Goal: Task Accomplishment & Management: Use online tool/utility

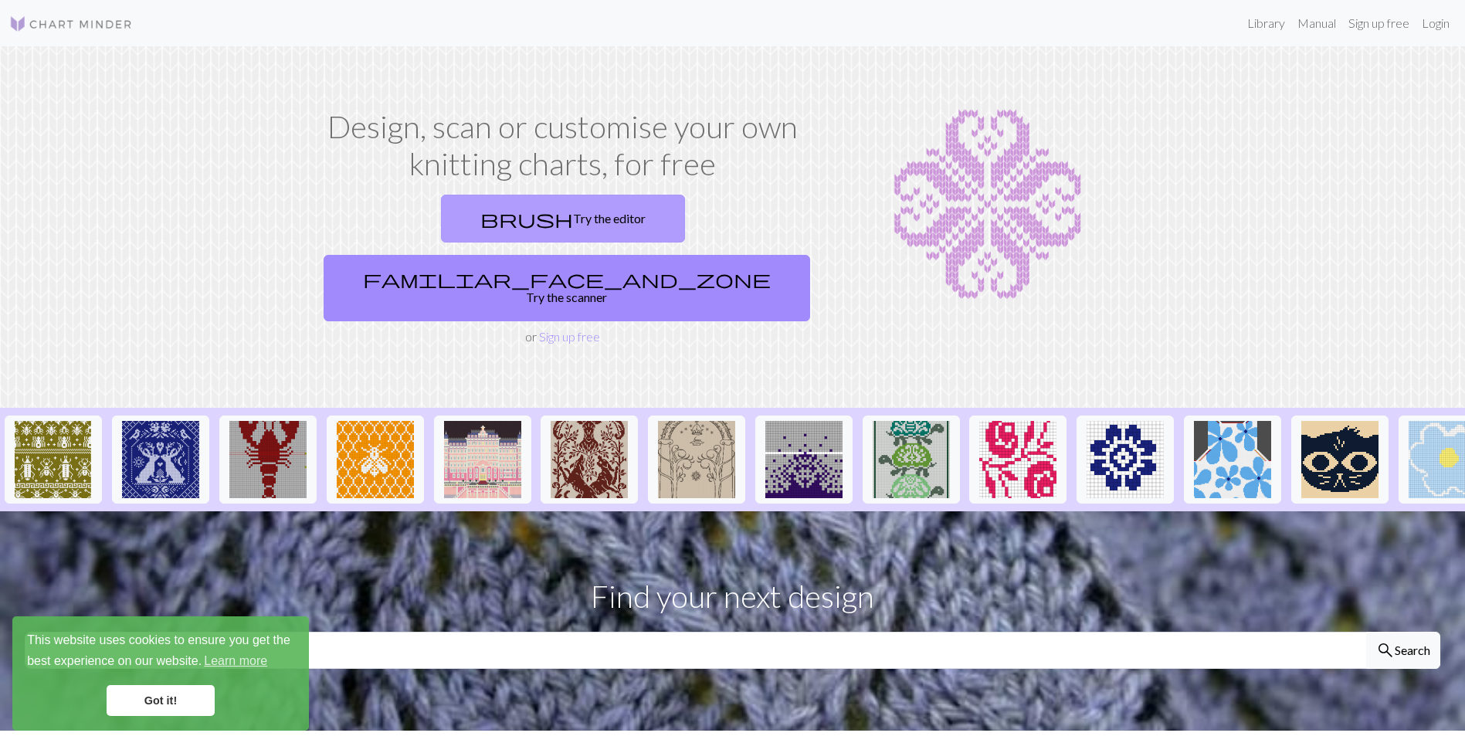
click at [461, 224] on link "brush Try the editor" at bounding box center [563, 219] width 244 height 48
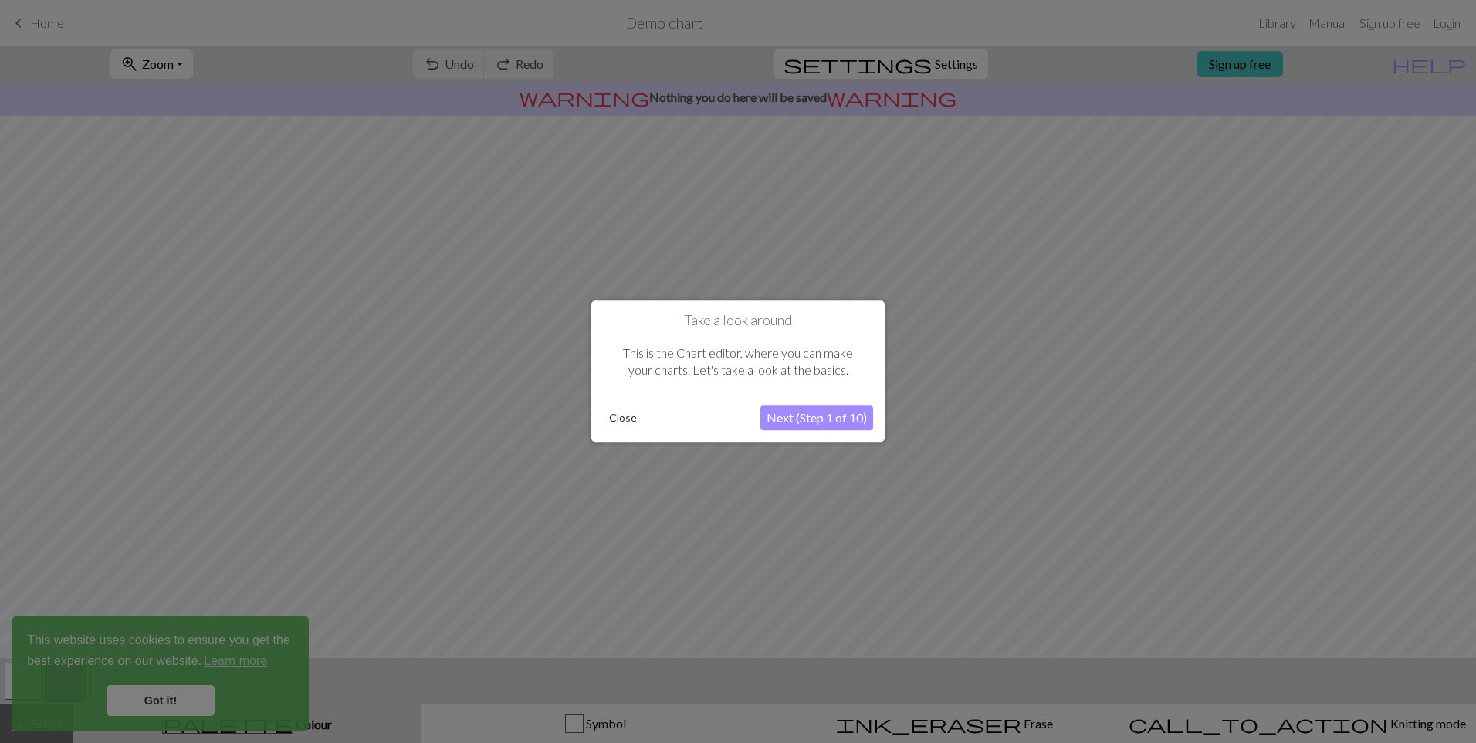
click at [630, 416] on button "Close" at bounding box center [623, 418] width 40 height 23
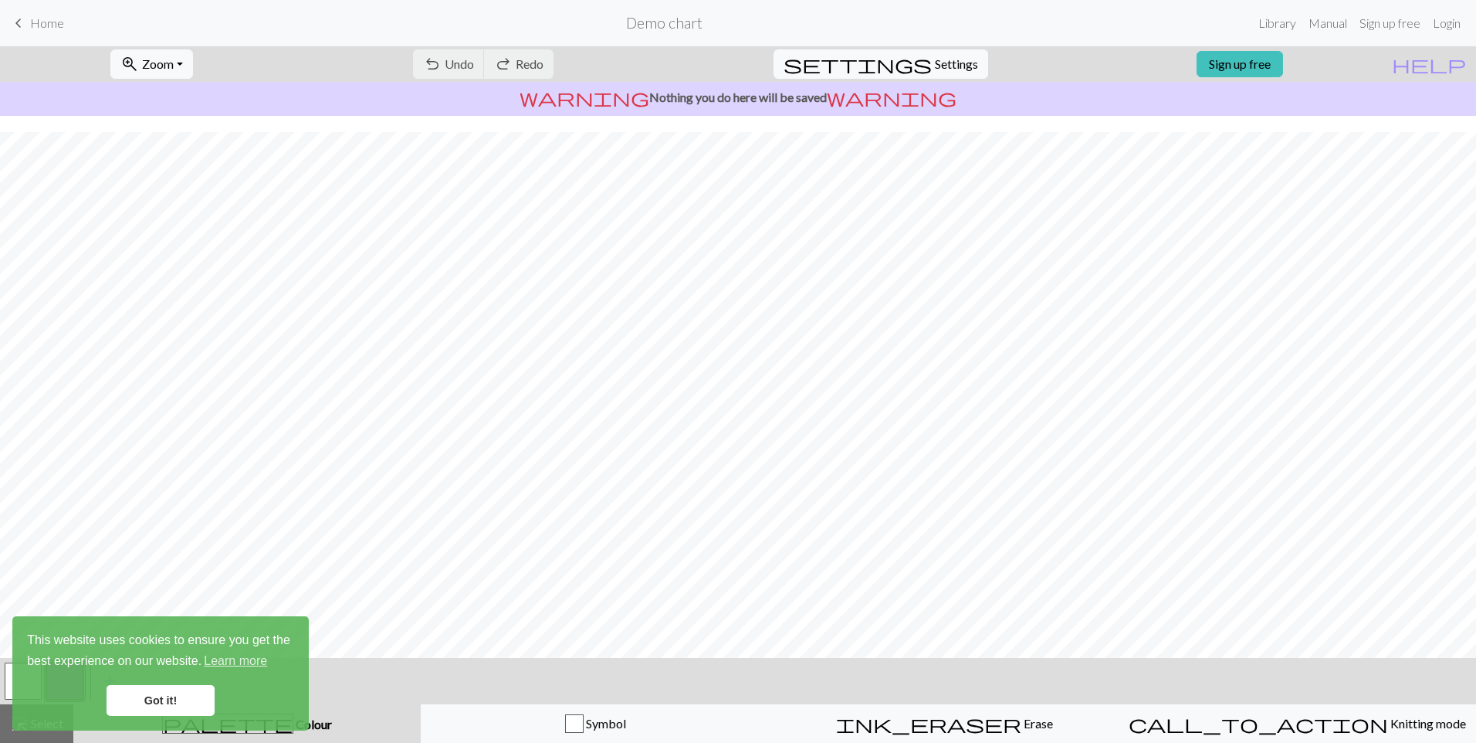
scroll to position [33, 0]
click at [170, 695] on link "Got it!" at bounding box center [161, 700] width 108 height 31
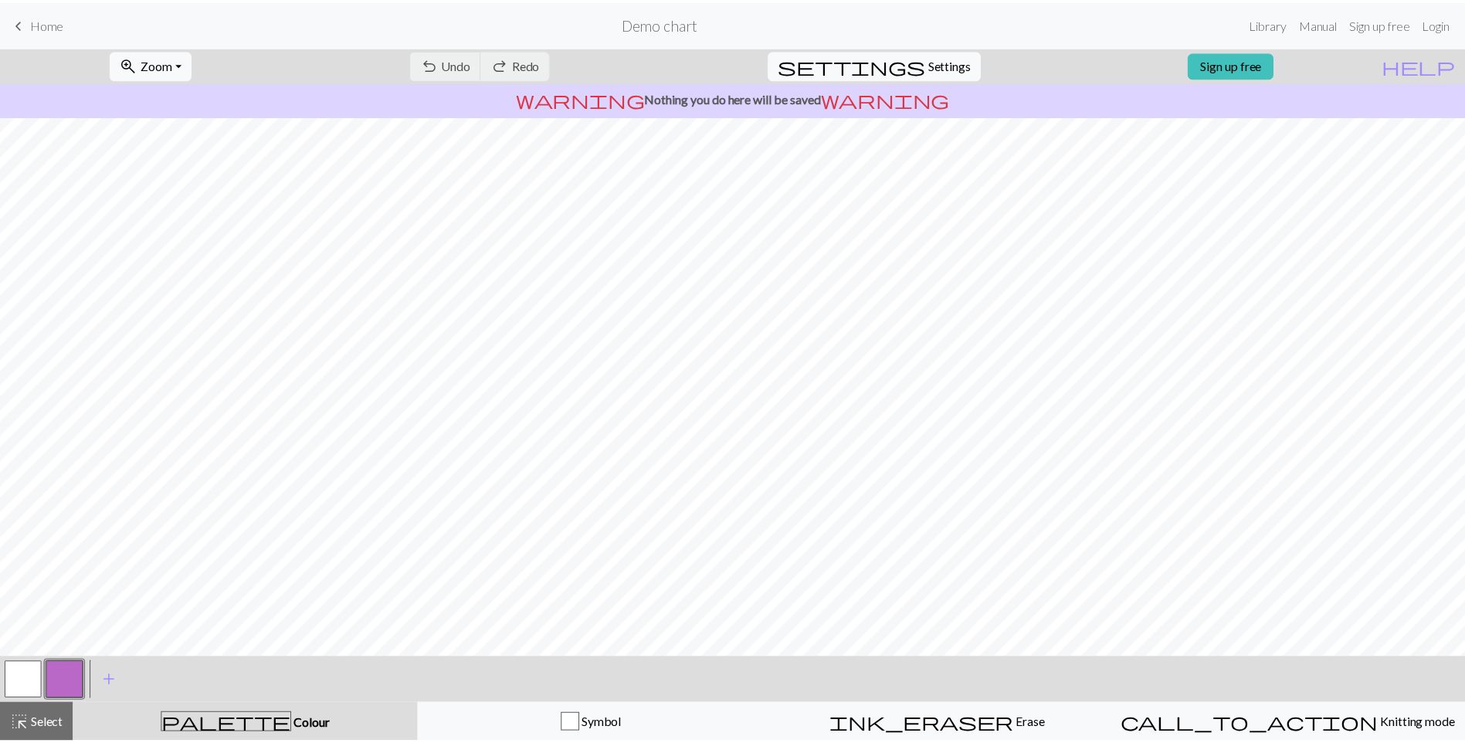
scroll to position [0, 0]
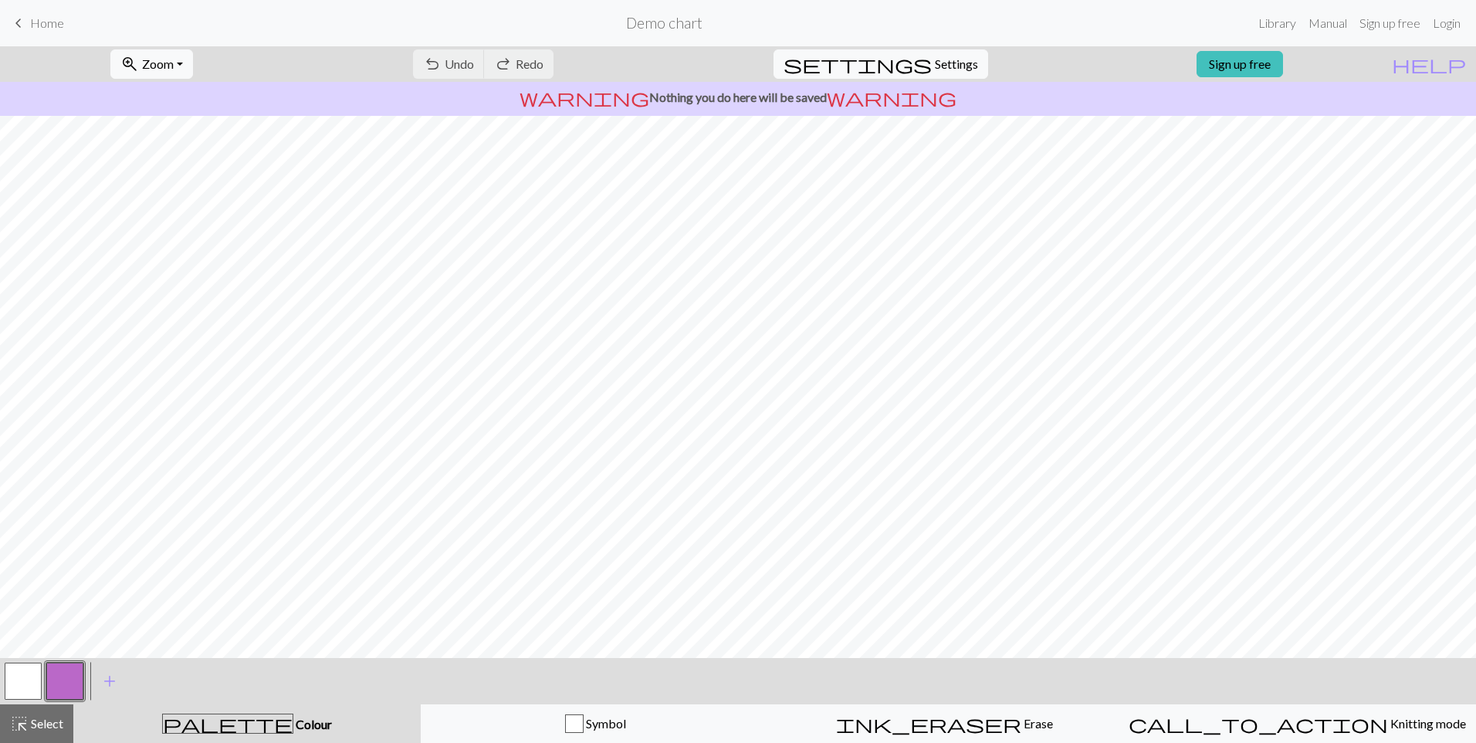
click at [49, 27] on span "Home" at bounding box center [47, 22] width 34 height 15
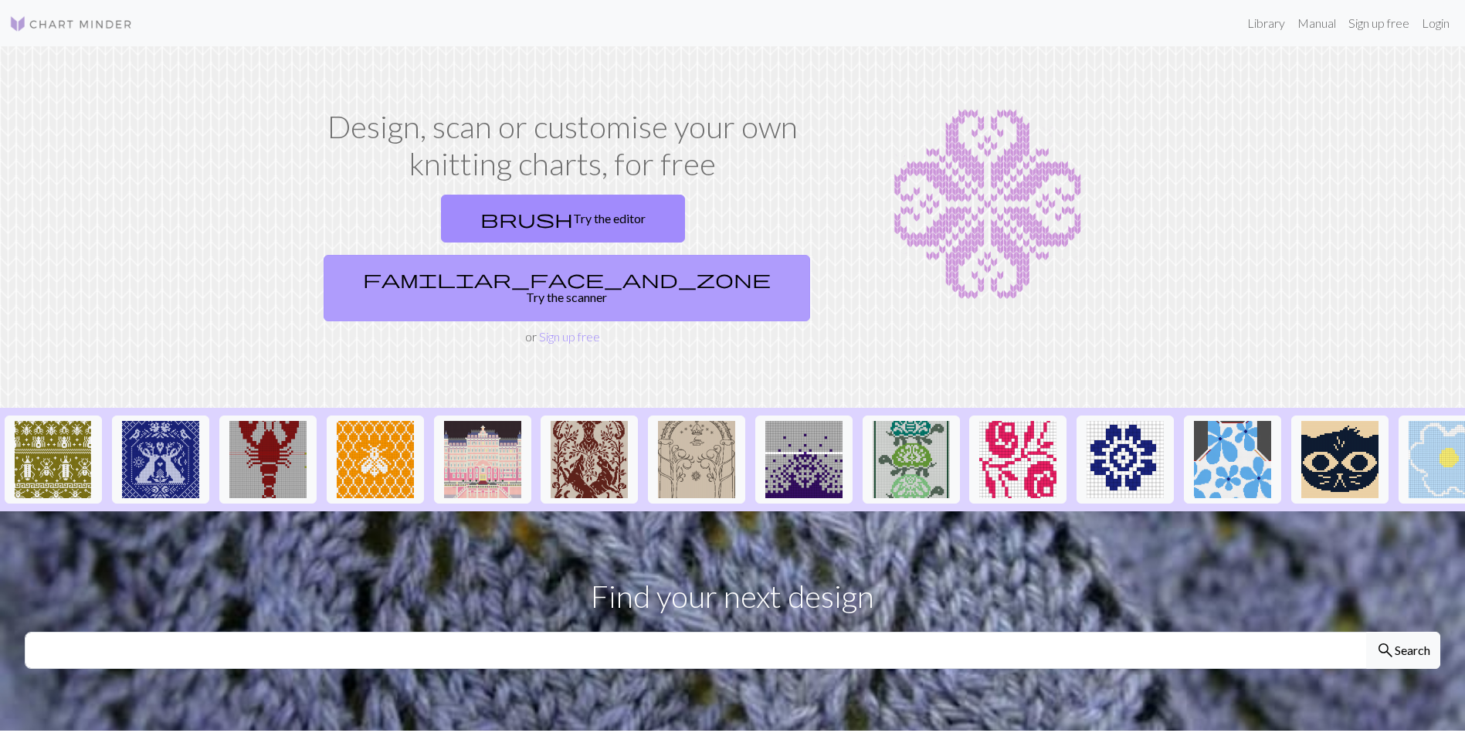
click at [672, 255] on link "familiar_face_and_zone Try the scanner" at bounding box center [566, 288] width 486 height 66
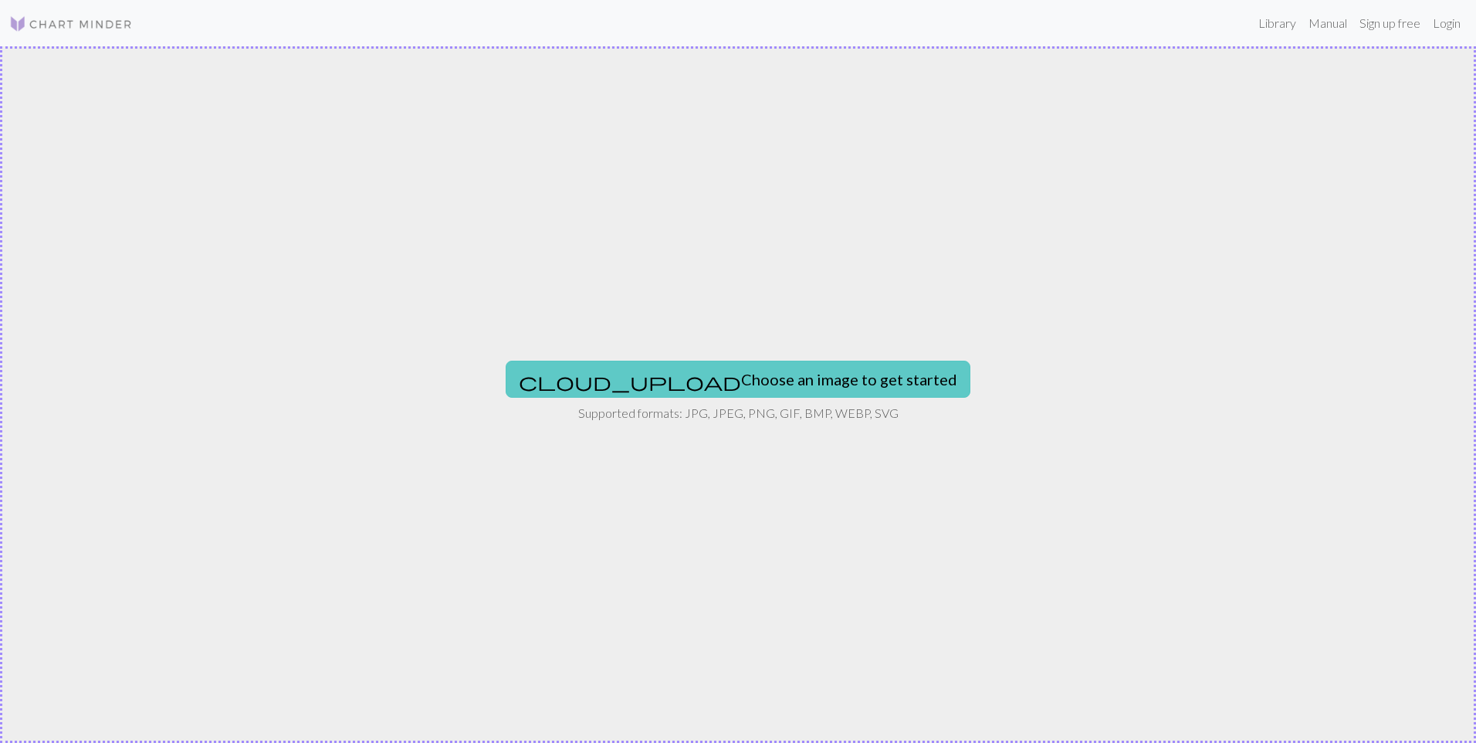
click at [730, 380] on button "cloud_upload Choose an image to get started" at bounding box center [738, 379] width 465 height 37
type input "C:\fakepath\windows-logo-with-bliss-wallpaper.png"
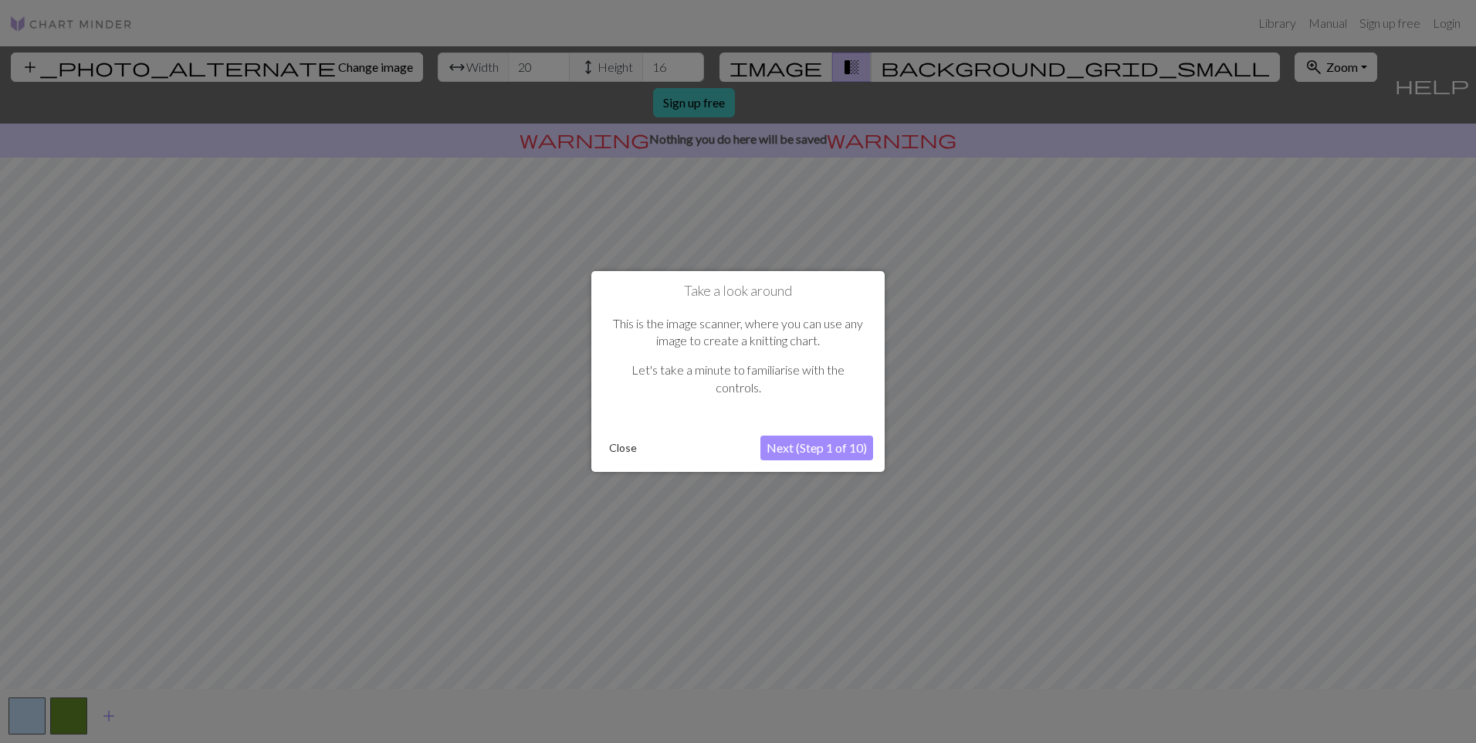
click at [615, 456] on button "Close" at bounding box center [623, 447] width 40 height 23
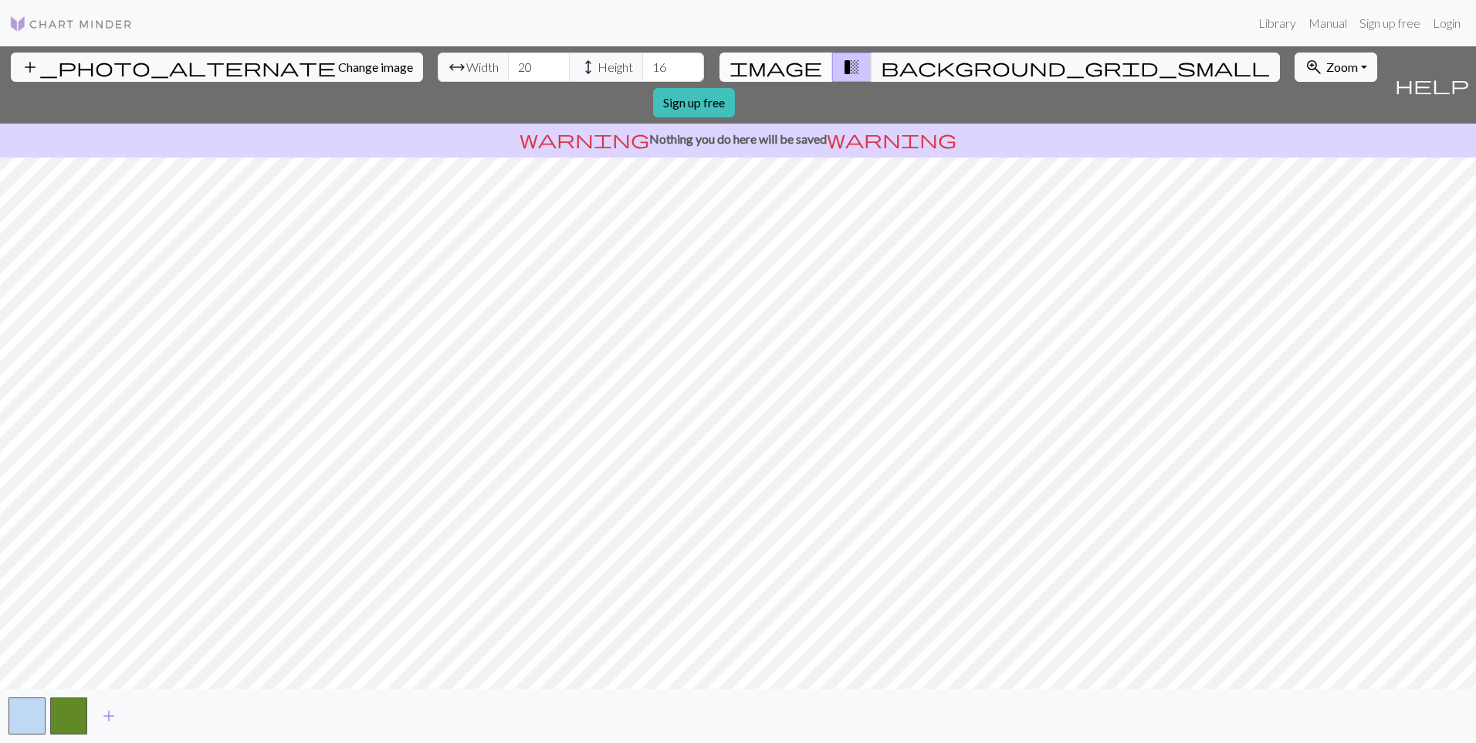
click at [794, 72] on span "image" at bounding box center [776, 67] width 93 height 22
click at [842, 67] on span "transition_fade" at bounding box center [851, 67] width 19 height 22
click at [791, 63] on span "image" at bounding box center [776, 67] width 93 height 22
click at [842, 61] on span "transition_fade" at bounding box center [851, 67] width 19 height 22
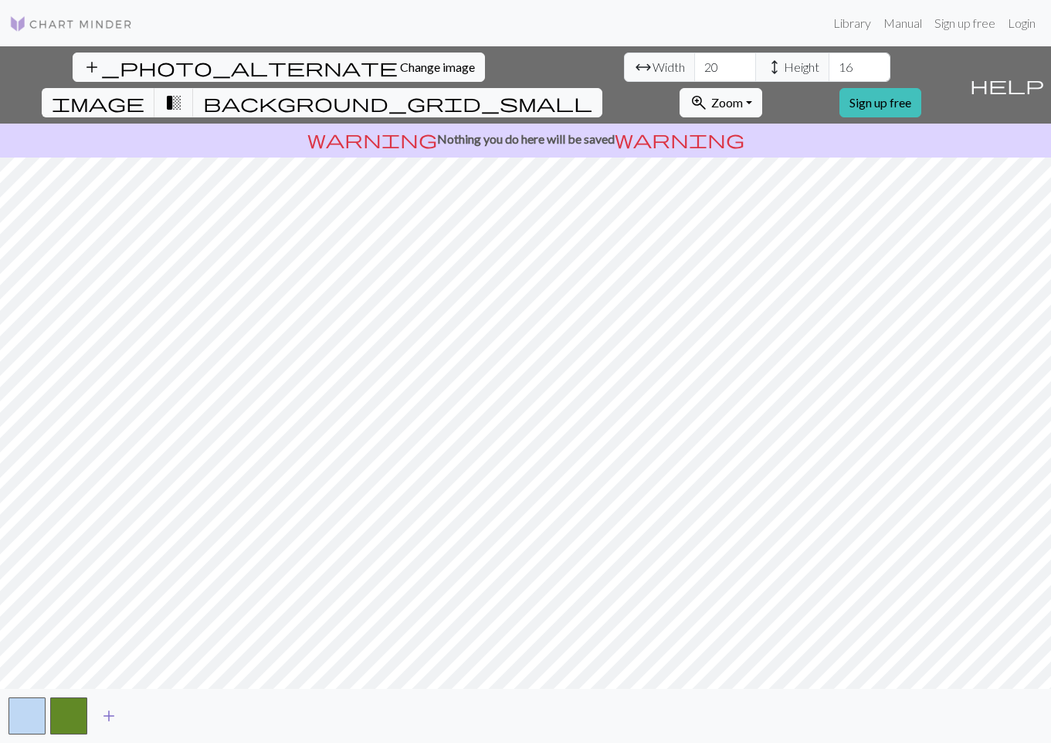
click at [117, 727] on button "add" at bounding box center [109, 715] width 39 height 29
click at [155, 718] on span "add" at bounding box center [150, 716] width 19 height 22
click at [155, 718] on button "button" at bounding box center [152, 715] width 37 height 37
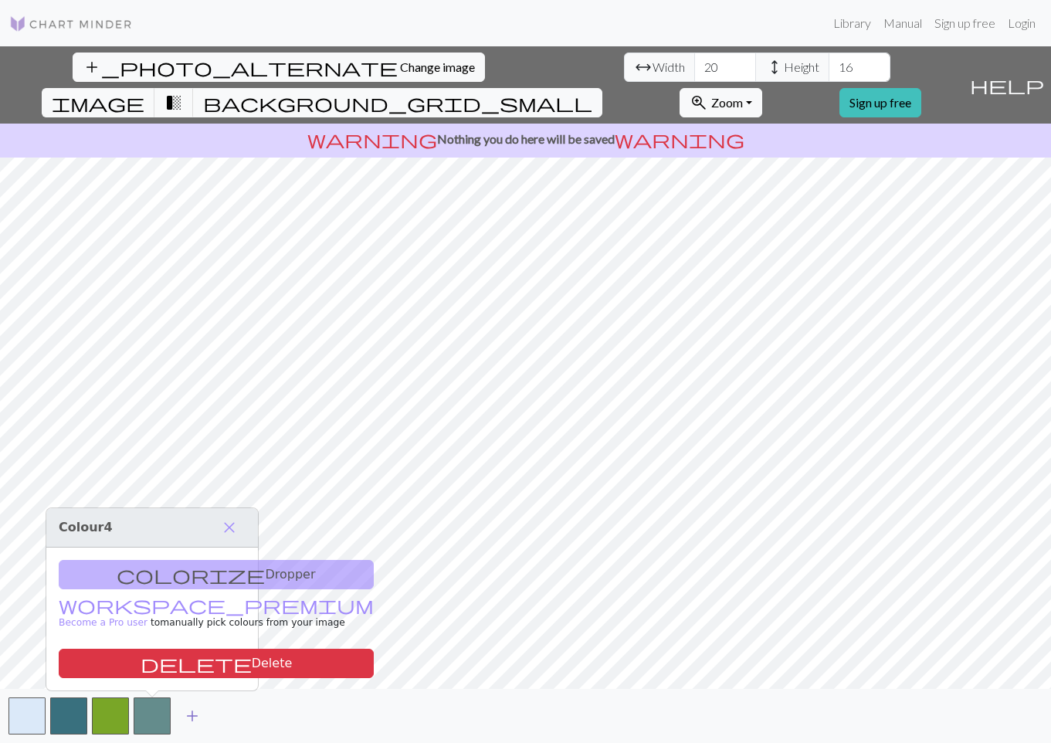
click at [198, 712] on span "add" at bounding box center [192, 716] width 19 height 22
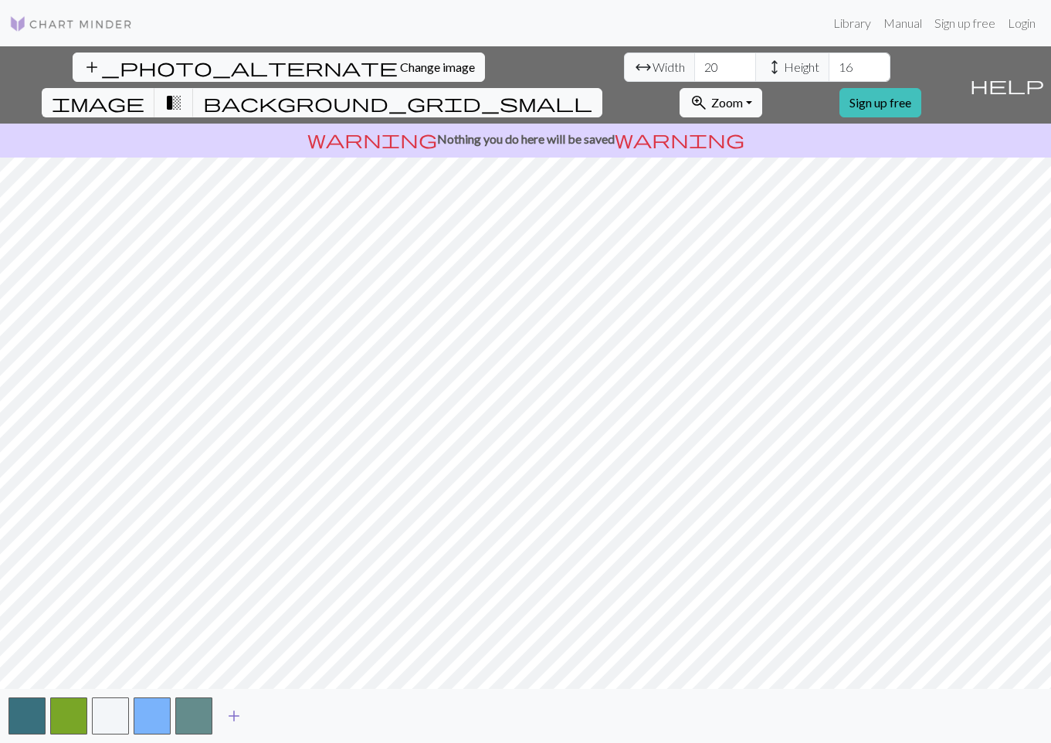
click at [232, 718] on span "add" at bounding box center [234, 716] width 19 height 22
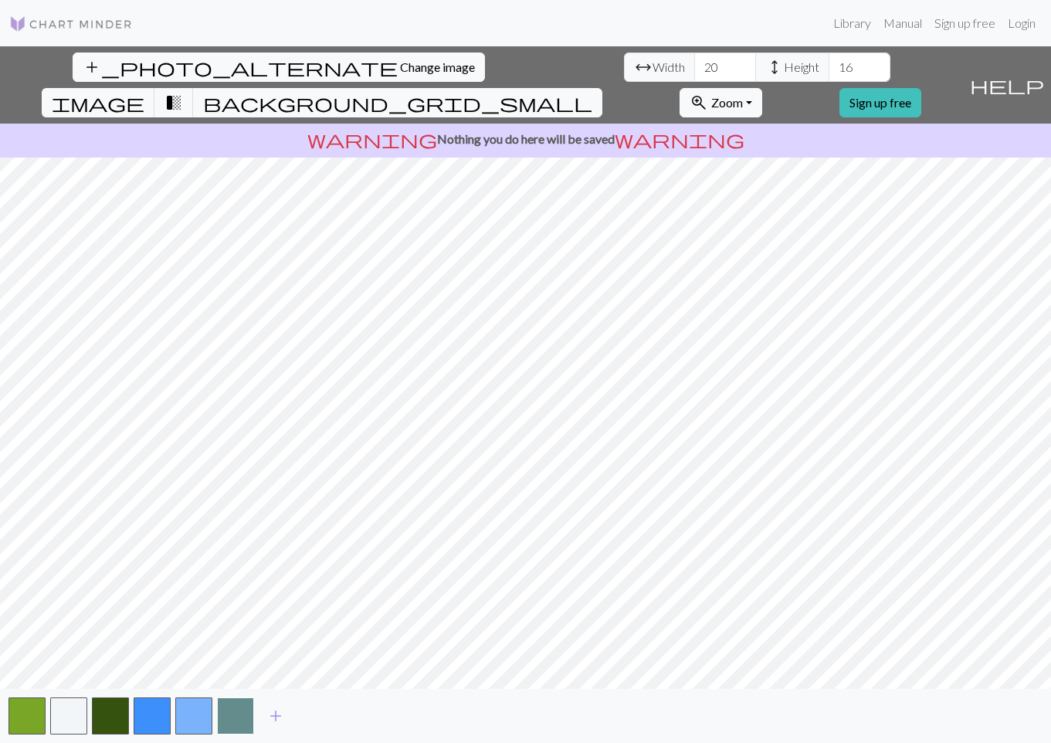
click at [252, 720] on button "button" at bounding box center [235, 715] width 37 height 37
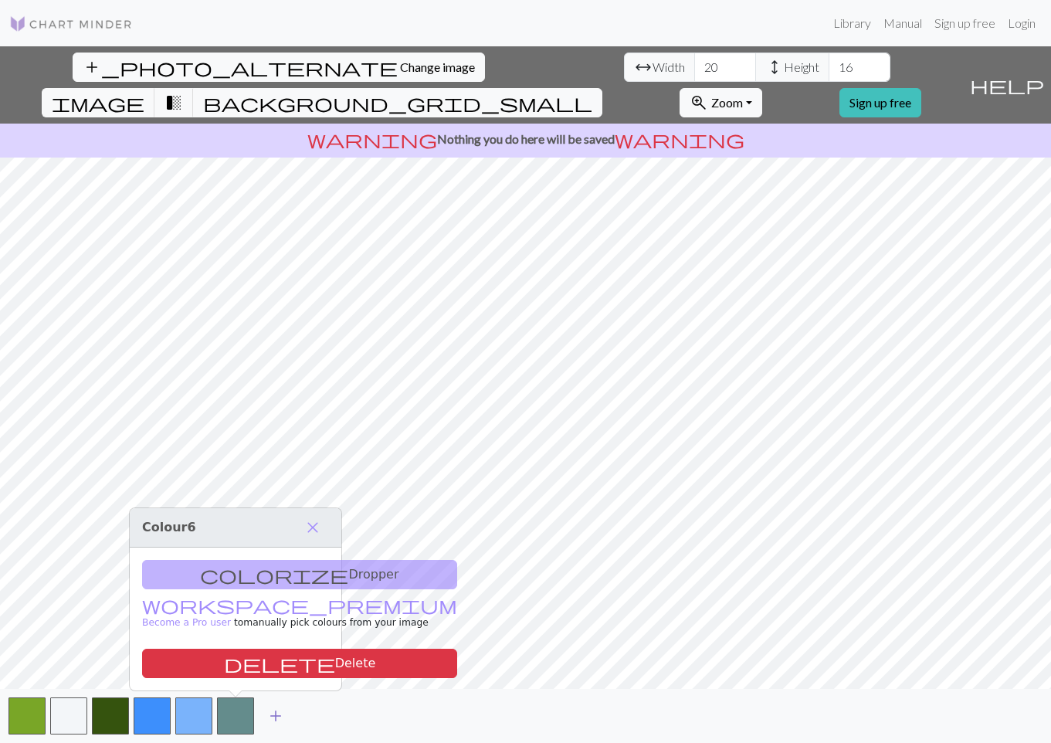
click at [283, 717] on span "add" at bounding box center [275, 716] width 19 height 22
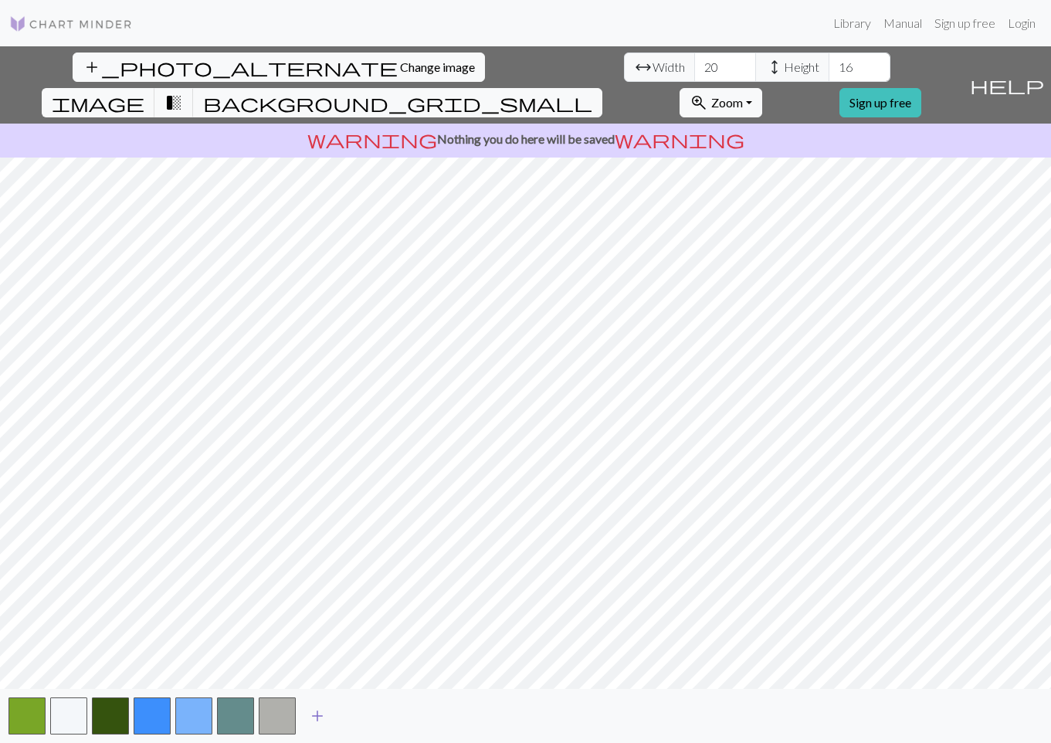
click at [329, 716] on button "add" at bounding box center [317, 715] width 39 height 29
click at [369, 713] on button "add" at bounding box center [359, 715] width 39 height 29
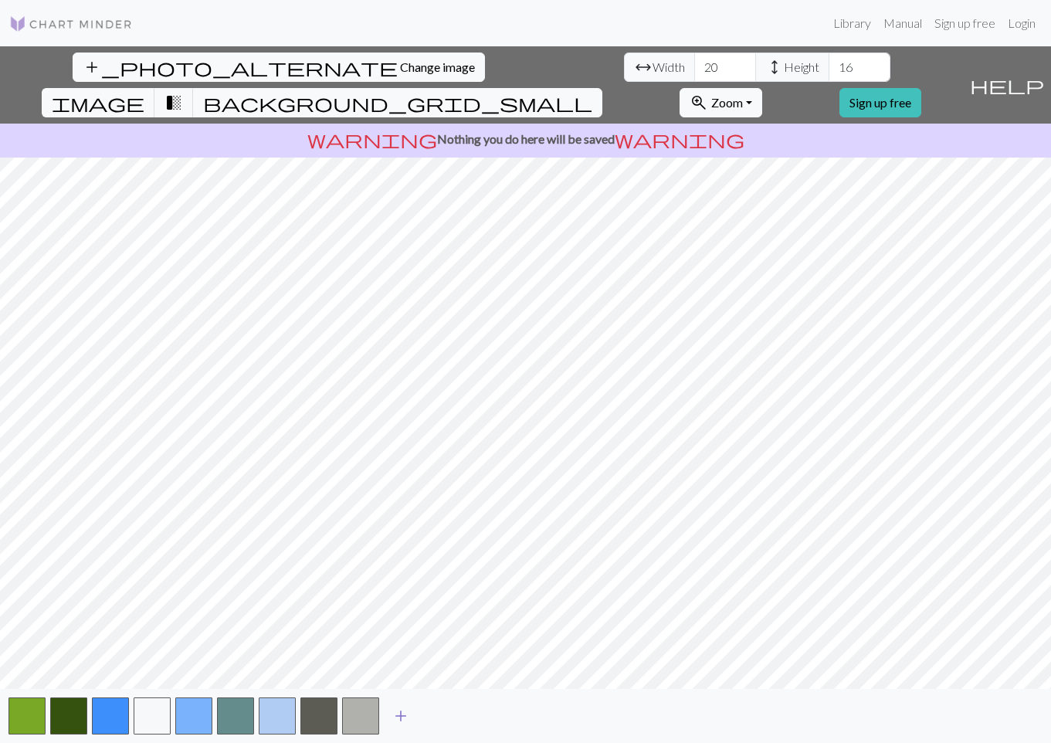
click at [399, 713] on span "add" at bounding box center [400, 716] width 19 height 22
click at [412, 713] on button "button" at bounding box center [402, 715] width 37 height 37
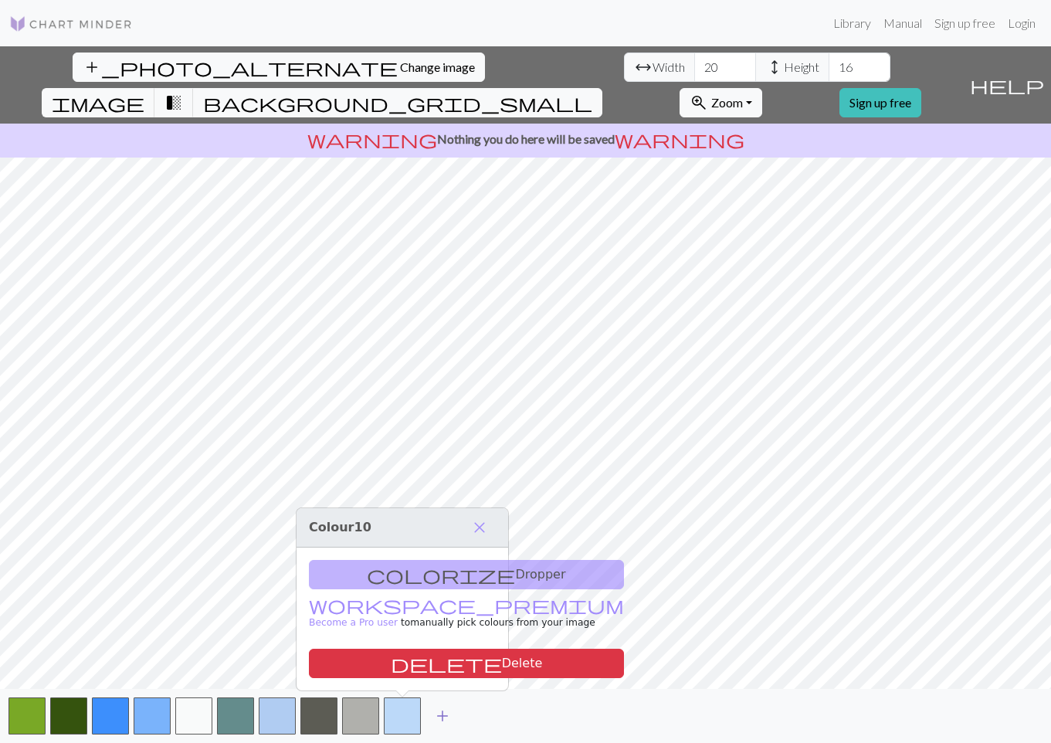
click at [441, 713] on span "add" at bounding box center [442, 716] width 19 height 22
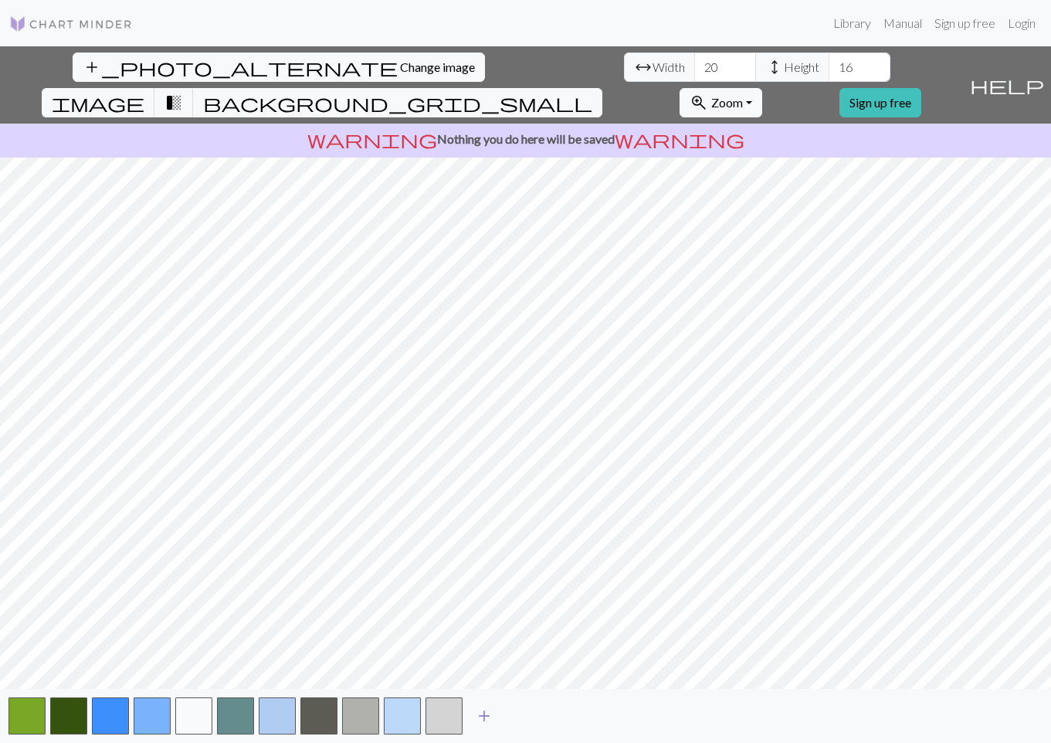
click at [481, 714] on span "add" at bounding box center [484, 716] width 19 height 22
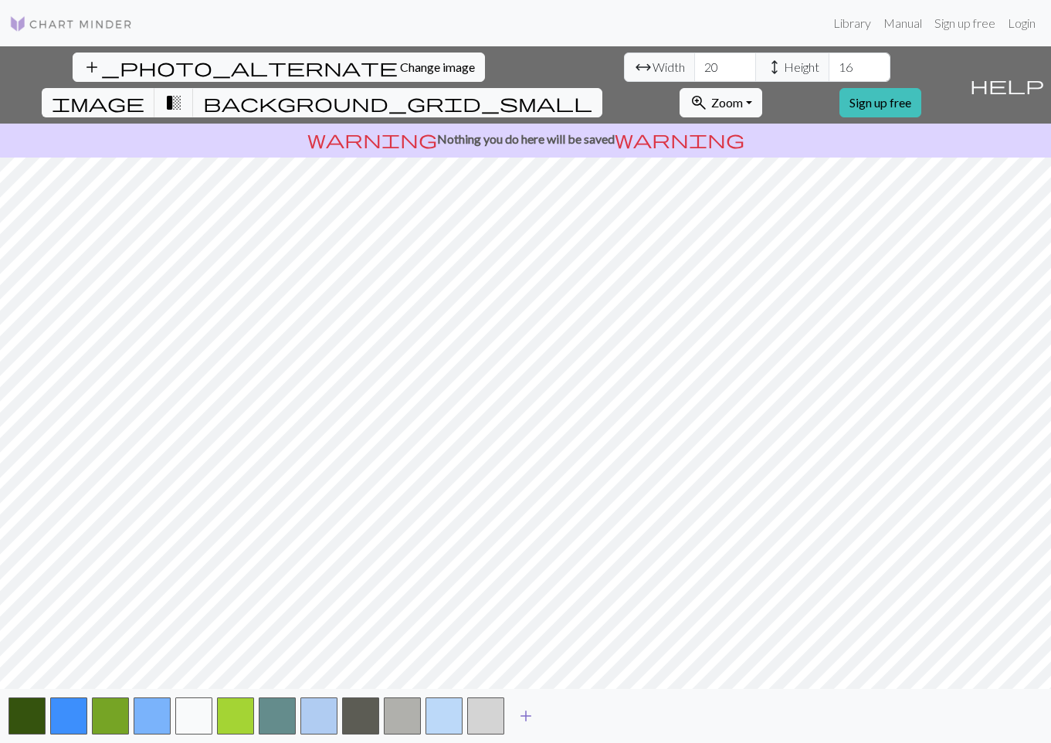
click at [524, 713] on span "add" at bounding box center [526, 716] width 19 height 22
click at [538, 713] on button "button" at bounding box center [527, 715] width 37 height 37
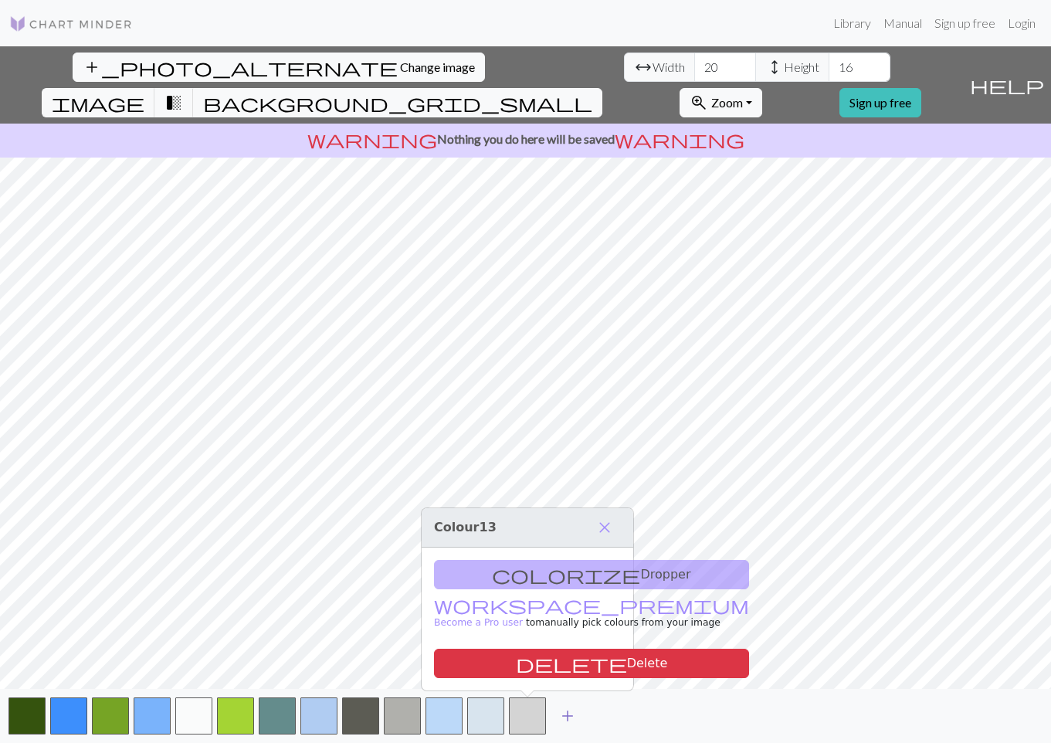
click at [559, 710] on span "add" at bounding box center [567, 716] width 19 height 22
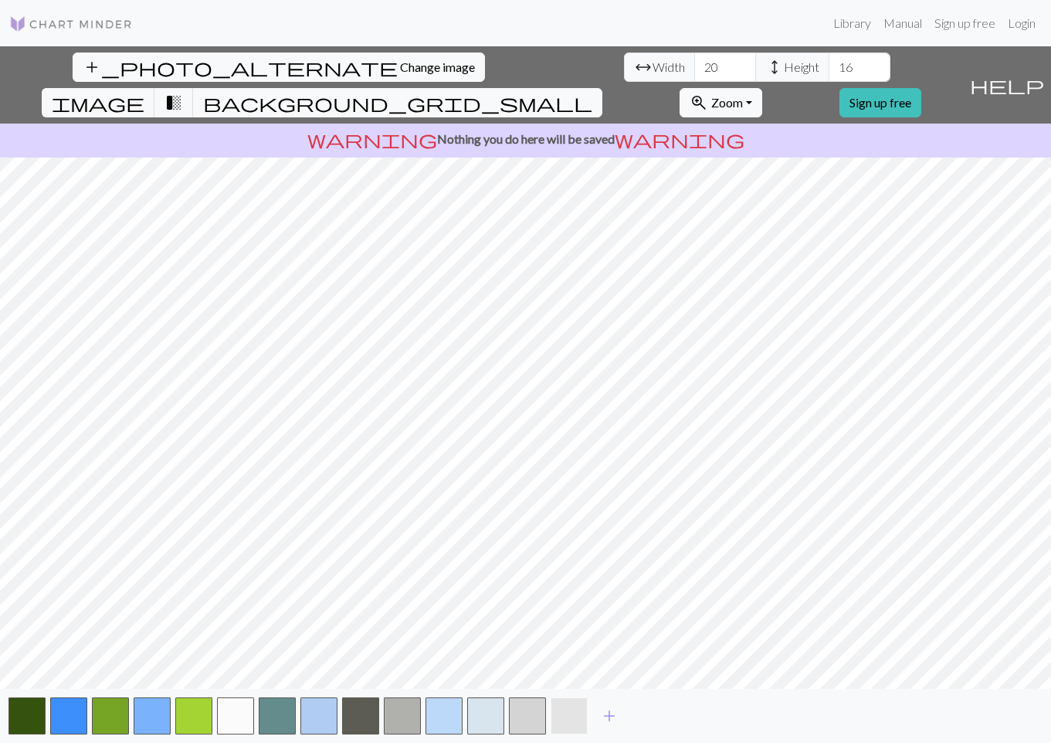
click at [567, 715] on button "button" at bounding box center [568, 715] width 37 height 37
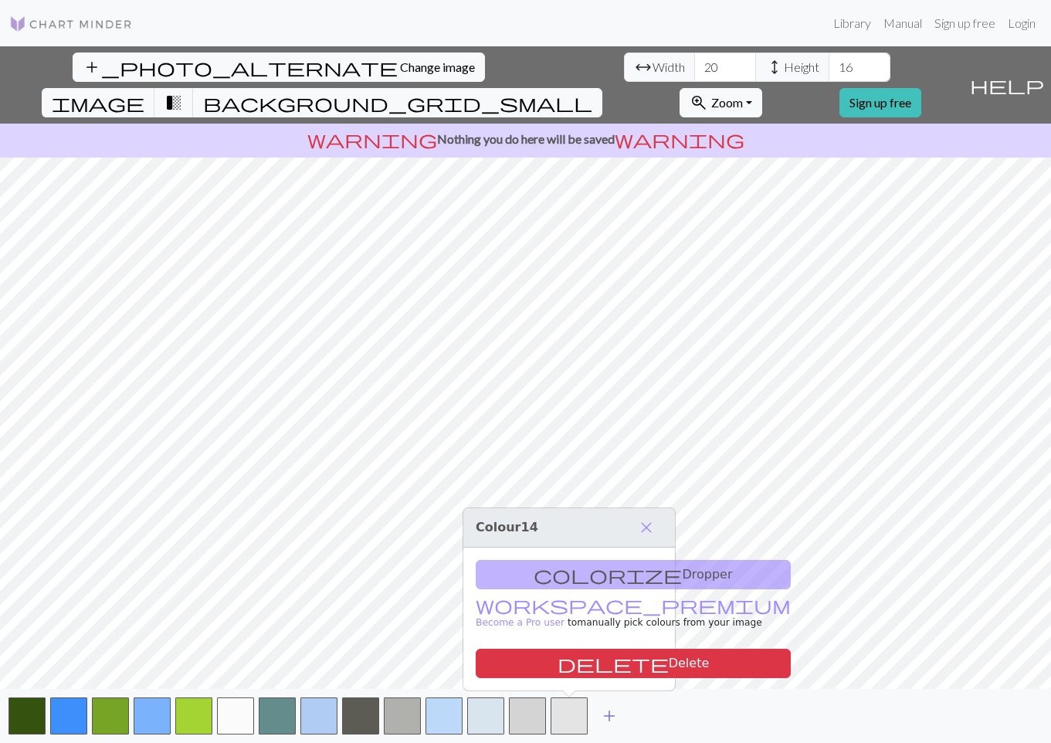
click at [611, 705] on span "add" at bounding box center [609, 716] width 19 height 22
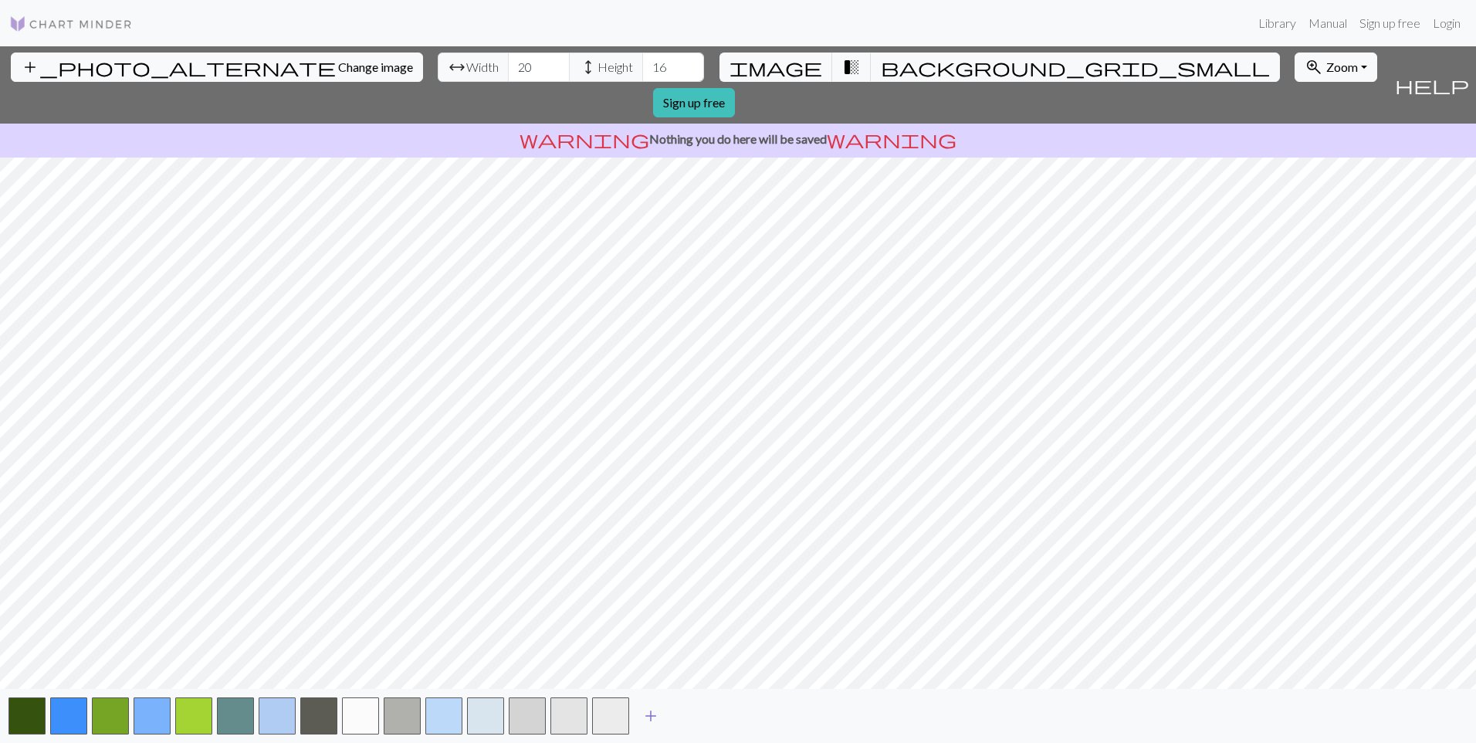
click at [659, 719] on span "add" at bounding box center [651, 716] width 19 height 22
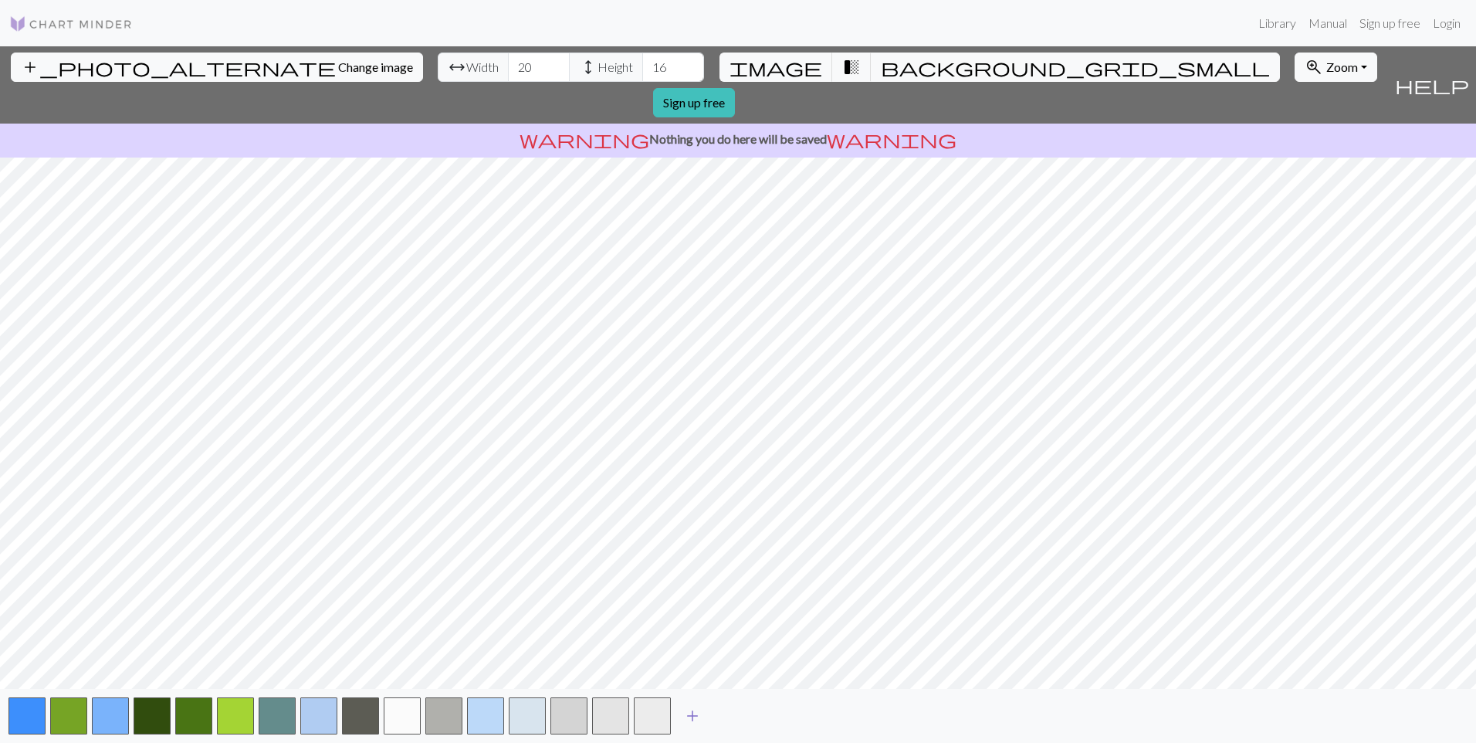
click at [702, 716] on button "add" at bounding box center [692, 715] width 39 height 29
click at [842, 128] on span "warning" at bounding box center [892, 139] width 130 height 22
click at [803, 130] on p "warning Nothing you do here will be saved warning" at bounding box center [738, 139] width 1464 height 19
click at [735, 88] on link "Sign up free" at bounding box center [694, 102] width 82 height 29
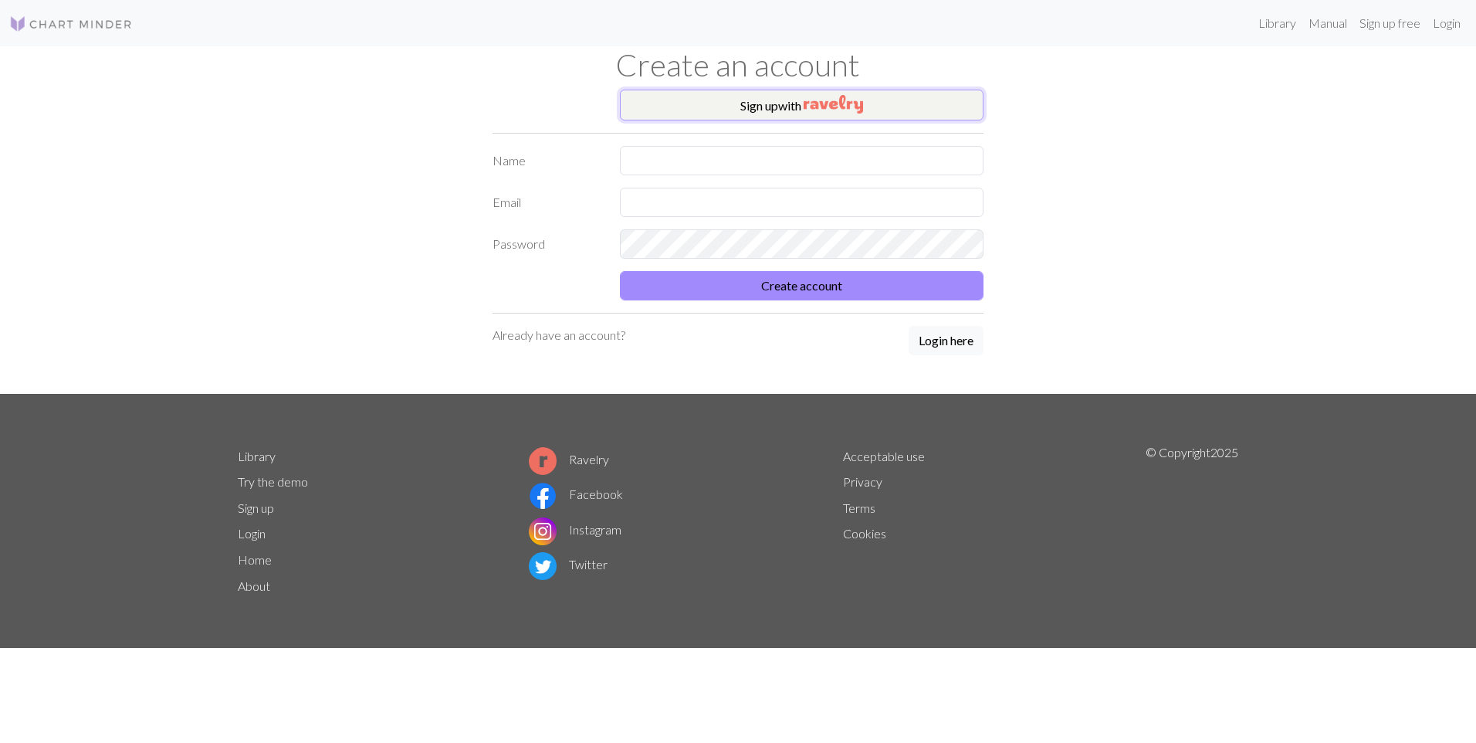
click at [744, 110] on button "Sign up with" at bounding box center [802, 105] width 364 height 31
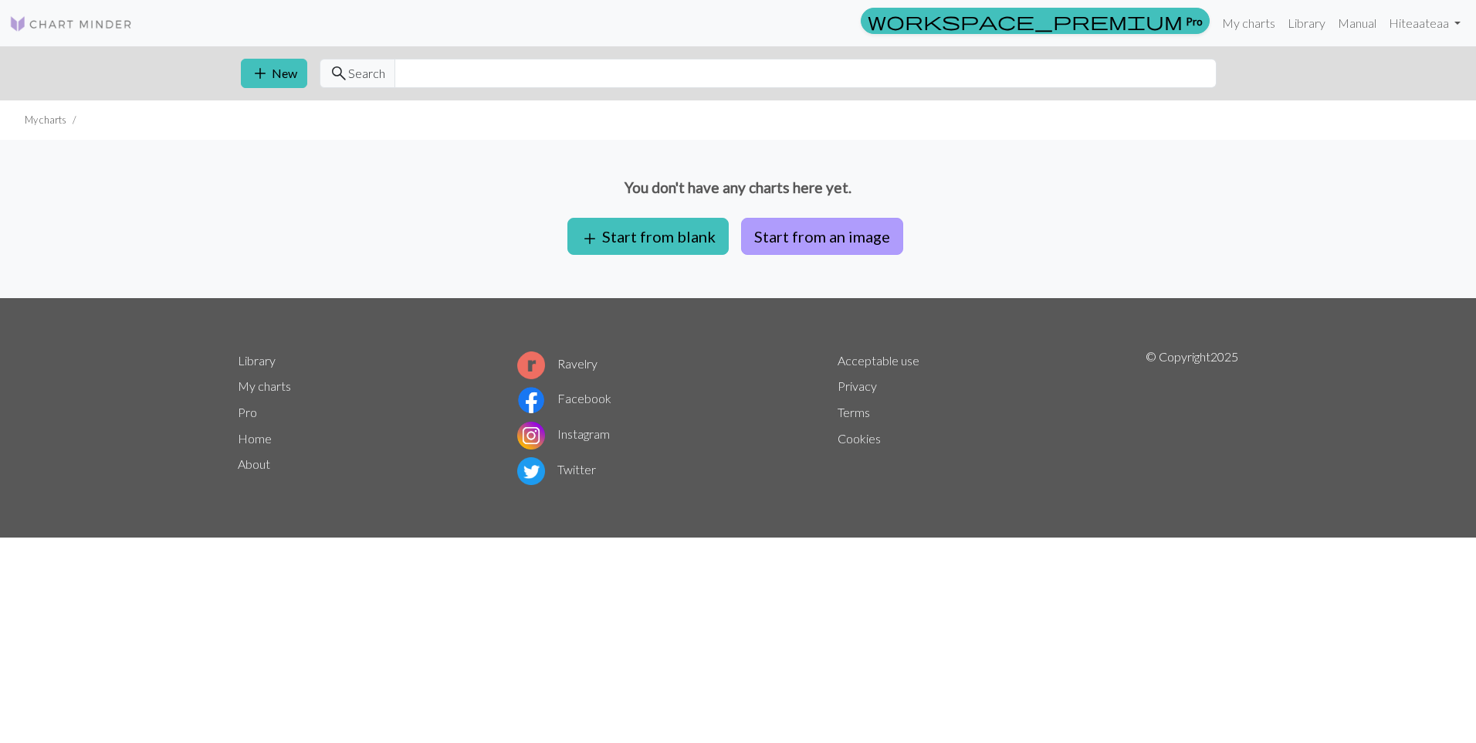
click at [816, 240] on button "Start from an image" at bounding box center [822, 236] width 162 height 37
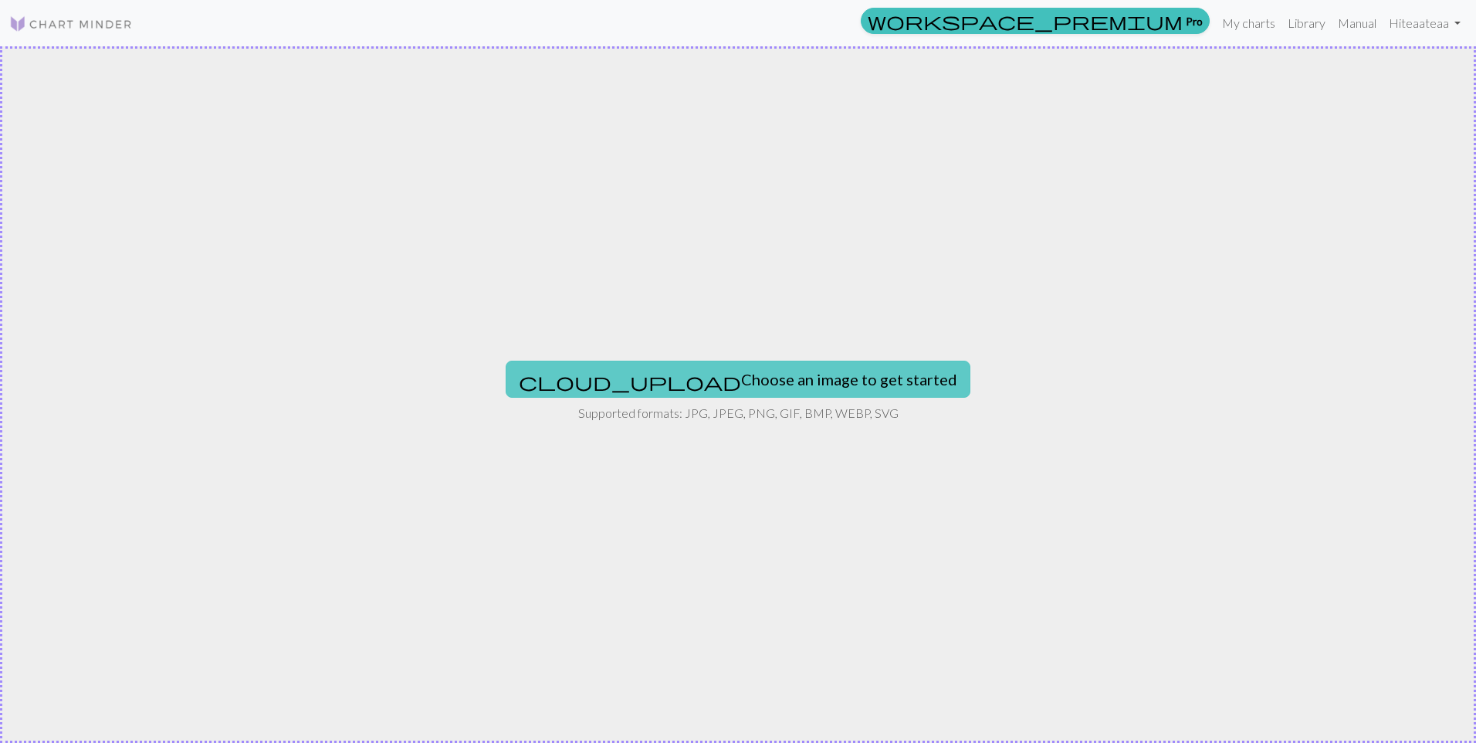
click at [780, 392] on button "cloud_upload Choose an image to get started" at bounding box center [738, 379] width 465 height 37
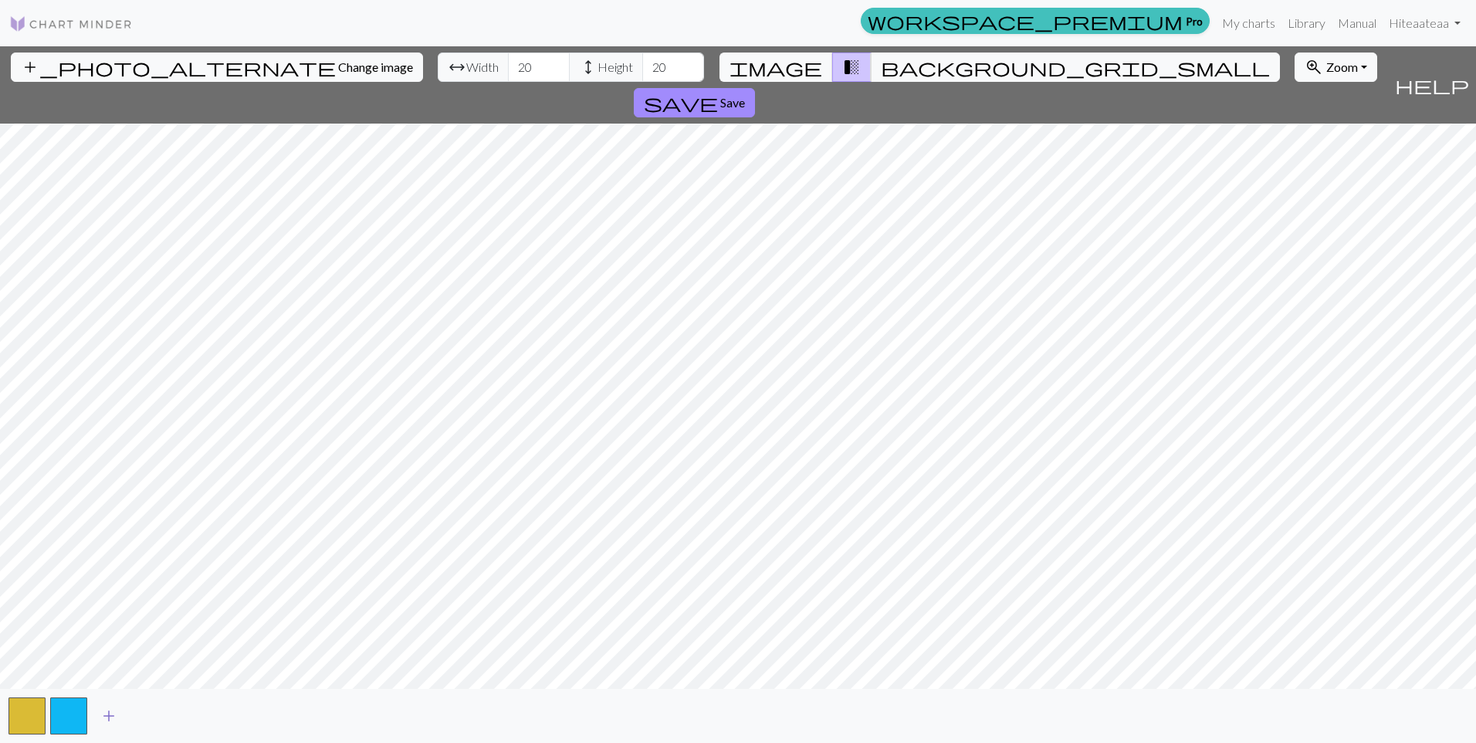
click at [107, 712] on span "add" at bounding box center [109, 716] width 19 height 22
click at [148, 713] on span "add" at bounding box center [150, 716] width 19 height 22
click at [194, 712] on span "add" at bounding box center [192, 716] width 19 height 22
click at [231, 711] on span "add" at bounding box center [234, 716] width 19 height 22
click at [270, 708] on span "add" at bounding box center [275, 716] width 19 height 22
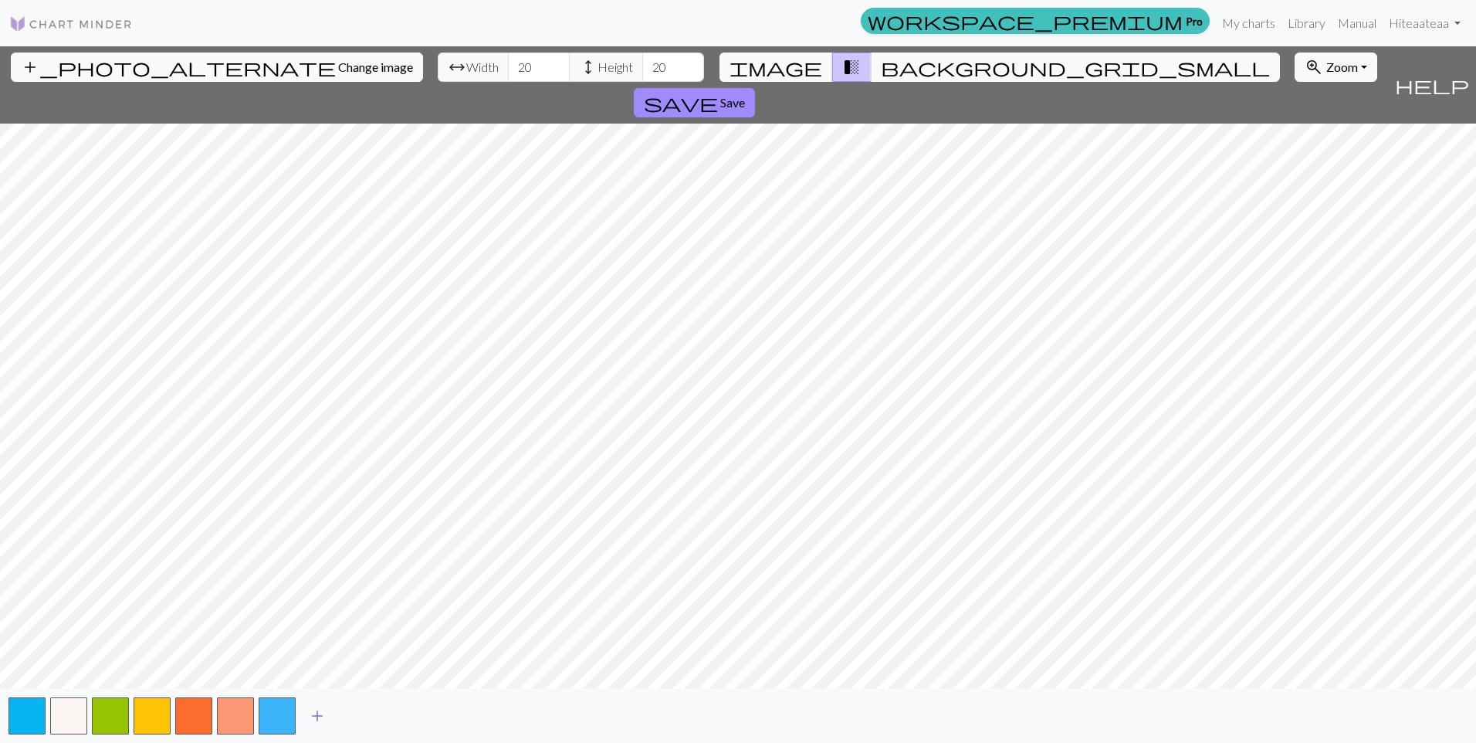
click at [323, 722] on span "add" at bounding box center [317, 716] width 19 height 22
click at [355, 720] on span "add" at bounding box center [359, 716] width 19 height 22
click at [405, 721] on span "add" at bounding box center [400, 716] width 19 height 22
click at [437, 723] on span "add" at bounding box center [442, 716] width 19 height 22
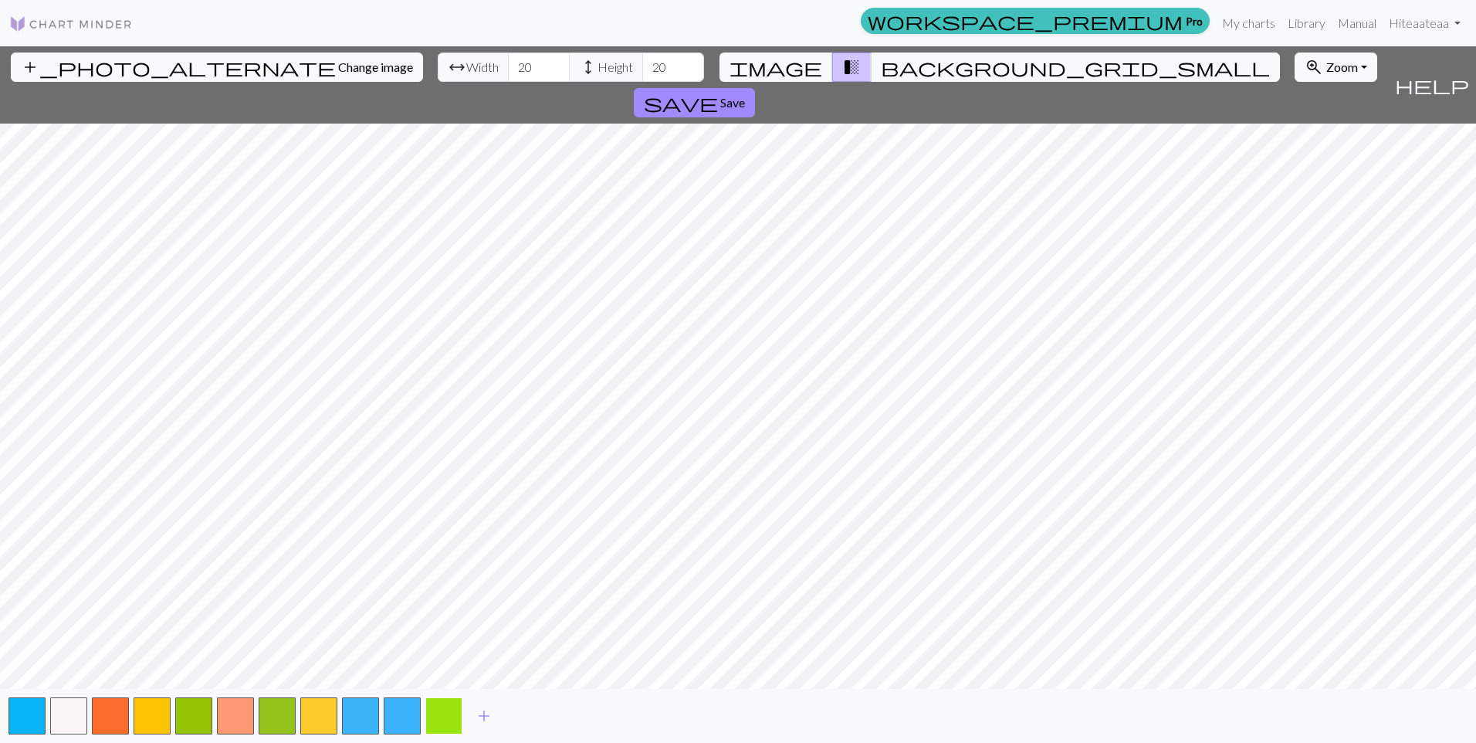
drag, startPoint x: 433, startPoint y: 716, endPoint x: 439, endPoint y: 730, distance: 15.2
click at [439, 730] on button "button" at bounding box center [443, 715] width 37 height 37
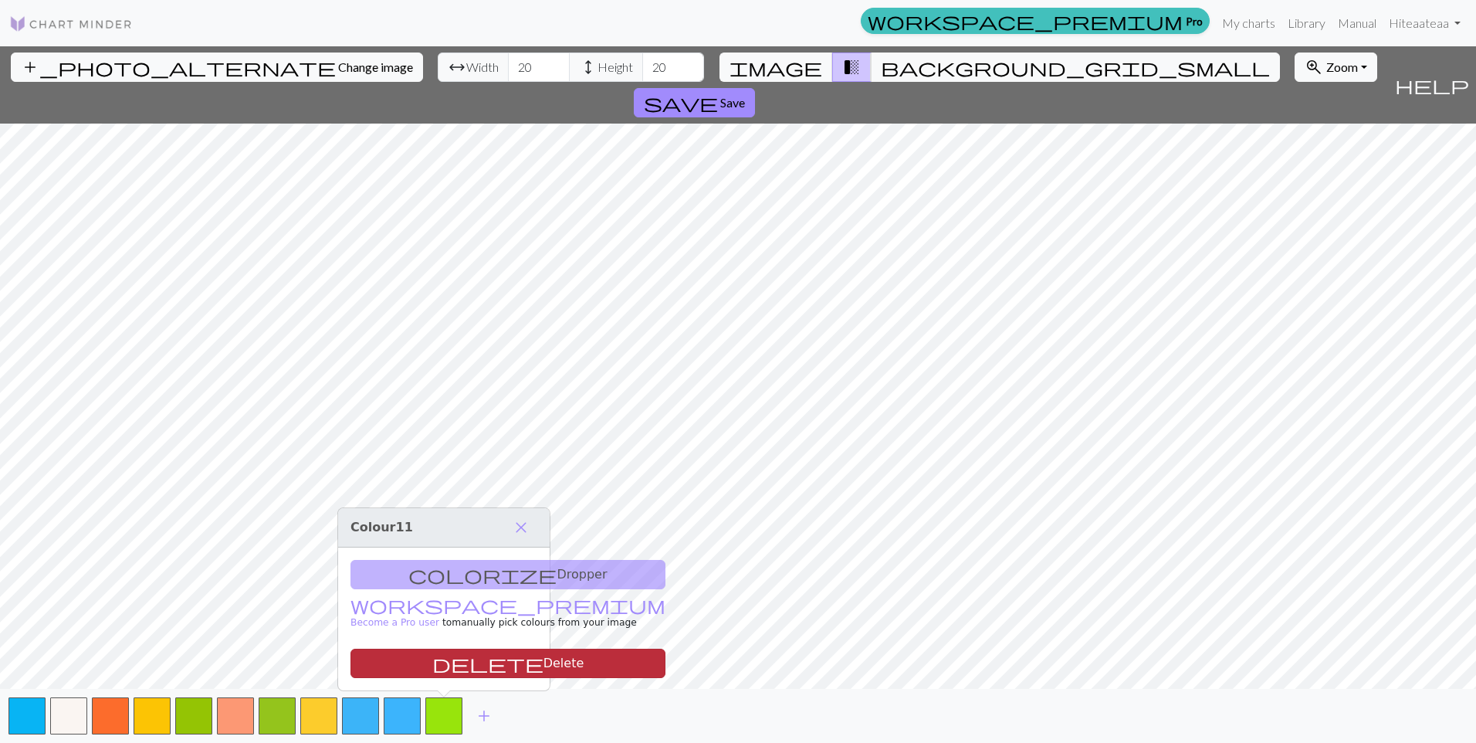
click at [448, 667] on button "delete Delete" at bounding box center [508, 663] width 315 height 29
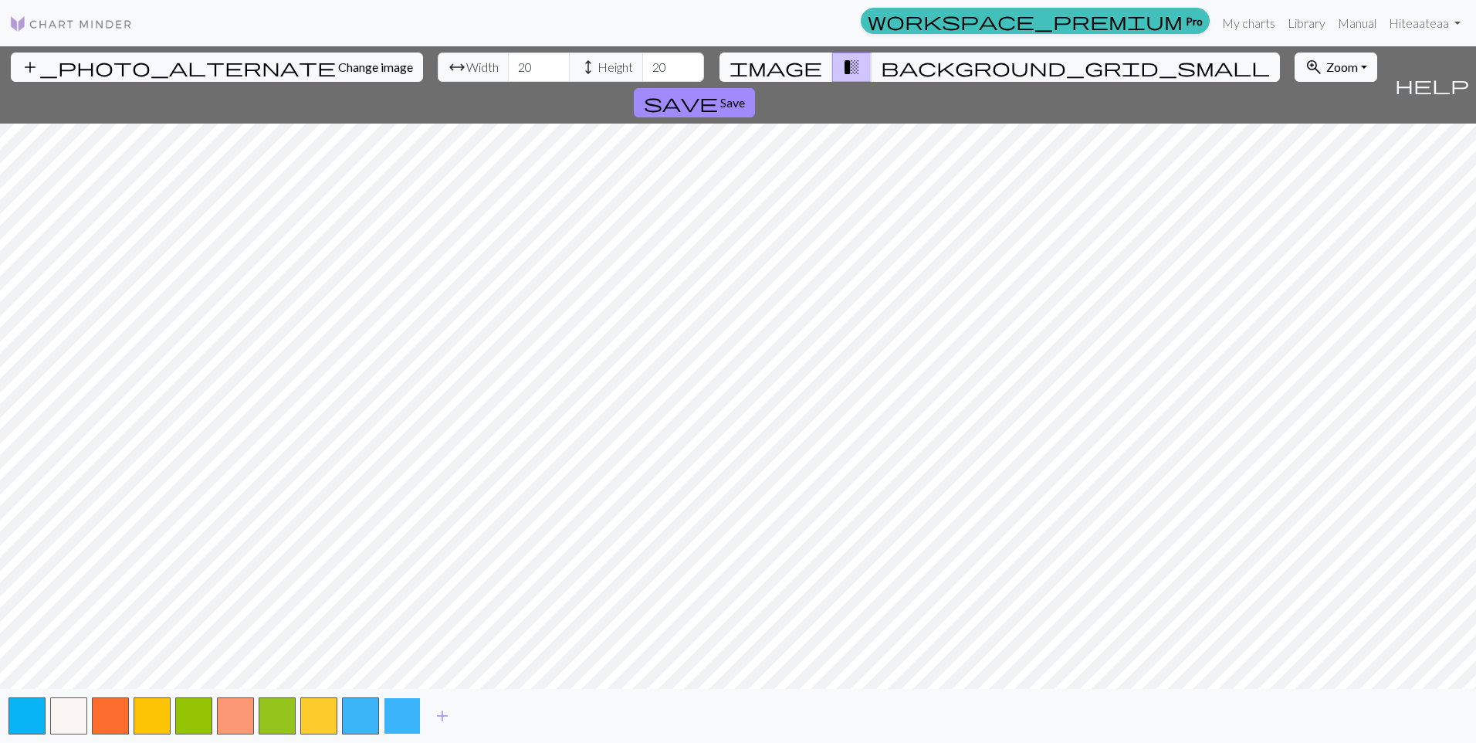
drag, startPoint x: 403, startPoint y: 703, endPoint x: 399, endPoint y: 713, distance: 10.0
drag, startPoint x: 399, startPoint y: 713, endPoint x: 408, endPoint y: 723, distance: 14.2
click at [408, 723] on button "button" at bounding box center [402, 715] width 37 height 37
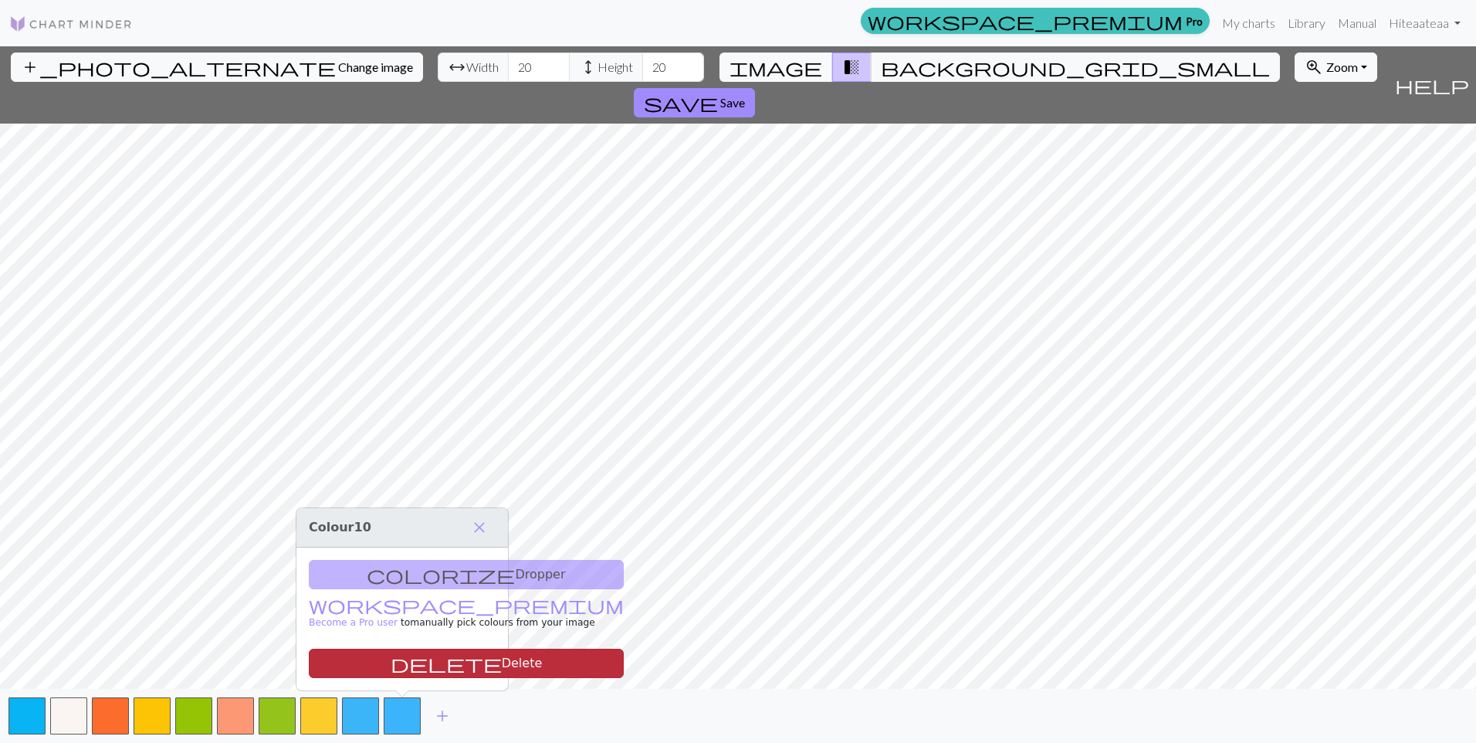
click at [412, 672] on button "delete Delete" at bounding box center [466, 663] width 315 height 29
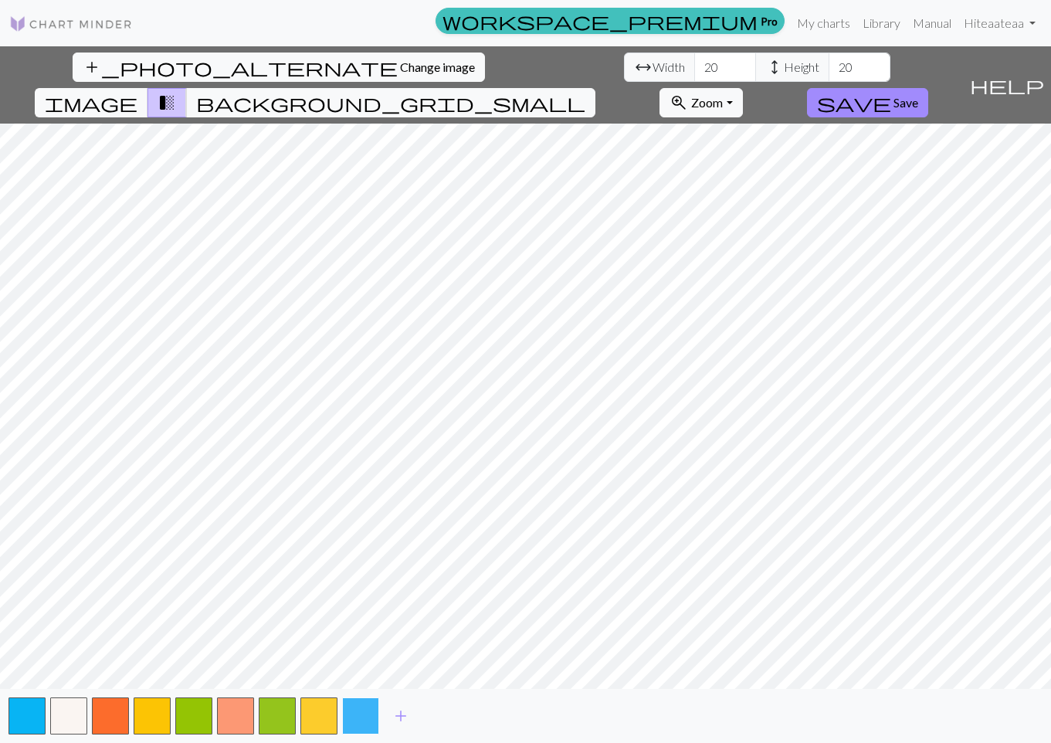
click at [368, 717] on button "button" at bounding box center [360, 715] width 37 height 37
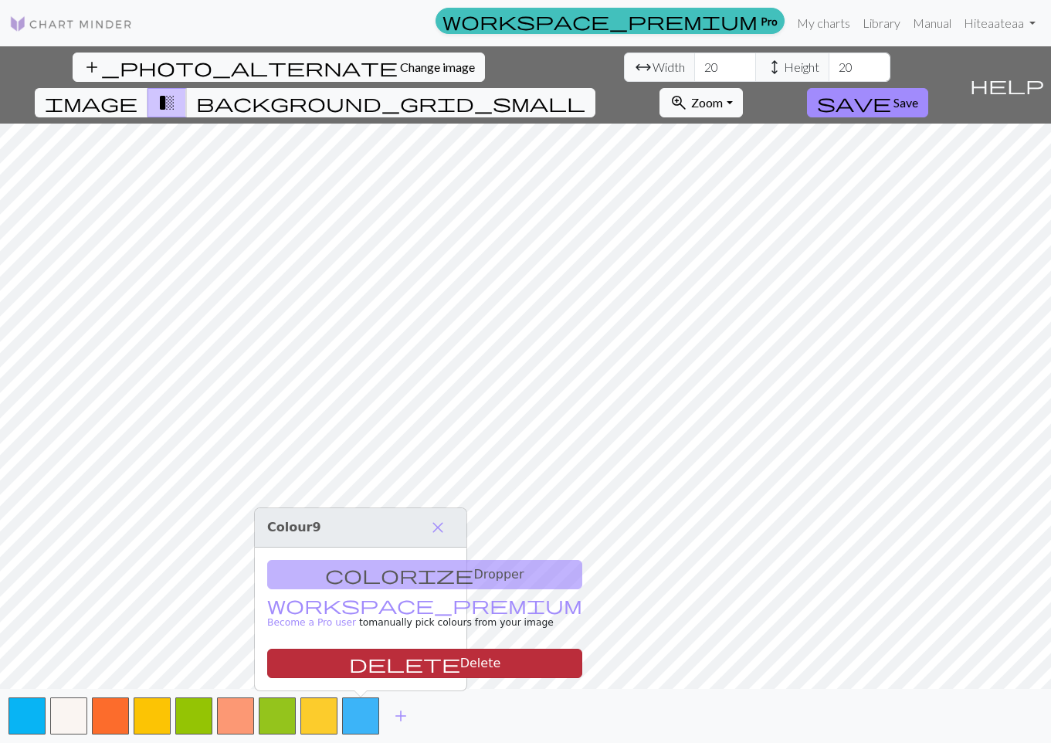
click at [378, 672] on button "delete Delete" at bounding box center [424, 663] width 315 height 29
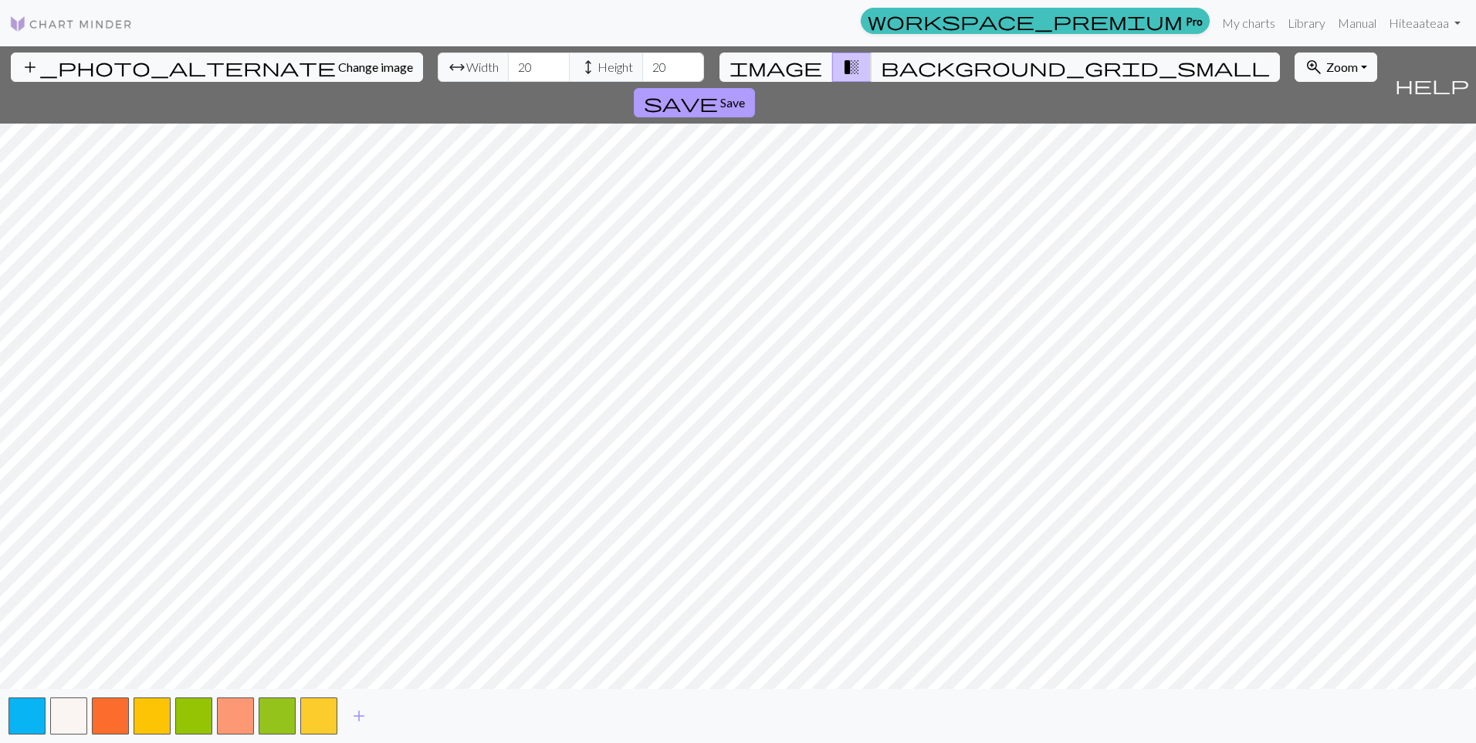
click at [718, 92] on span "save" at bounding box center [681, 103] width 74 height 22
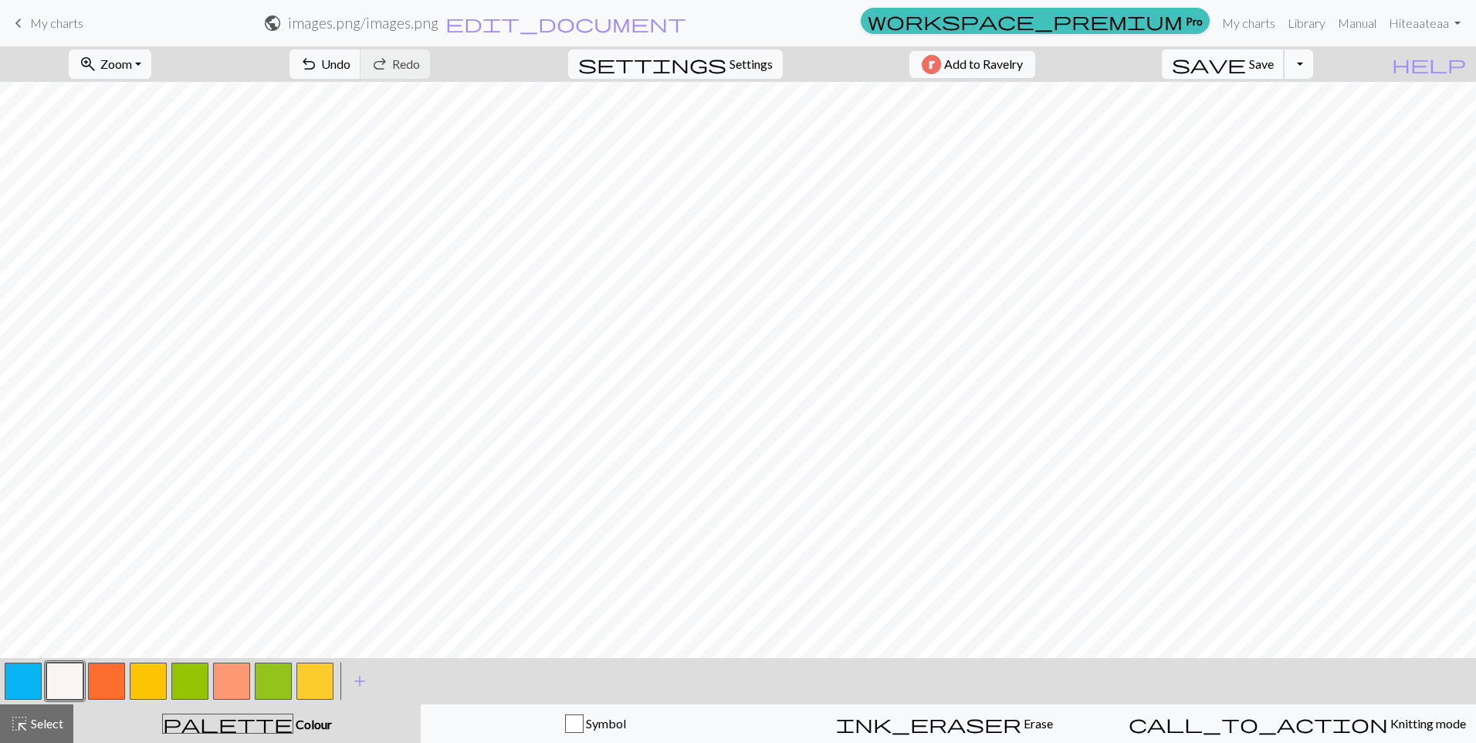
click at [1274, 69] on span "Save" at bounding box center [1261, 63] width 25 height 15
click at [1313, 63] on button "Toggle Dropdown" at bounding box center [1298, 63] width 29 height 29
click at [1313, 118] on button "save_alt Download" at bounding box center [1185, 122] width 255 height 25
click at [29, 31] on link "keyboard_arrow_left My charts" at bounding box center [46, 23] width 74 height 26
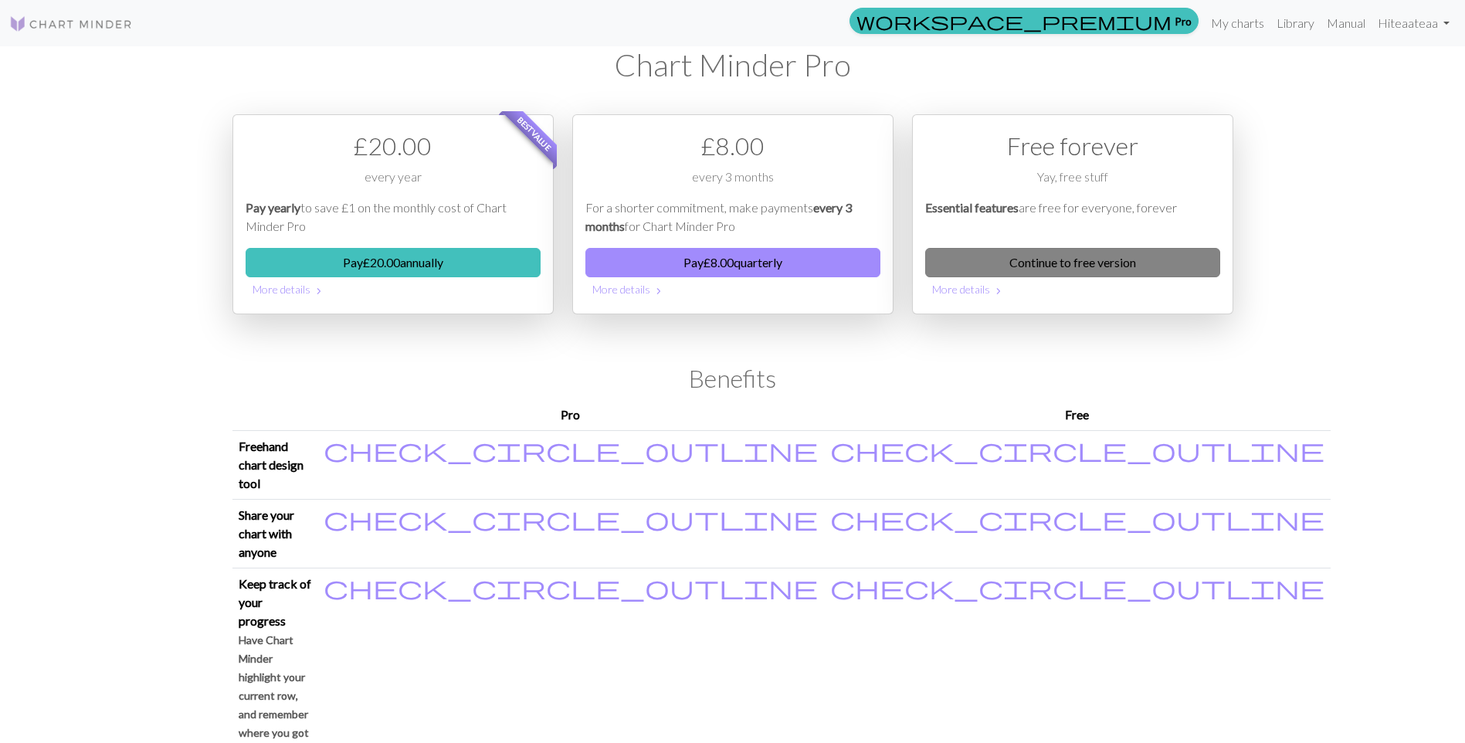
click at [1080, 249] on link "Continue to free version" at bounding box center [1072, 262] width 295 height 29
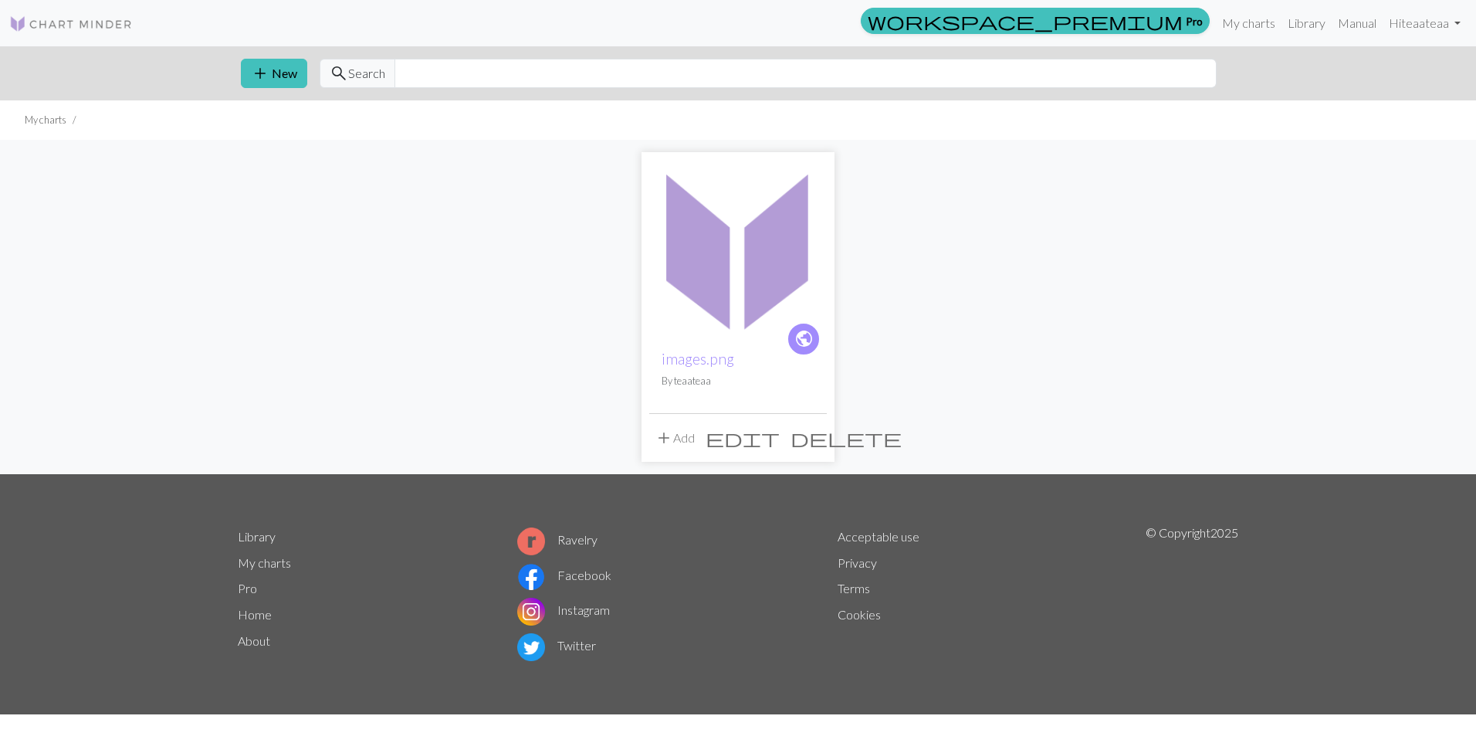
click at [703, 243] on img at bounding box center [738, 249] width 178 height 178
click at [28, 28] on img at bounding box center [71, 24] width 124 height 19
click at [110, 26] on img at bounding box center [71, 24] width 124 height 19
click at [274, 74] on button "add New" at bounding box center [274, 73] width 66 height 29
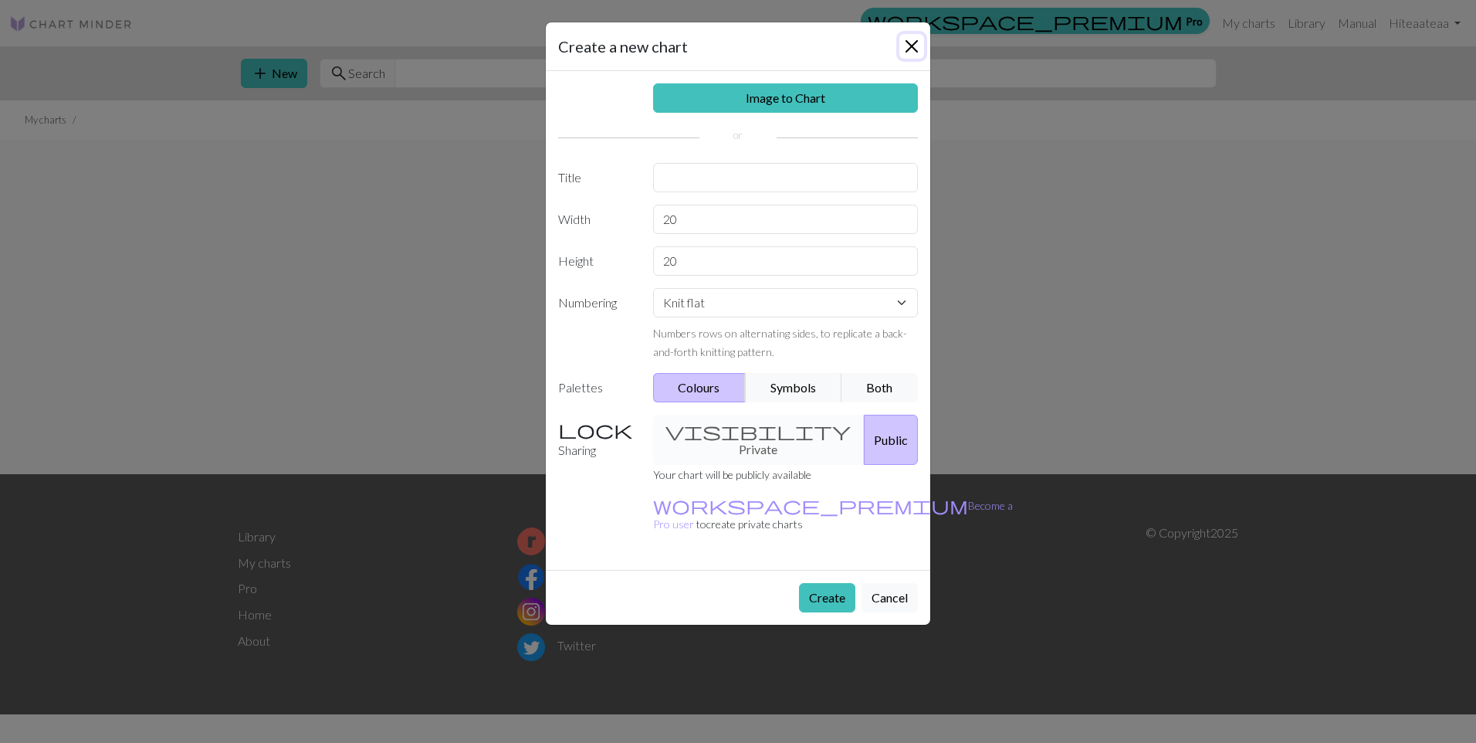
click at [917, 36] on button "Close" at bounding box center [911, 46] width 25 height 25
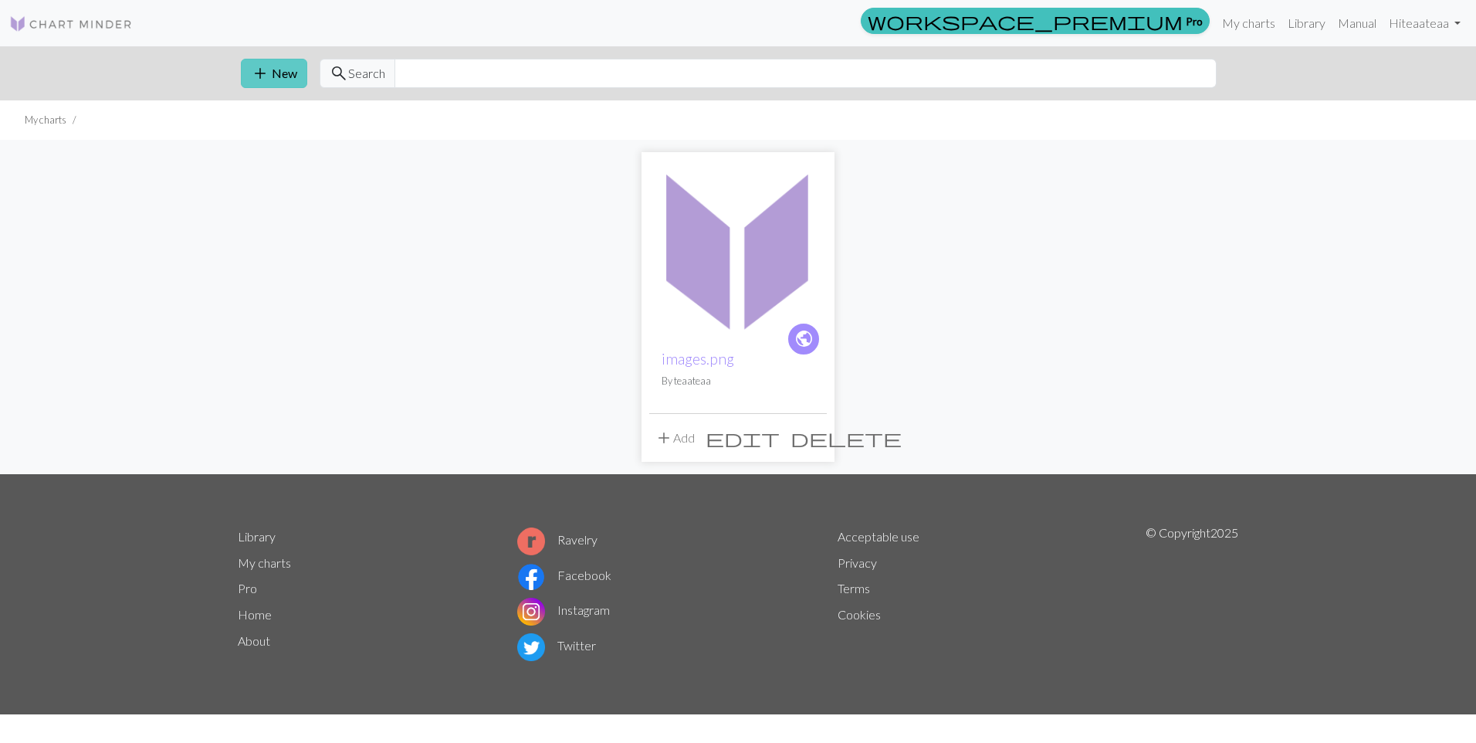
click at [266, 73] on span "add" at bounding box center [260, 74] width 19 height 22
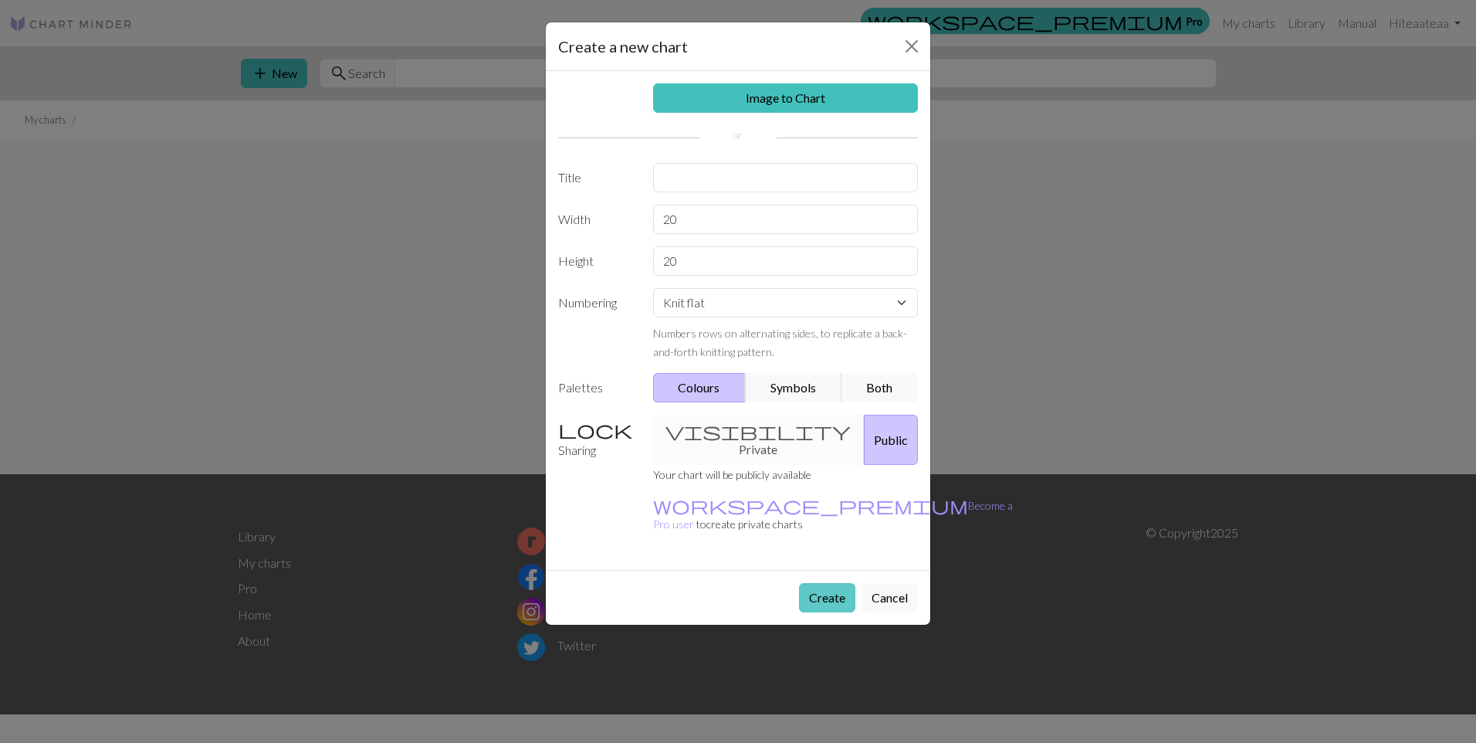
click at [833, 583] on button "Create" at bounding box center [827, 597] width 56 height 29
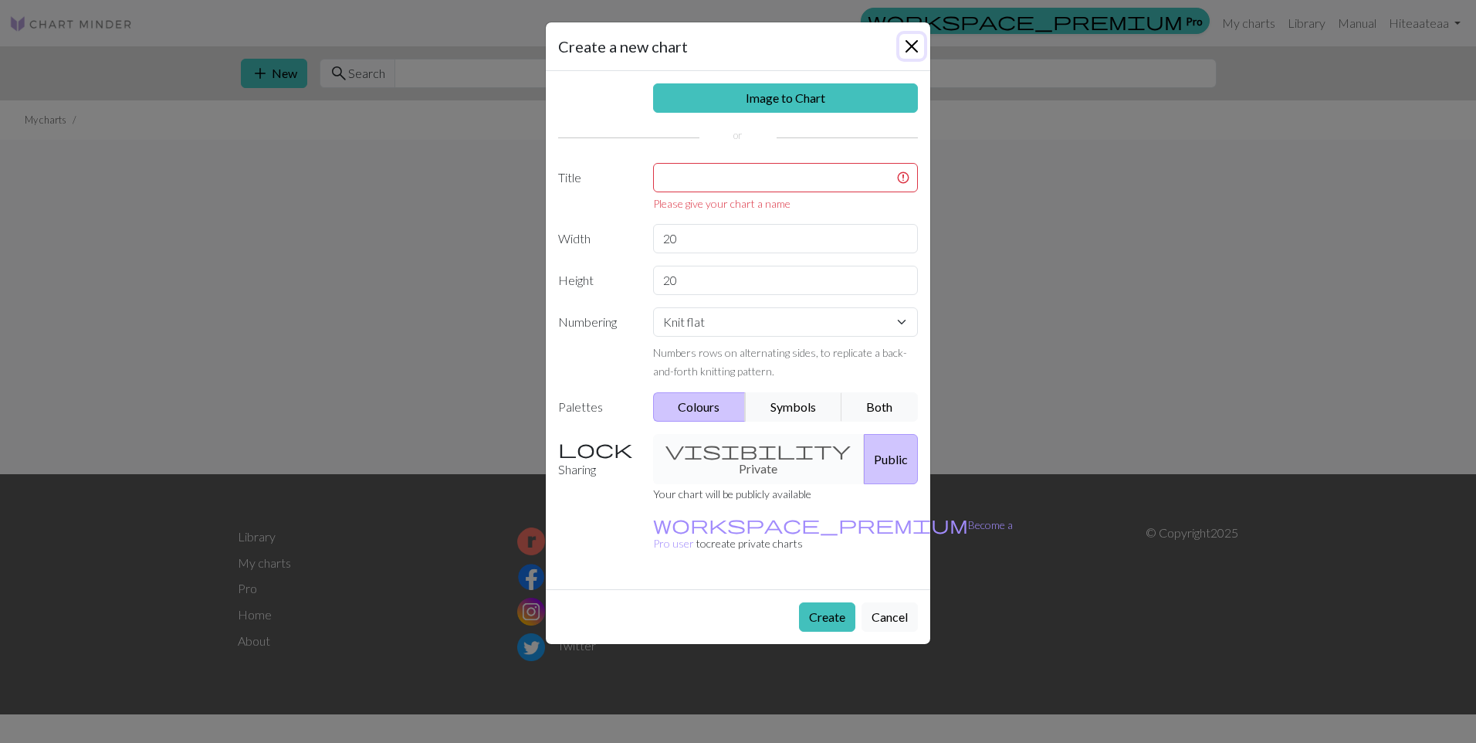
click at [913, 44] on button "Close" at bounding box center [911, 46] width 25 height 25
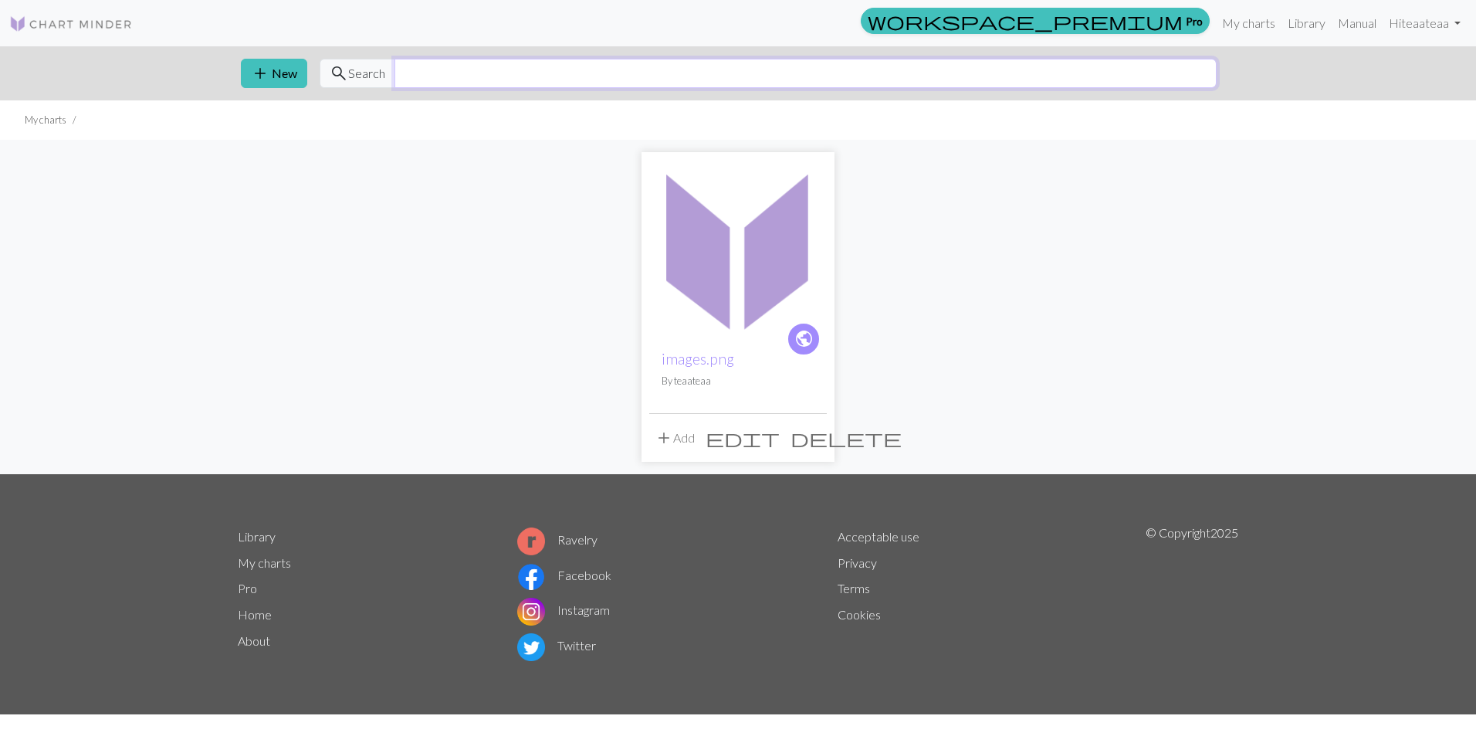
click at [506, 68] on input "text" at bounding box center [806, 73] width 822 height 29
click at [353, 88] on div "add New search Search" at bounding box center [738, 73] width 1019 height 54
click at [354, 76] on span "Search" at bounding box center [366, 73] width 37 height 19
click at [69, 33] on link at bounding box center [71, 23] width 124 height 28
click at [1256, 20] on link "My charts" at bounding box center [1249, 23] width 66 height 31
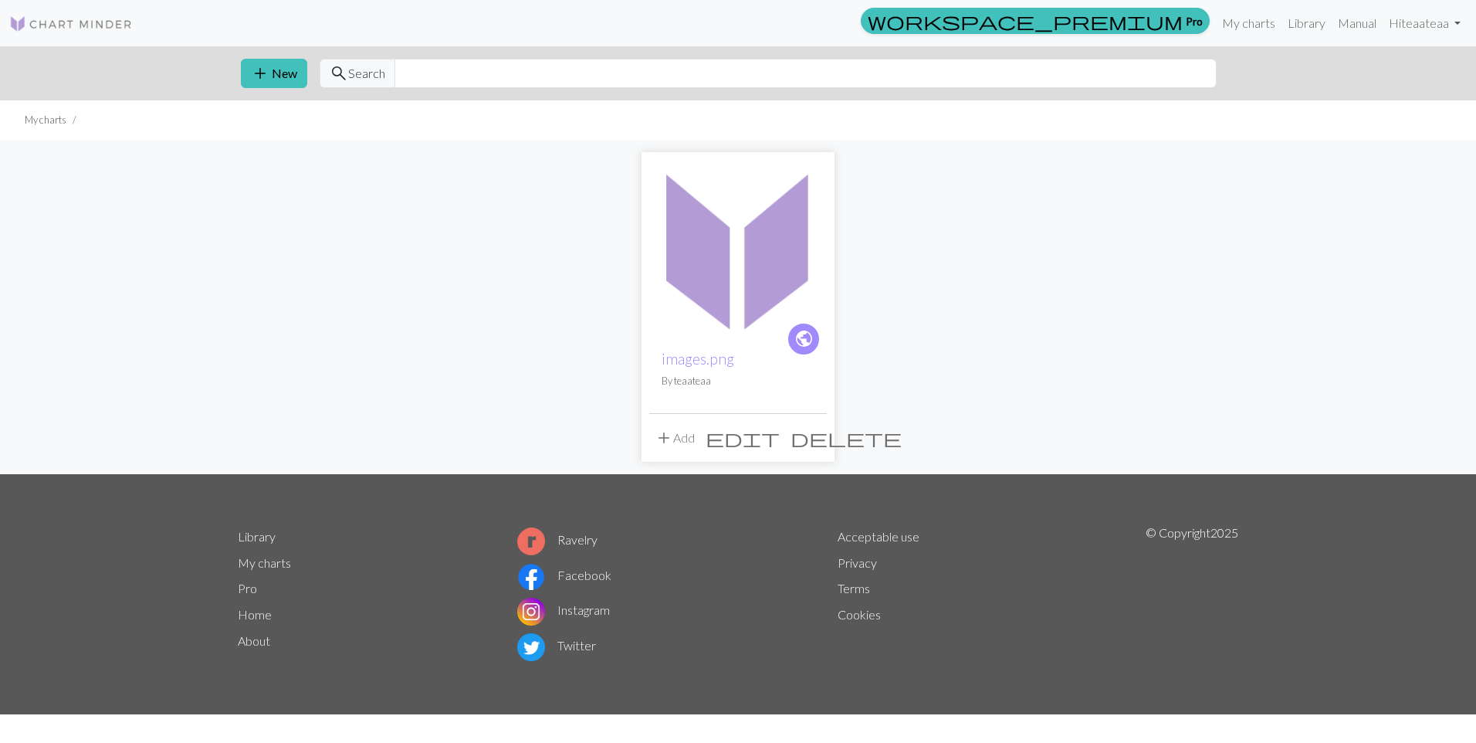
click at [84, 16] on img at bounding box center [71, 24] width 124 height 19
click at [812, 445] on span "delete" at bounding box center [846, 438] width 111 height 22
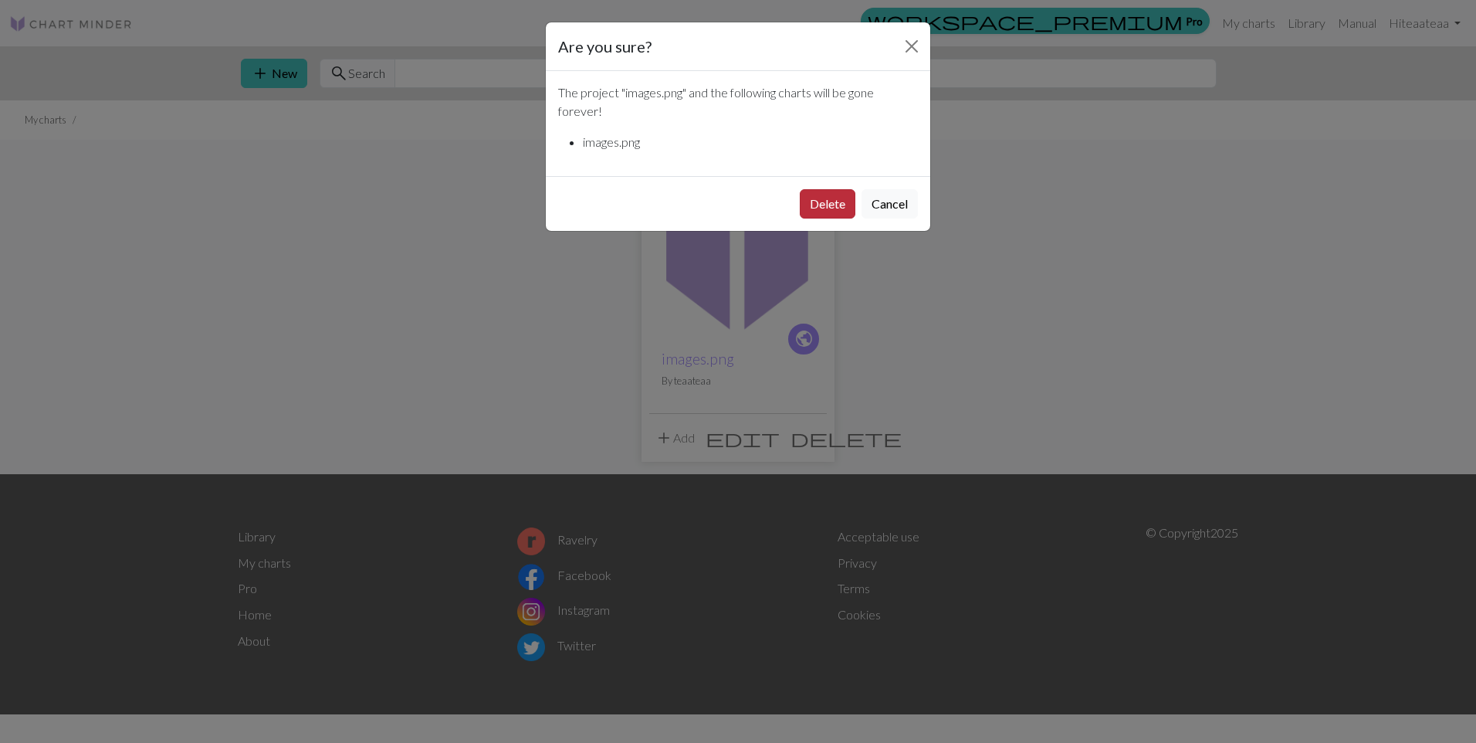
click at [809, 198] on button "Delete" at bounding box center [828, 203] width 56 height 29
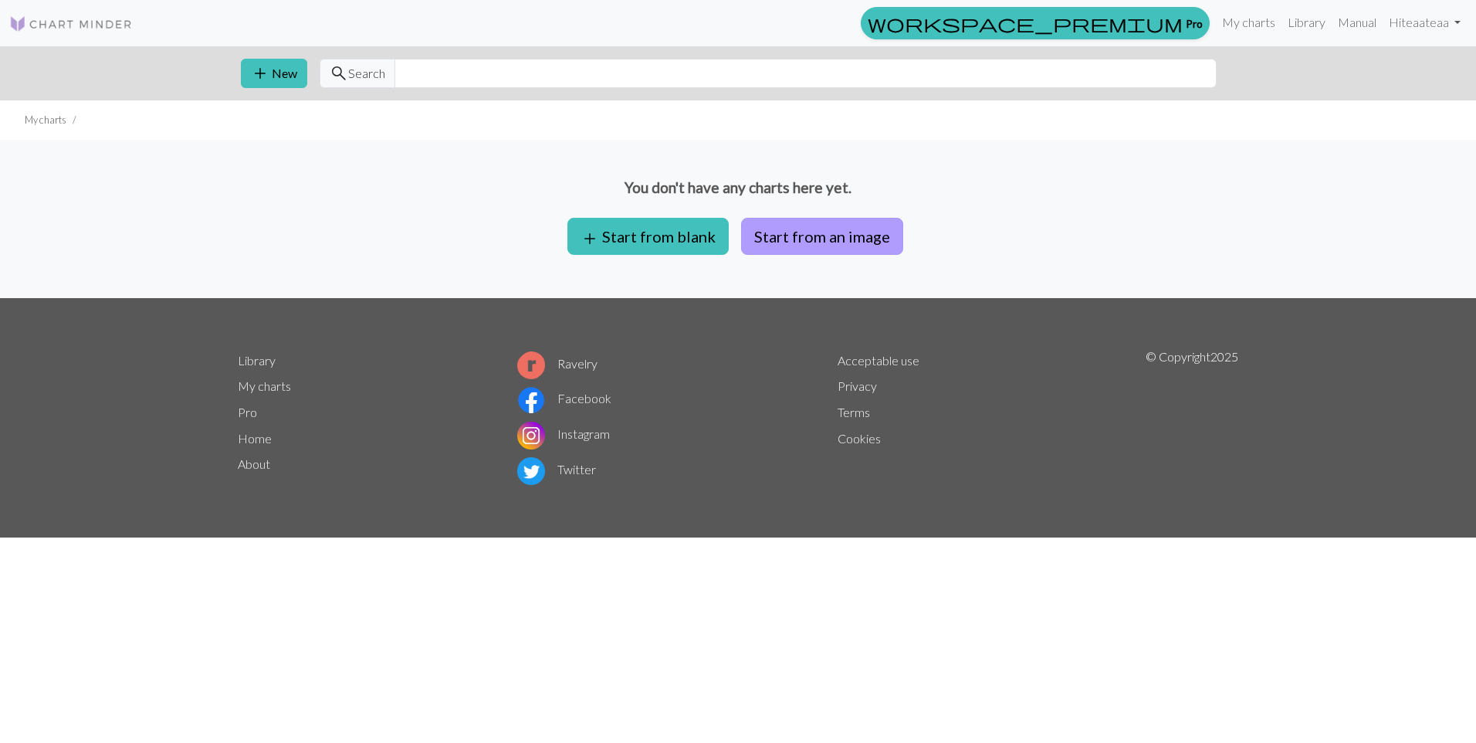
click at [818, 233] on button "Start from an image" at bounding box center [822, 236] width 162 height 37
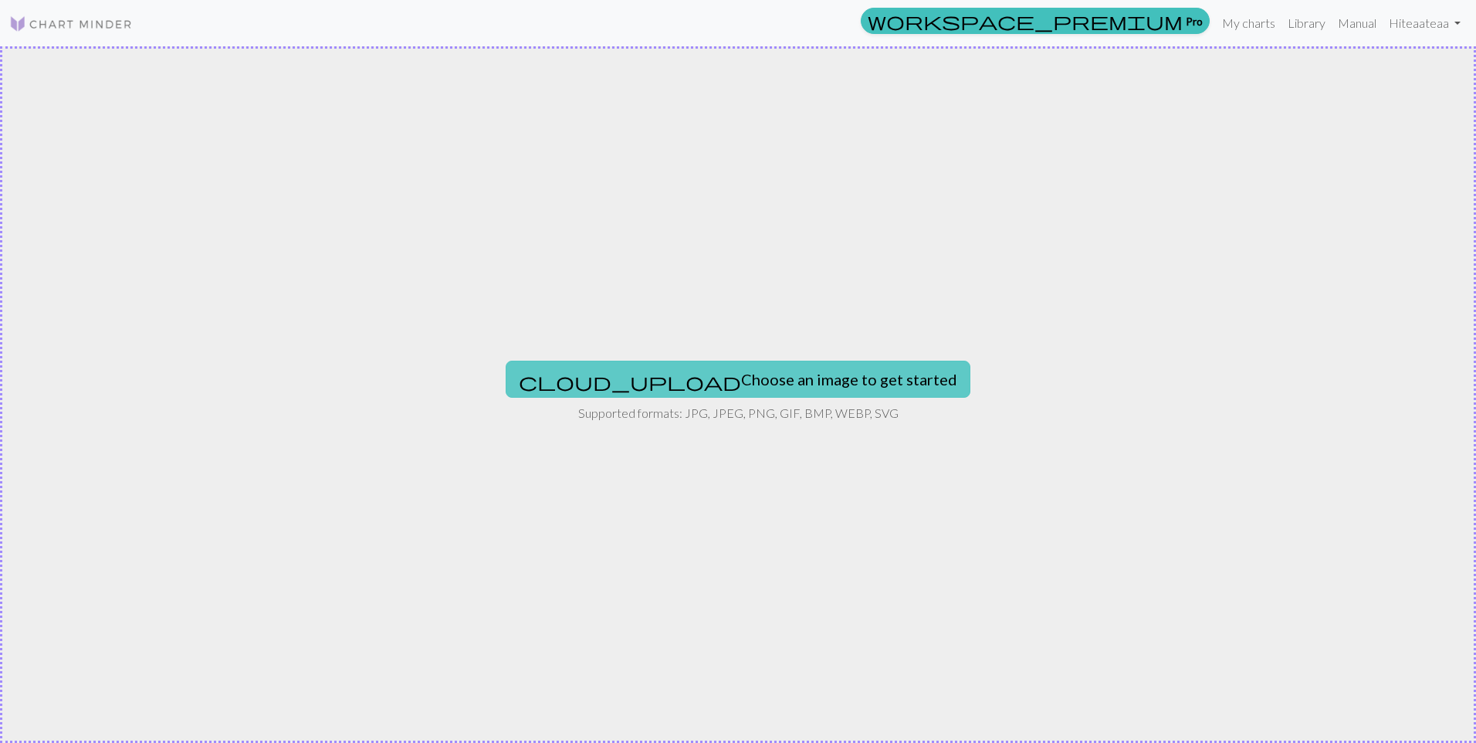
click at [791, 375] on button "cloud_upload Choose an image to get started" at bounding box center [738, 379] width 465 height 37
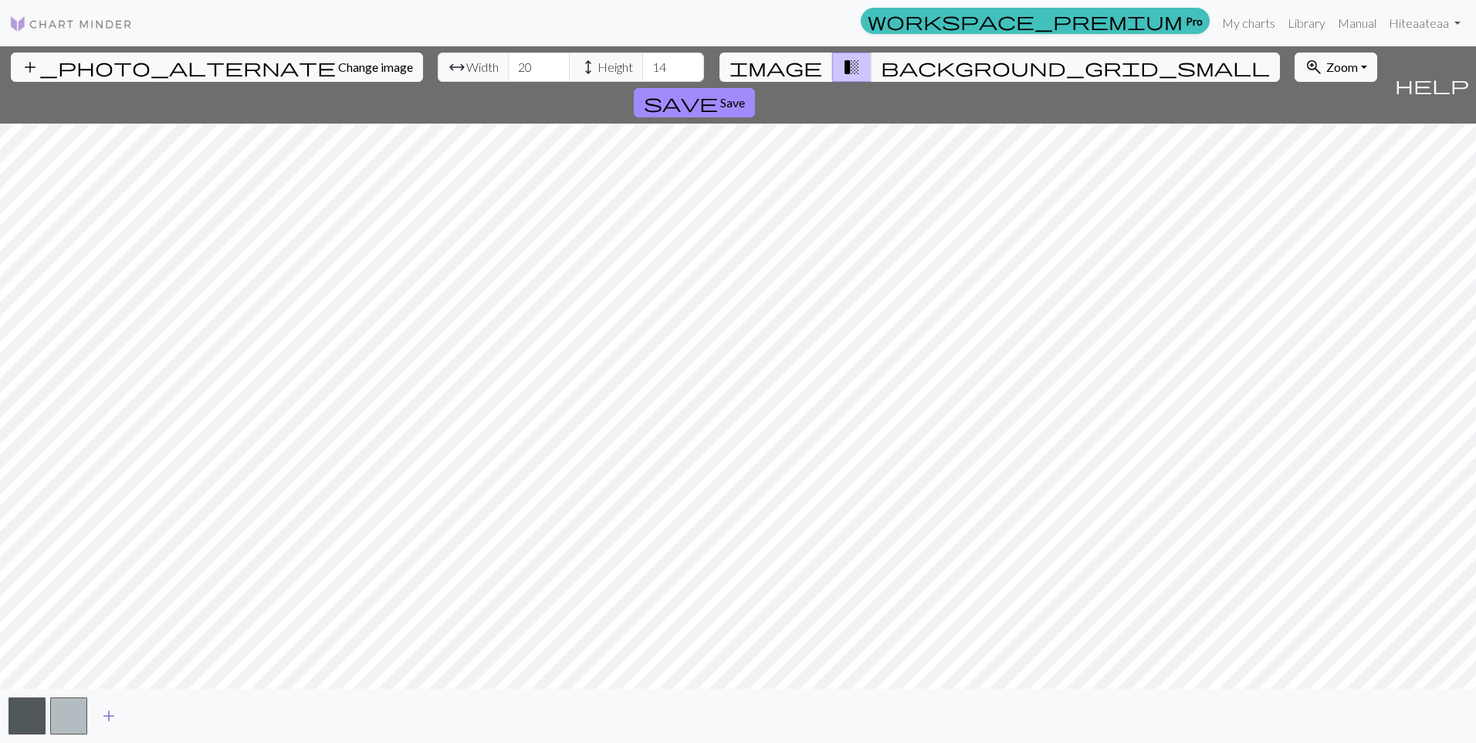
click at [113, 727] on button "add" at bounding box center [109, 715] width 39 height 29
click at [127, 723] on button "button" at bounding box center [110, 715] width 37 height 37
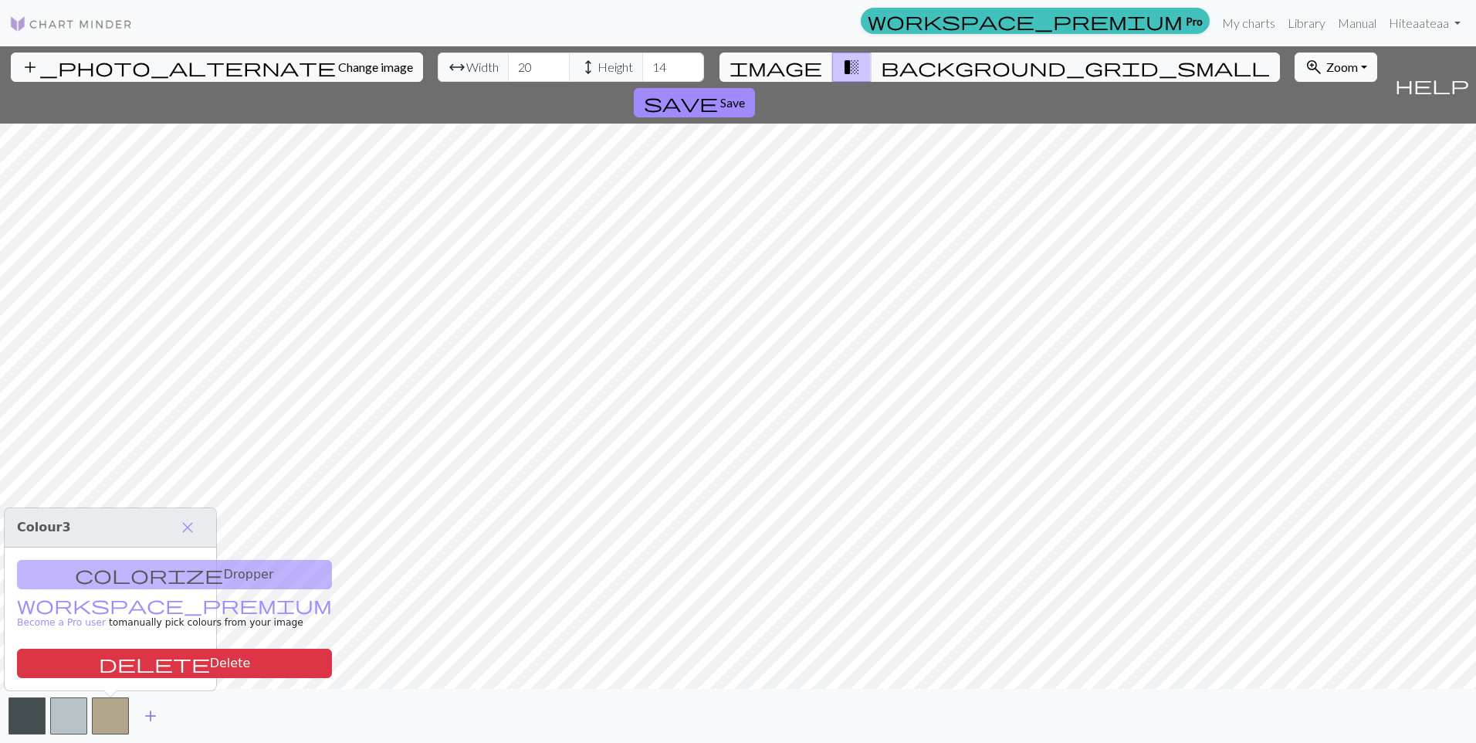
click at [160, 720] on button "add" at bounding box center [150, 715] width 39 height 29
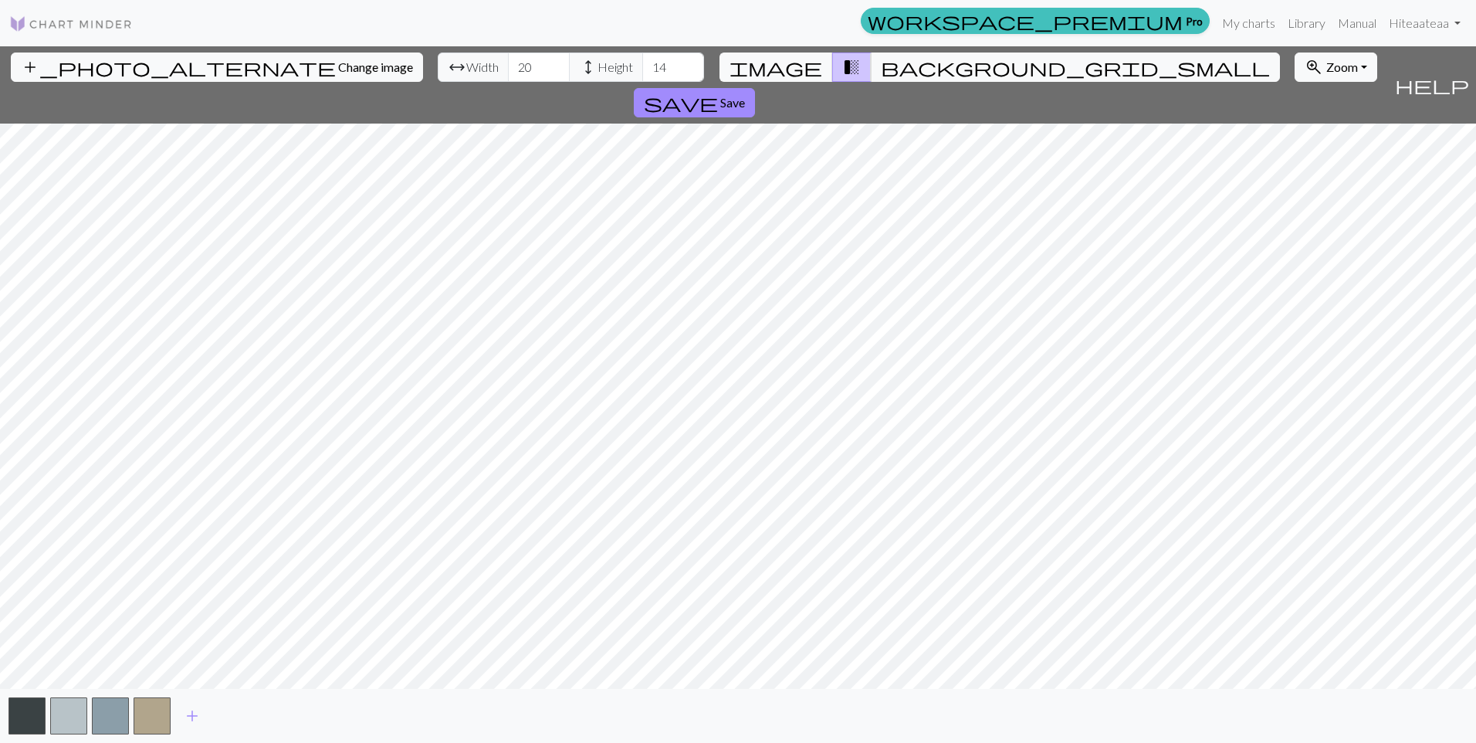
click at [213, 720] on div "add" at bounding box center [738, 716] width 1476 height 54
click at [193, 708] on span "add" at bounding box center [192, 716] width 19 height 22
click at [235, 722] on span "add" at bounding box center [234, 716] width 19 height 22
click at [249, 723] on button "button" at bounding box center [235, 715] width 37 height 37
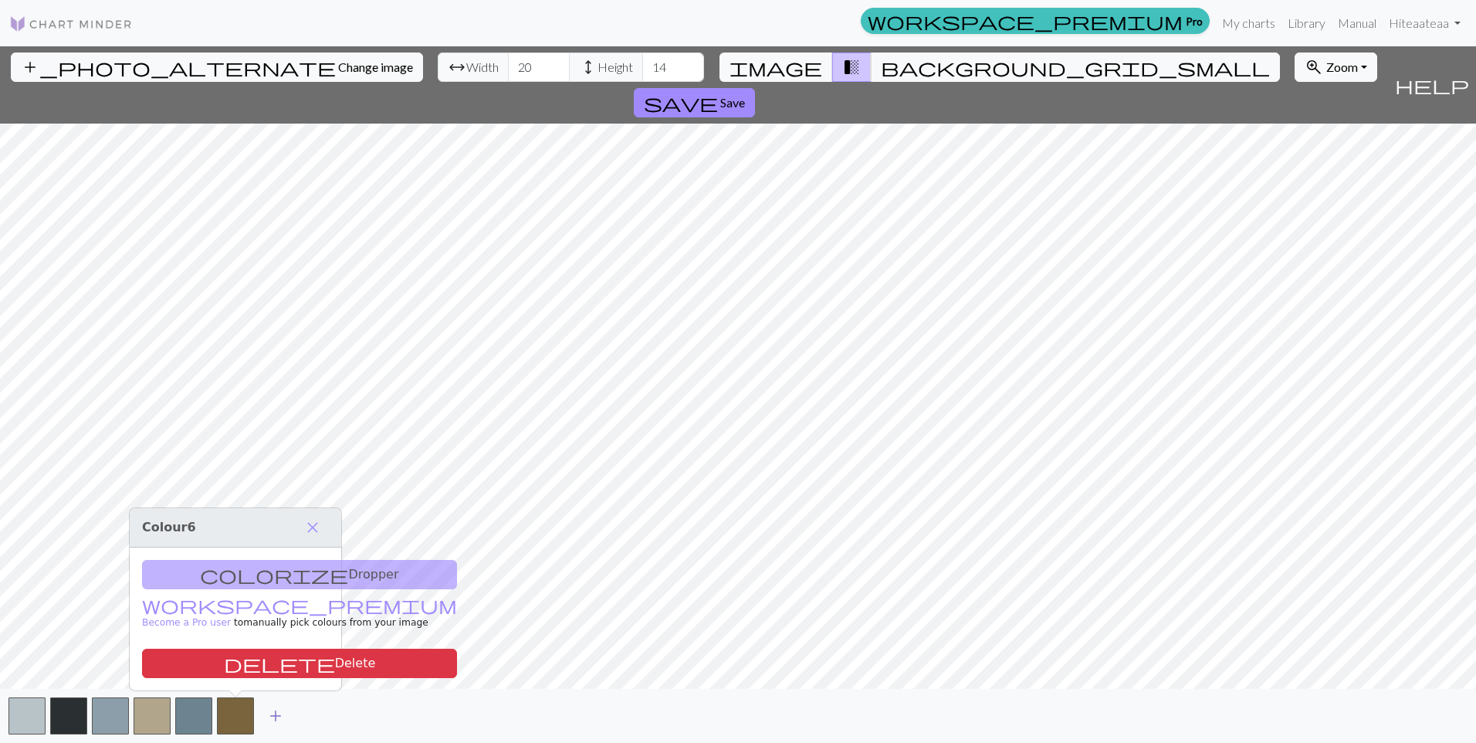
click at [271, 720] on span "add" at bounding box center [275, 716] width 19 height 22
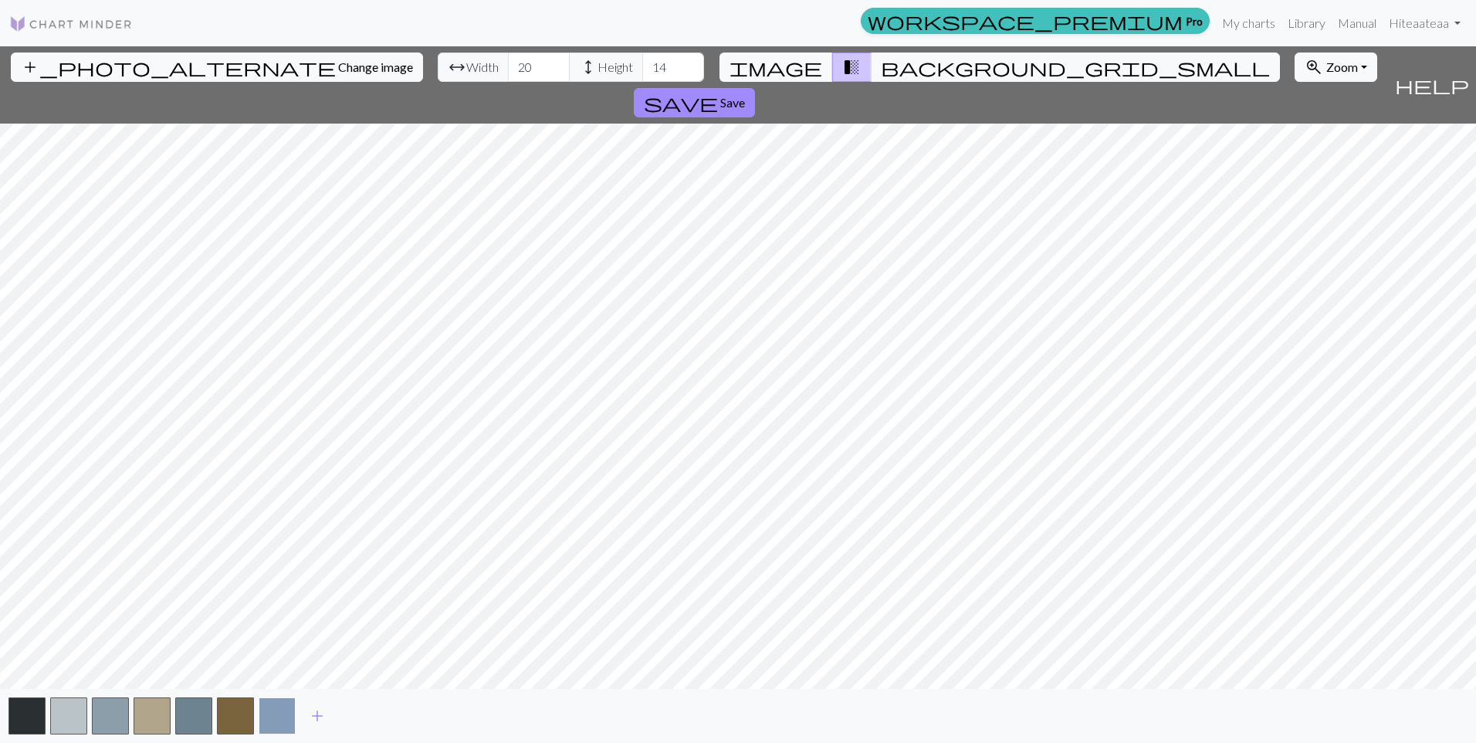
click at [291, 719] on button "button" at bounding box center [277, 715] width 37 height 37
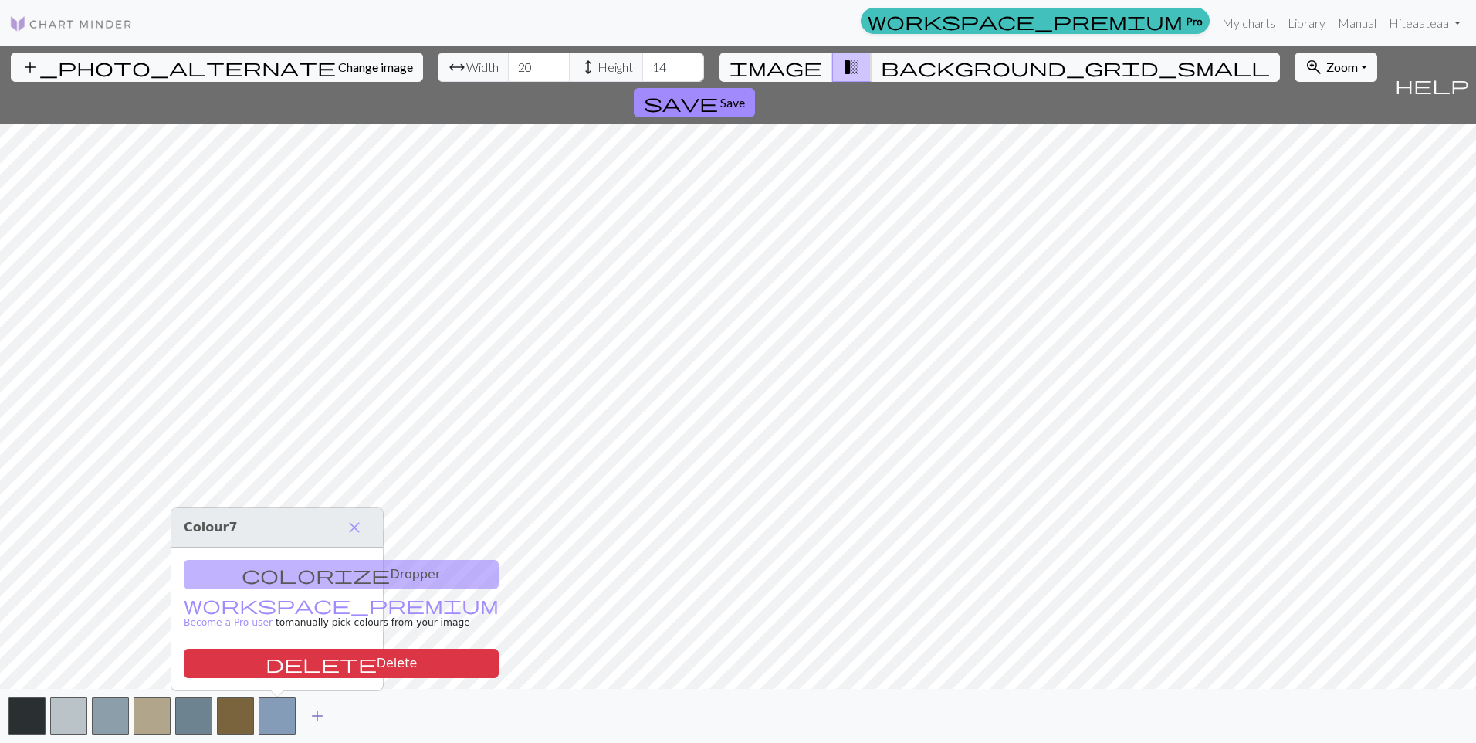
click at [319, 724] on span "add" at bounding box center [317, 716] width 19 height 22
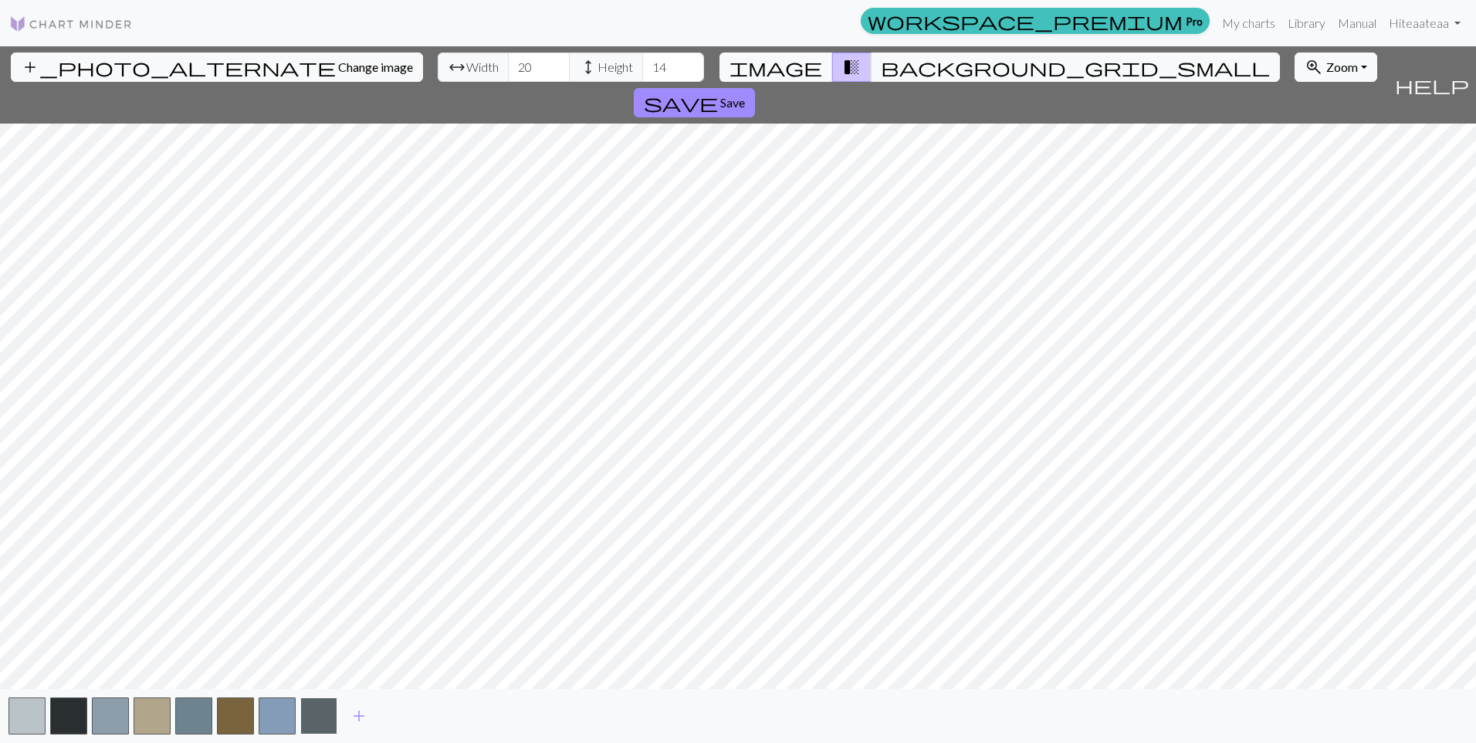
click at [337, 723] on button "button" at bounding box center [318, 715] width 37 height 37
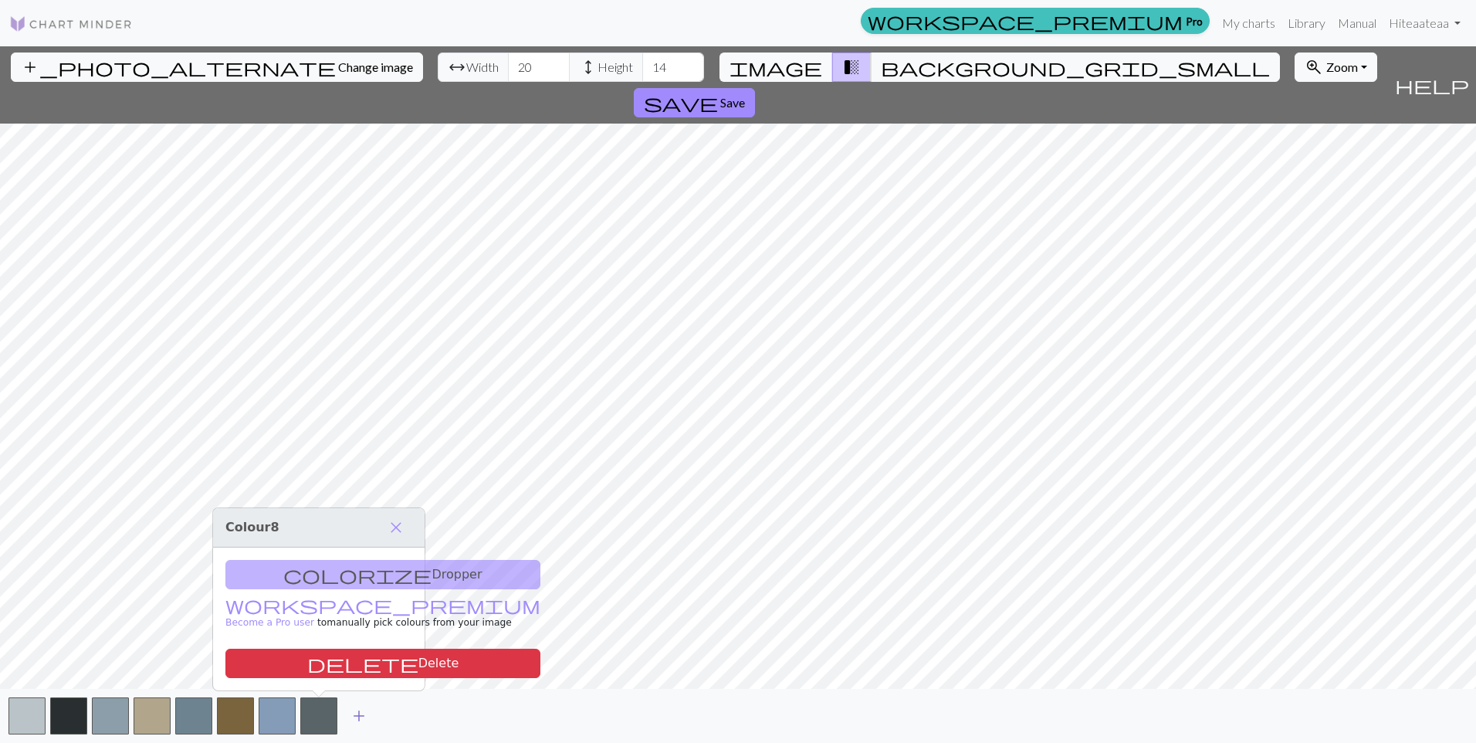
click at [361, 720] on span "add" at bounding box center [359, 716] width 19 height 22
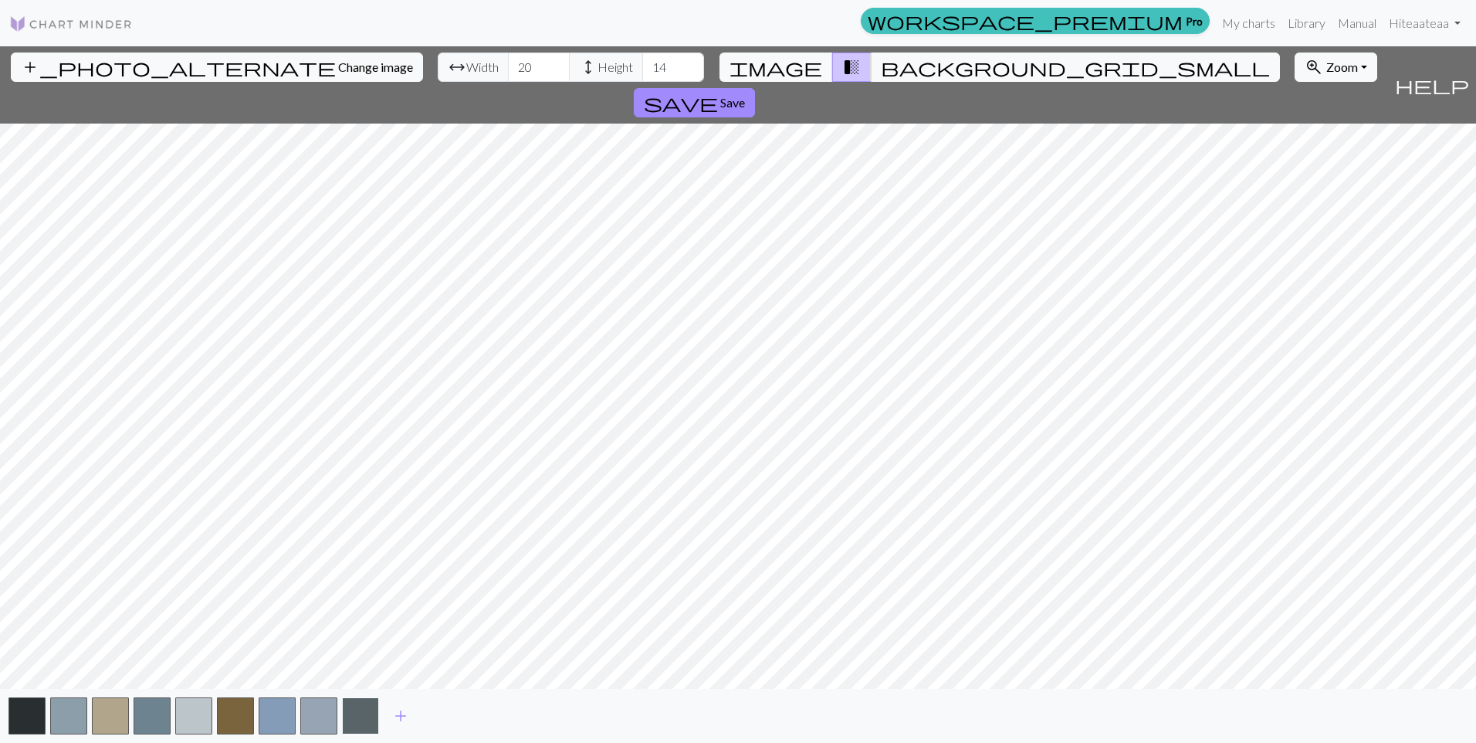
click at [378, 719] on button "button" at bounding box center [360, 715] width 37 height 37
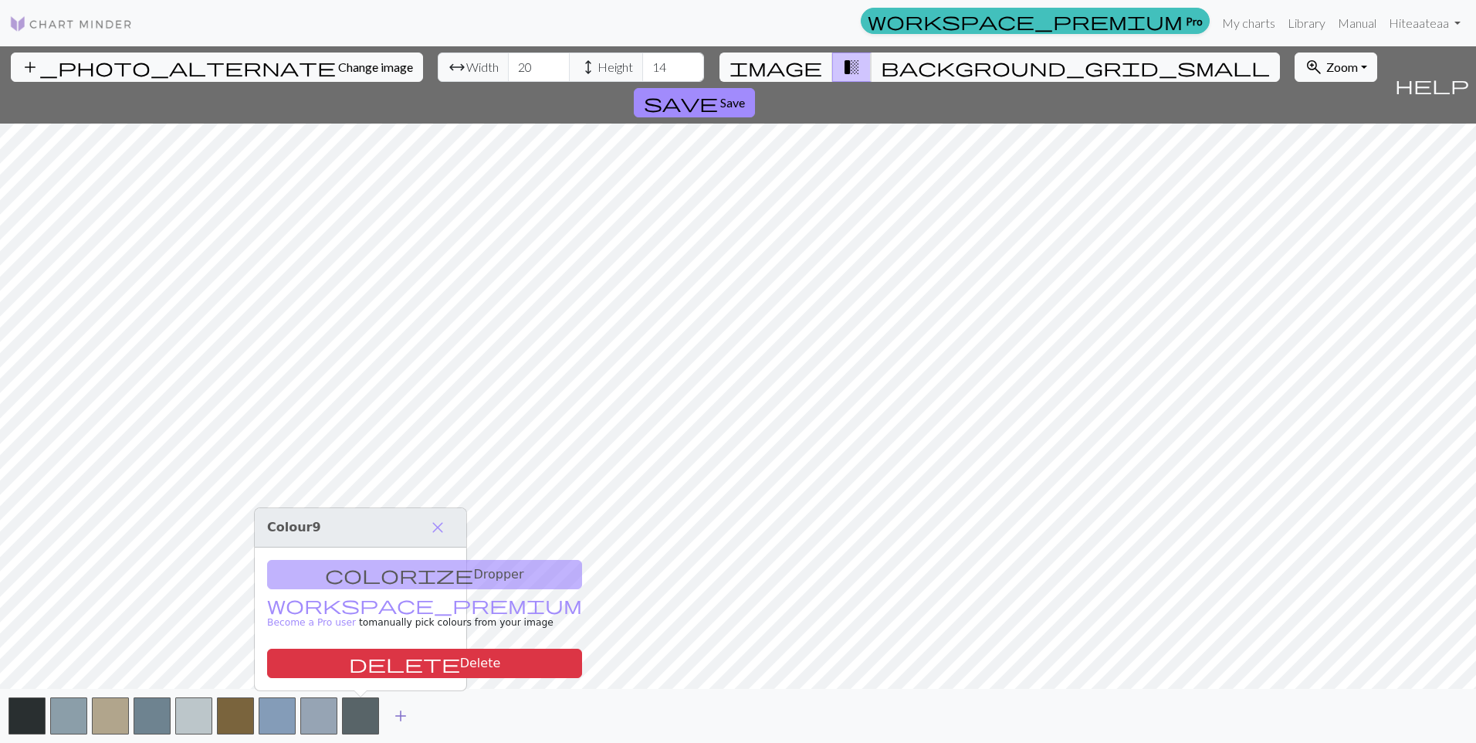
click at [397, 718] on span "add" at bounding box center [400, 716] width 19 height 22
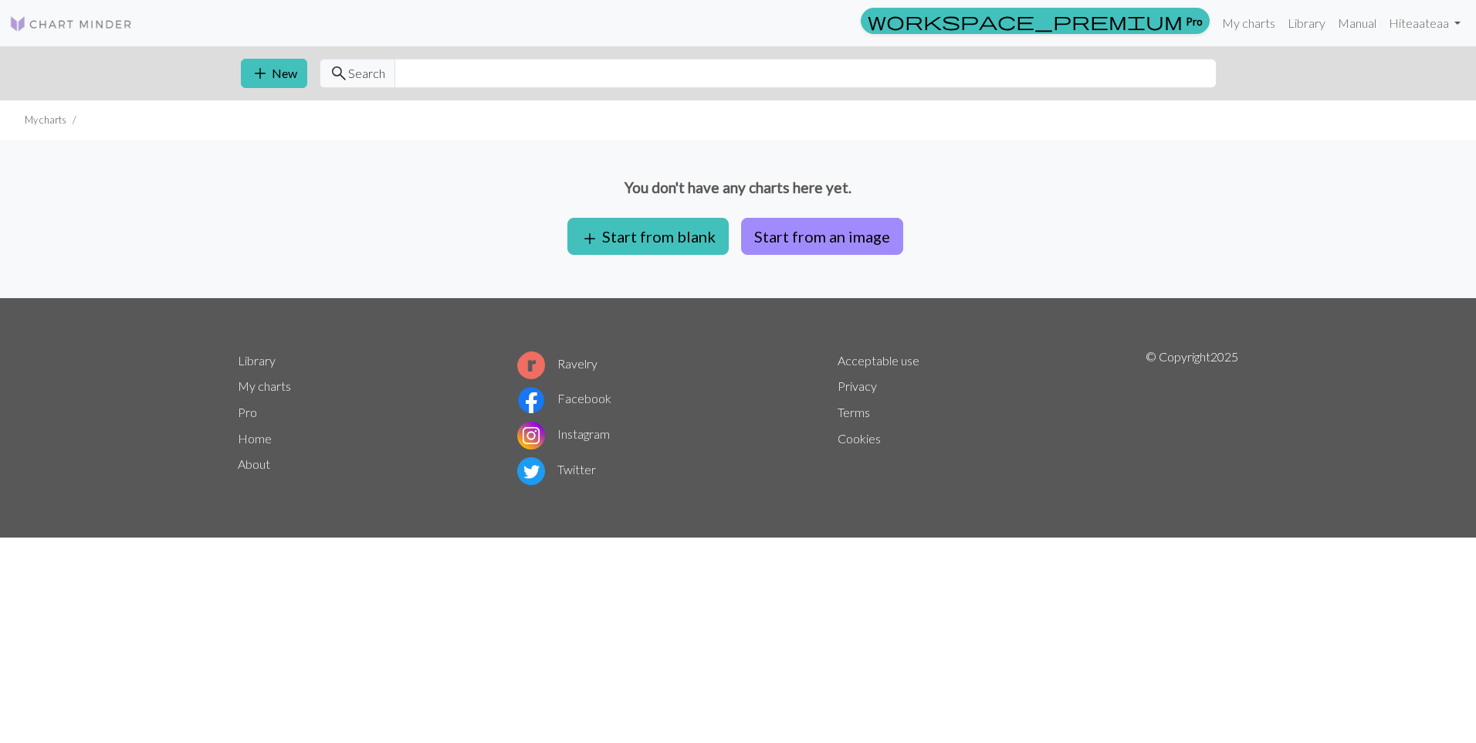
click at [821, 251] on button "Start from an image" at bounding box center [822, 236] width 162 height 37
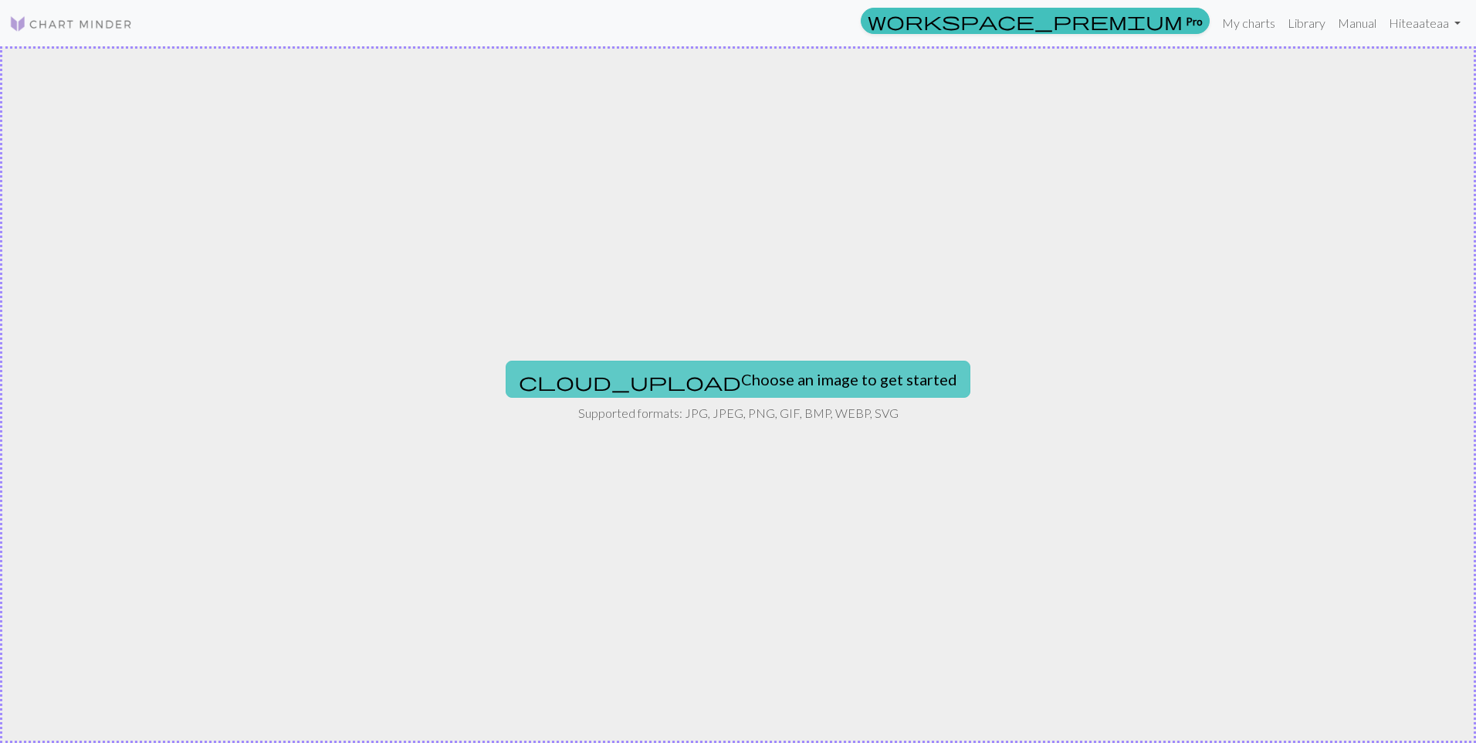
click at [829, 383] on button "cloud_upload Choose an image to get started" at bounding box center [738, 379] width 465 height 37
type input "C:\fakepath\pexels-digitech-1438761.jpg"
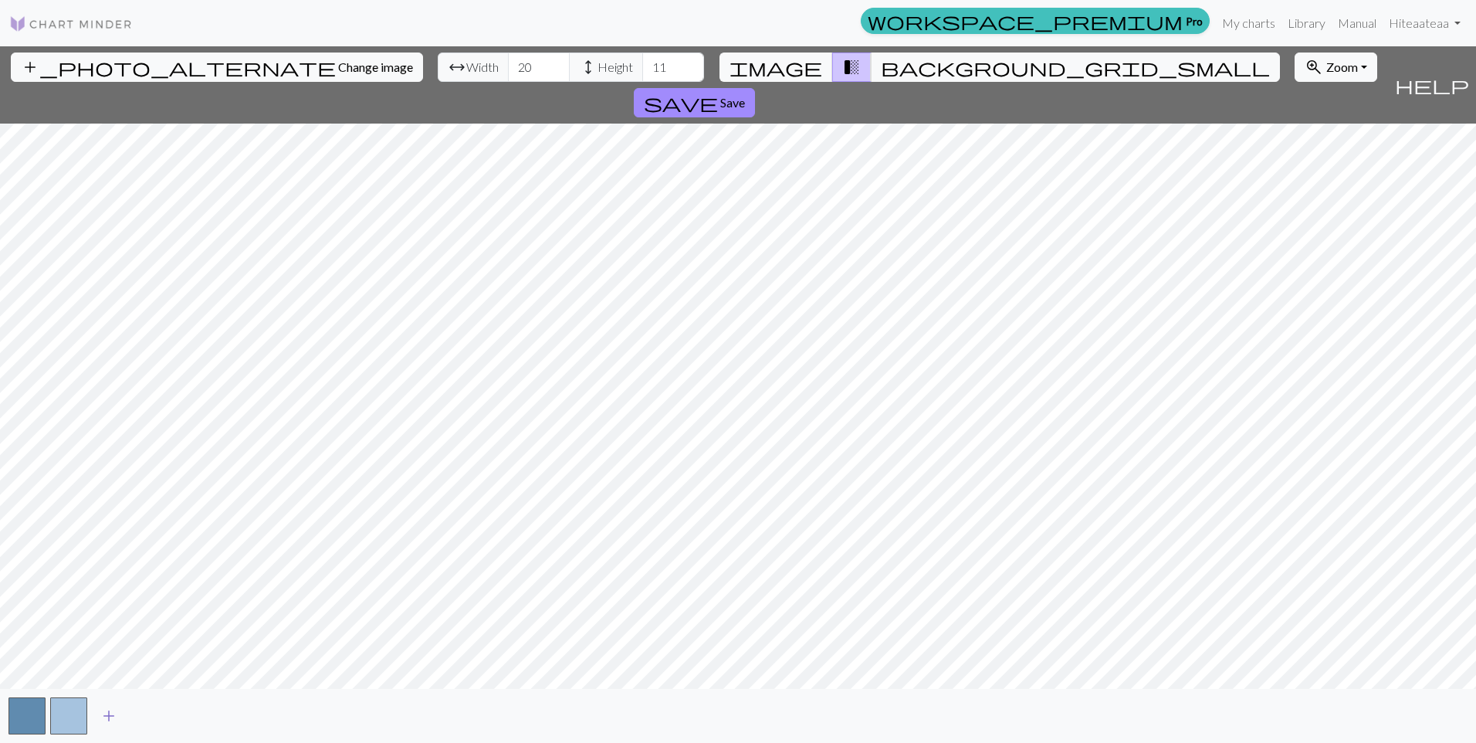
click at [107, 713] on span "add" at bounding box center [109, 716] width 19 height 22
click at [119, 718] on button "button" at bounding box center [110, 715] width 37 height 37
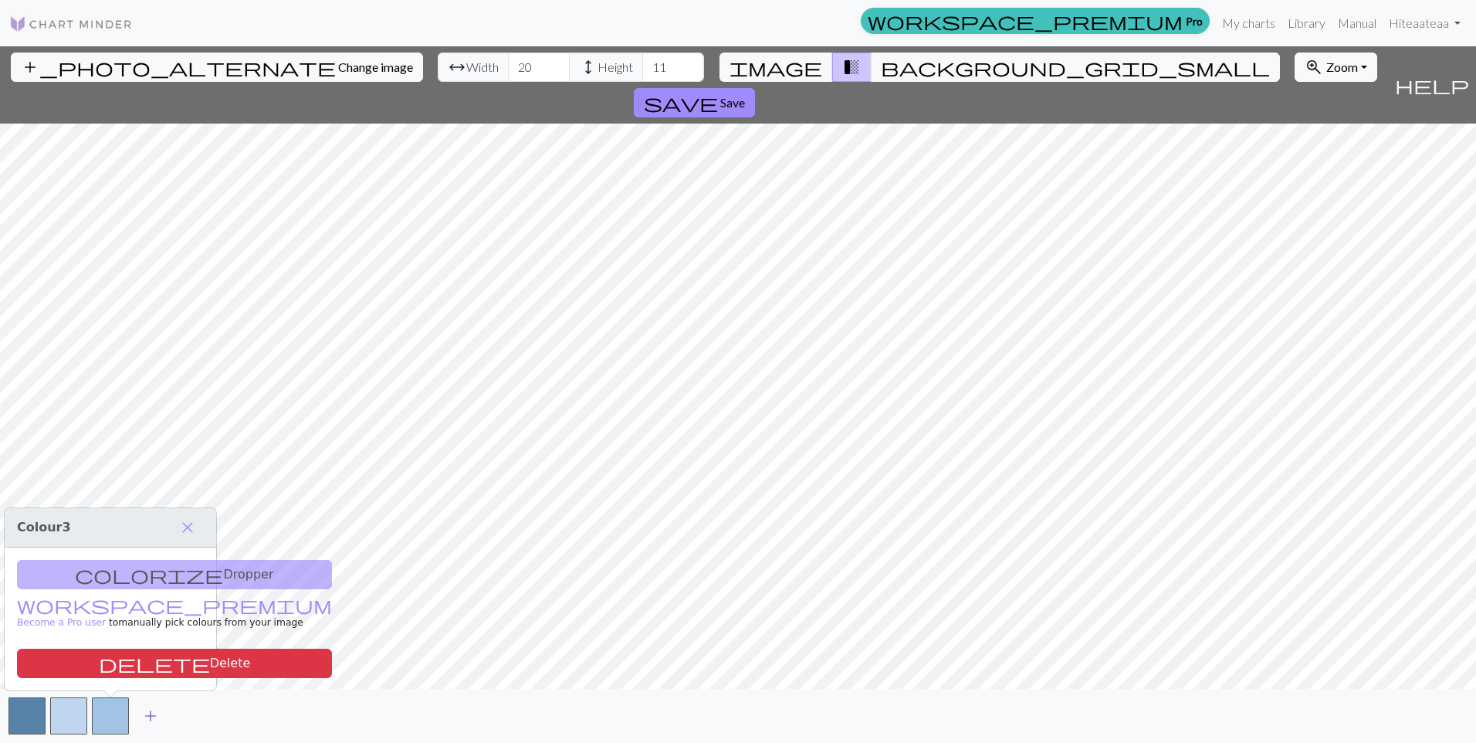
click at [133, 724] on button "add" at bounding box center [150, 715] width 39 height 29
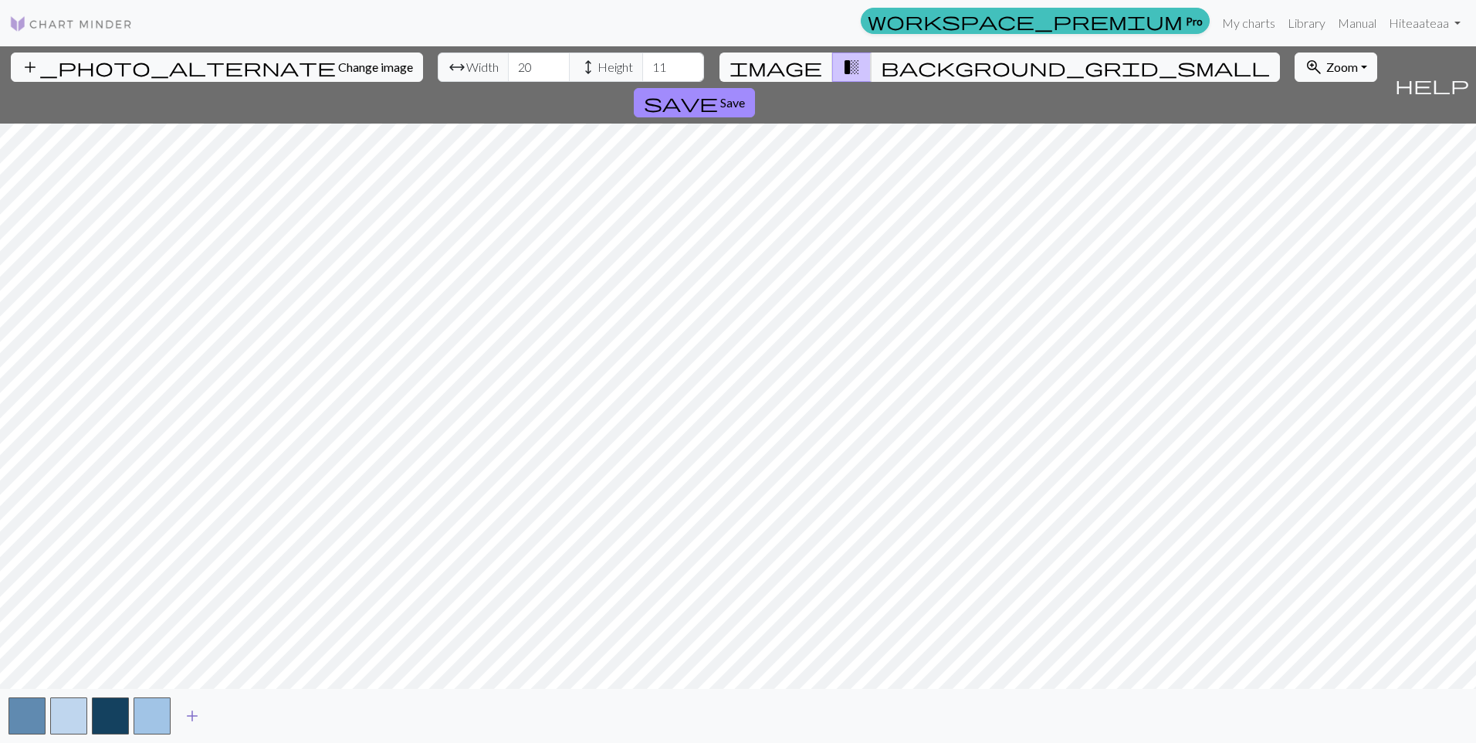
click at [188, 712] on span "add" at bounding box center [192, 716] width 19 height 22
click at [219, 707] on button "add" at bounding box center [234, 715] width 39 height 29
click at [338, 67] on span "Change image" at bounding box center [375, 66] width 75 height 15
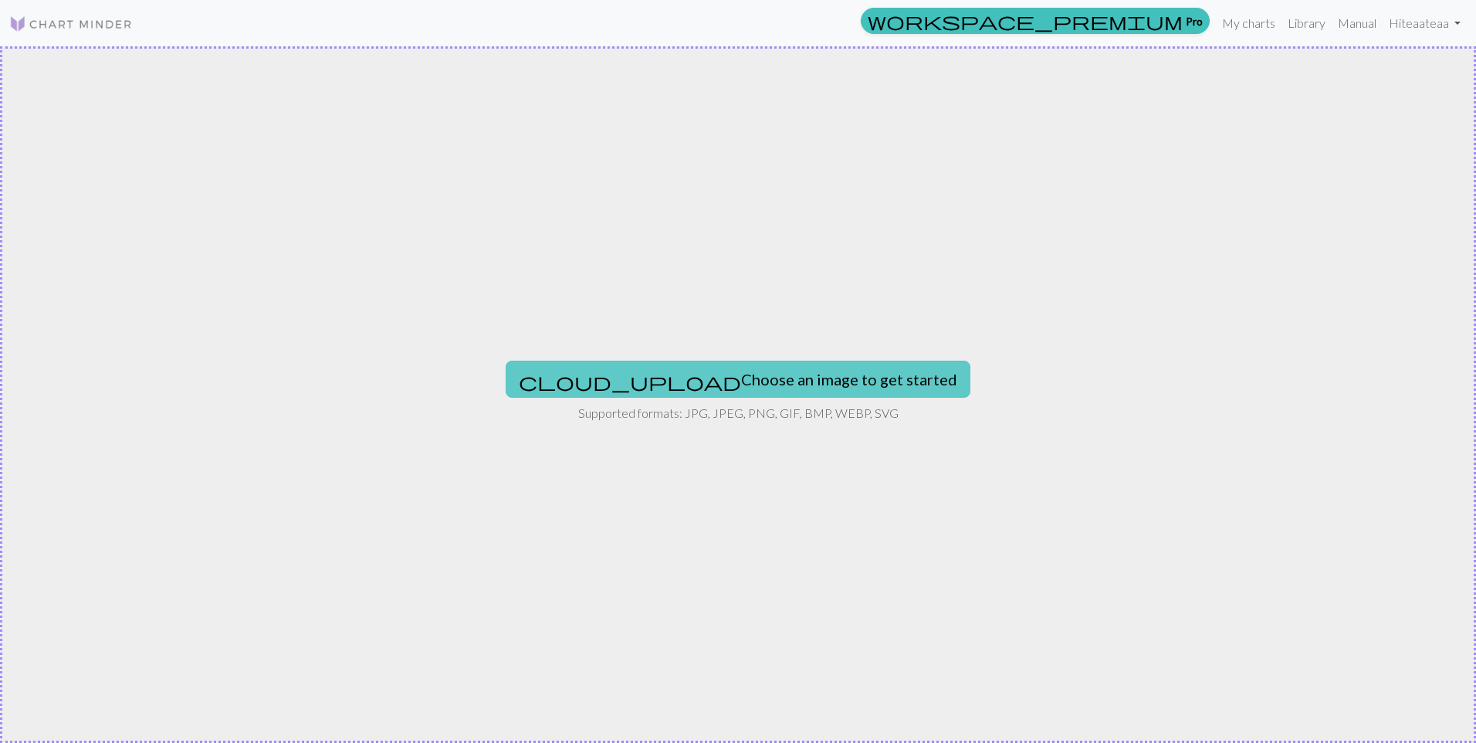
click at [707, 364] on button "cloud_upload Choose an image to get started" at bounding box center [738, 379] width 465 height 37
type input "C:\fakepath\imagec.jpg"
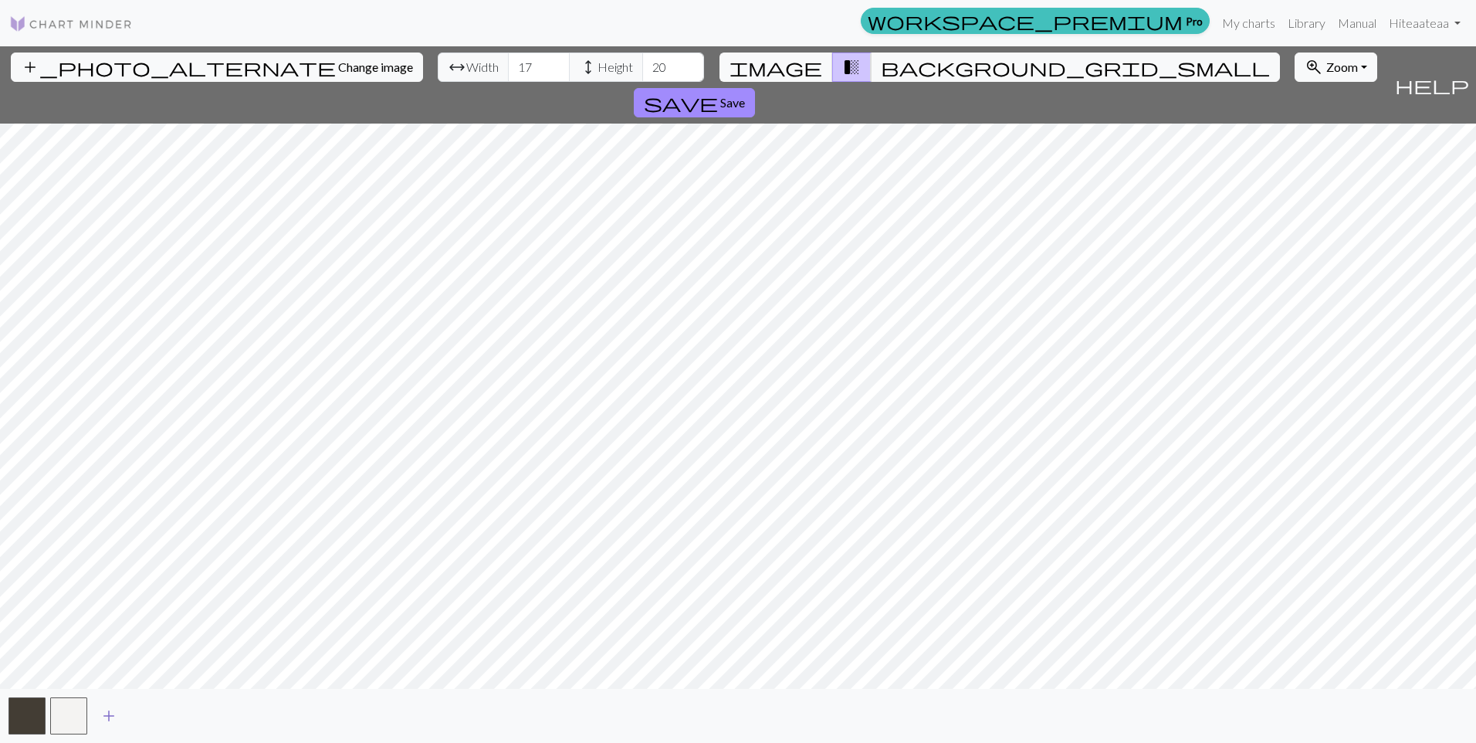
click at [108, 717] on span "add" at bounding box center [109, 716] width 19 height 22
click at [155, 719] on span "add" at bounding box center [150, 716] width 19 height 22
click at [191, 711] on span "add" at bounding box center [192, 716] width 19 height 22
click at [205, 713] on button "button" at bounding box center [193, 715] width 37 height 37
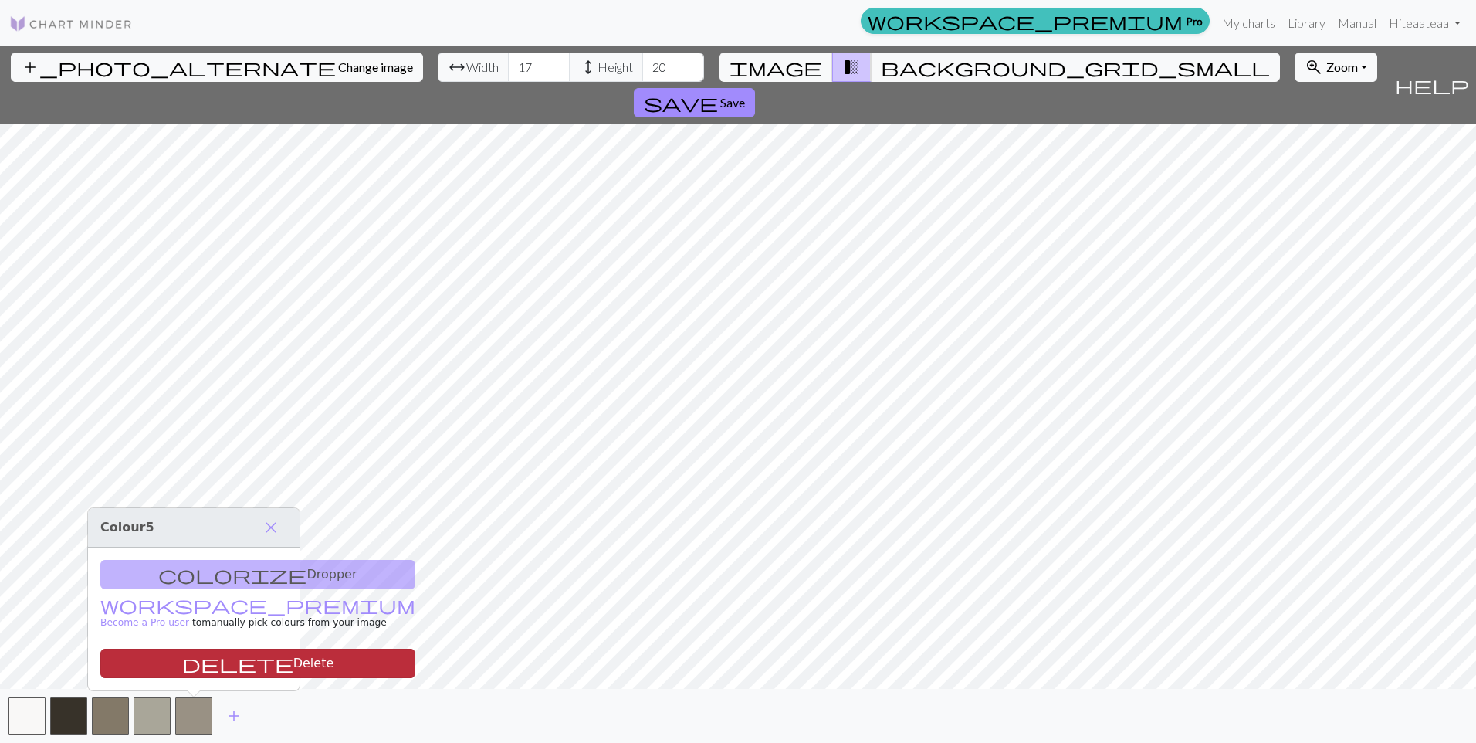
click at [206, 665] on button "delete Delete" at bounding box center [257, 663] width 315 height 29
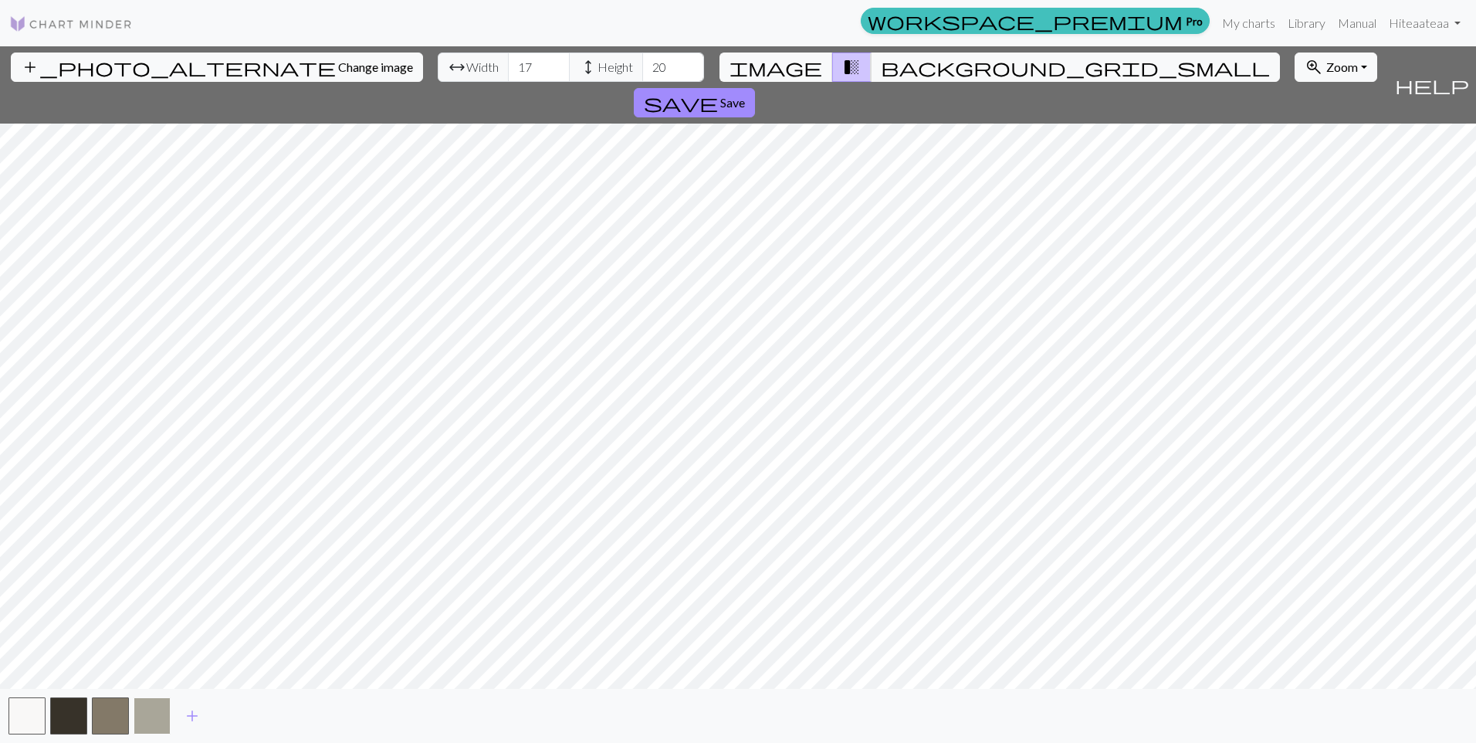
click at [165, 709] on button "button" at bounding box center [152, 715] width 37 height 37
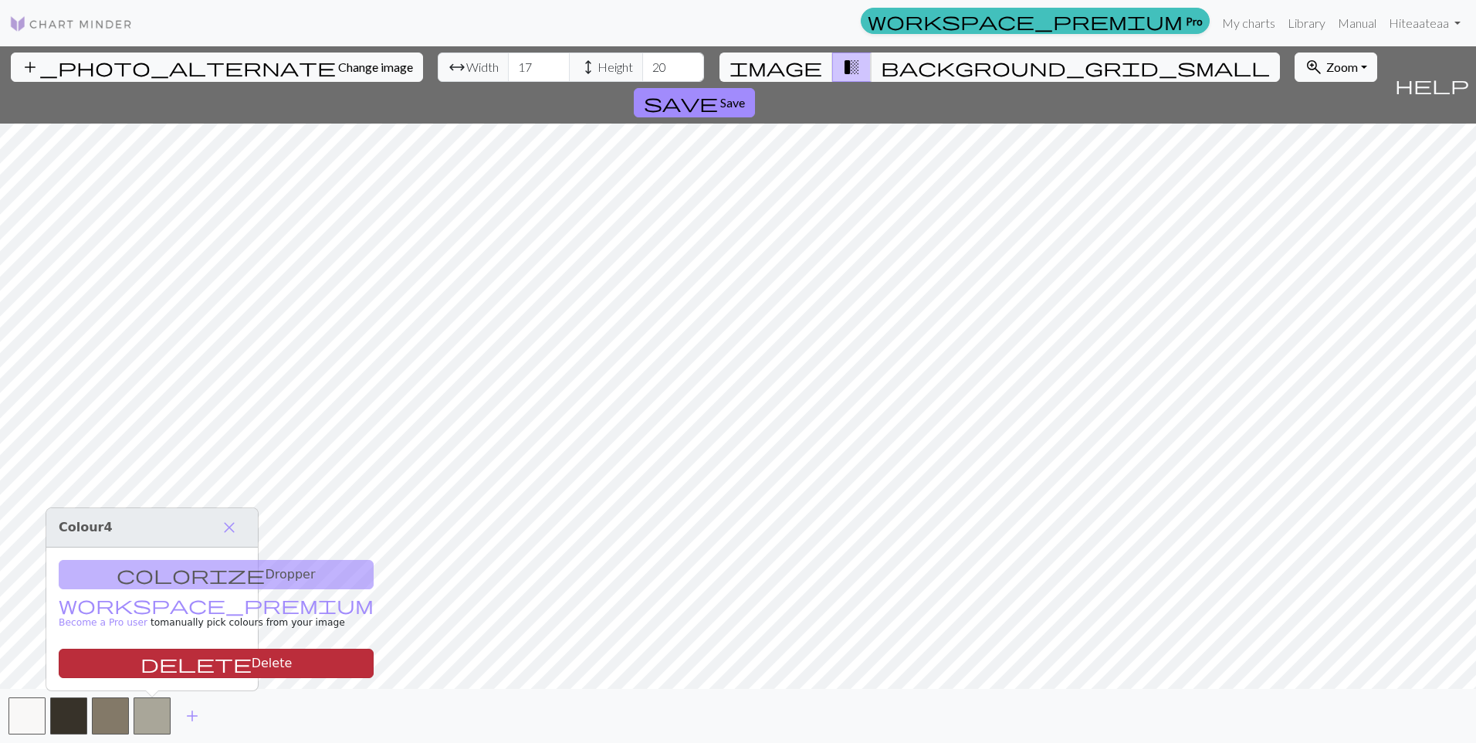
click at [172, 653] on button "delete Delete" at bounding box center [216, 663] width 315 height 29
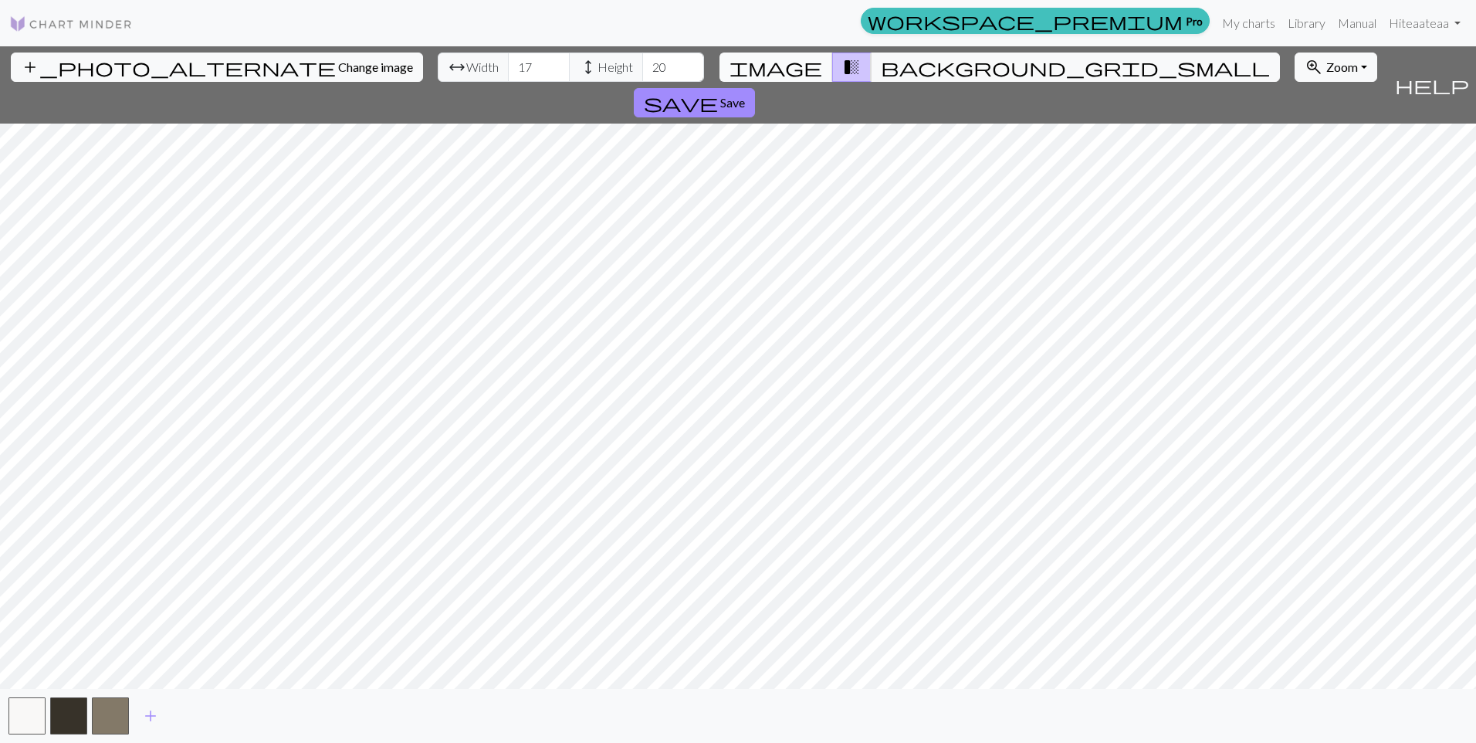
click at [801, 76] on span "image" at bounding box center [776, 67] width 93 height 22
click at [849, 64] on button "transition_fade" at bounding box center [851, 67] width 39 height 29
click at [889, 68] on button "background_grid_small" at bounding box center [1075, 67] width 409 height 29
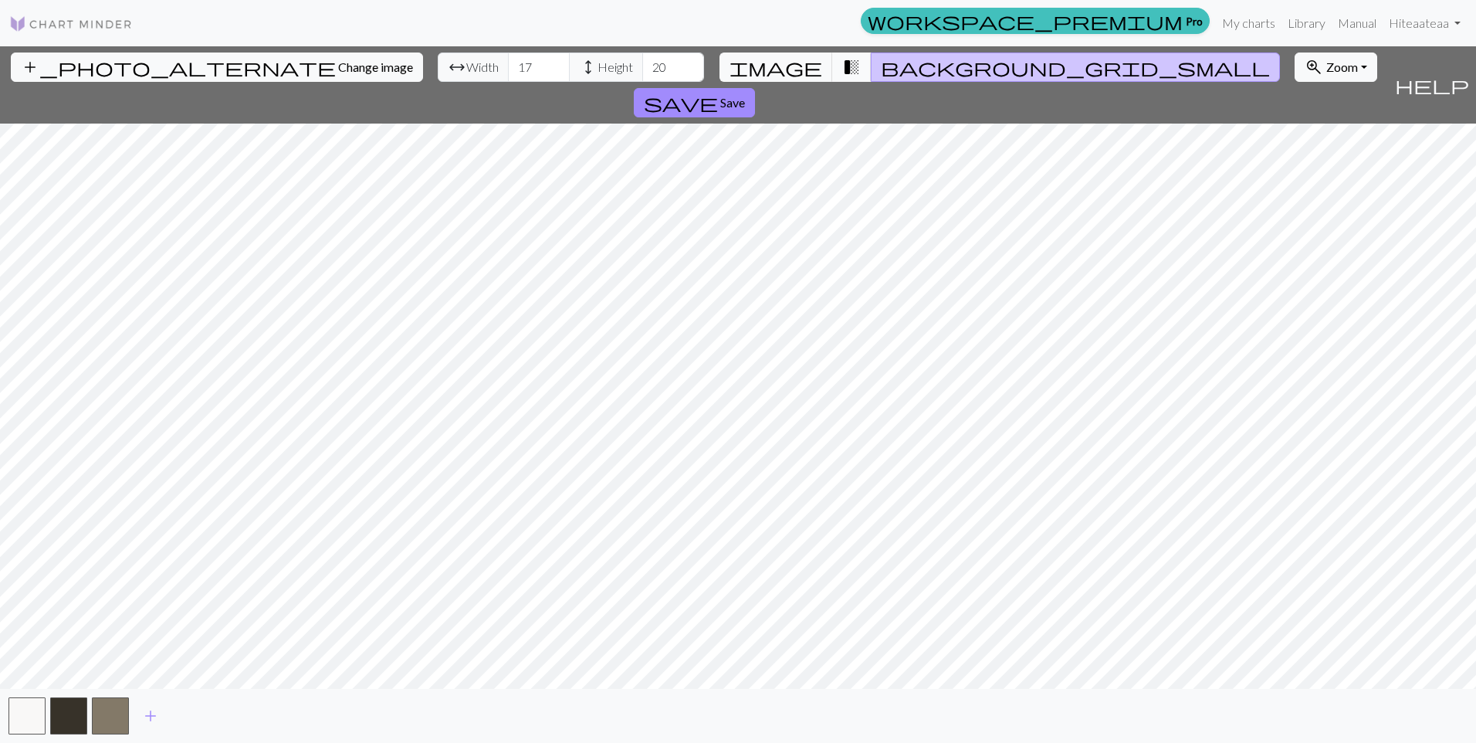
click at [842, 68] on span "transition_fade" at bounding box center [851, 67] width 19 height 22
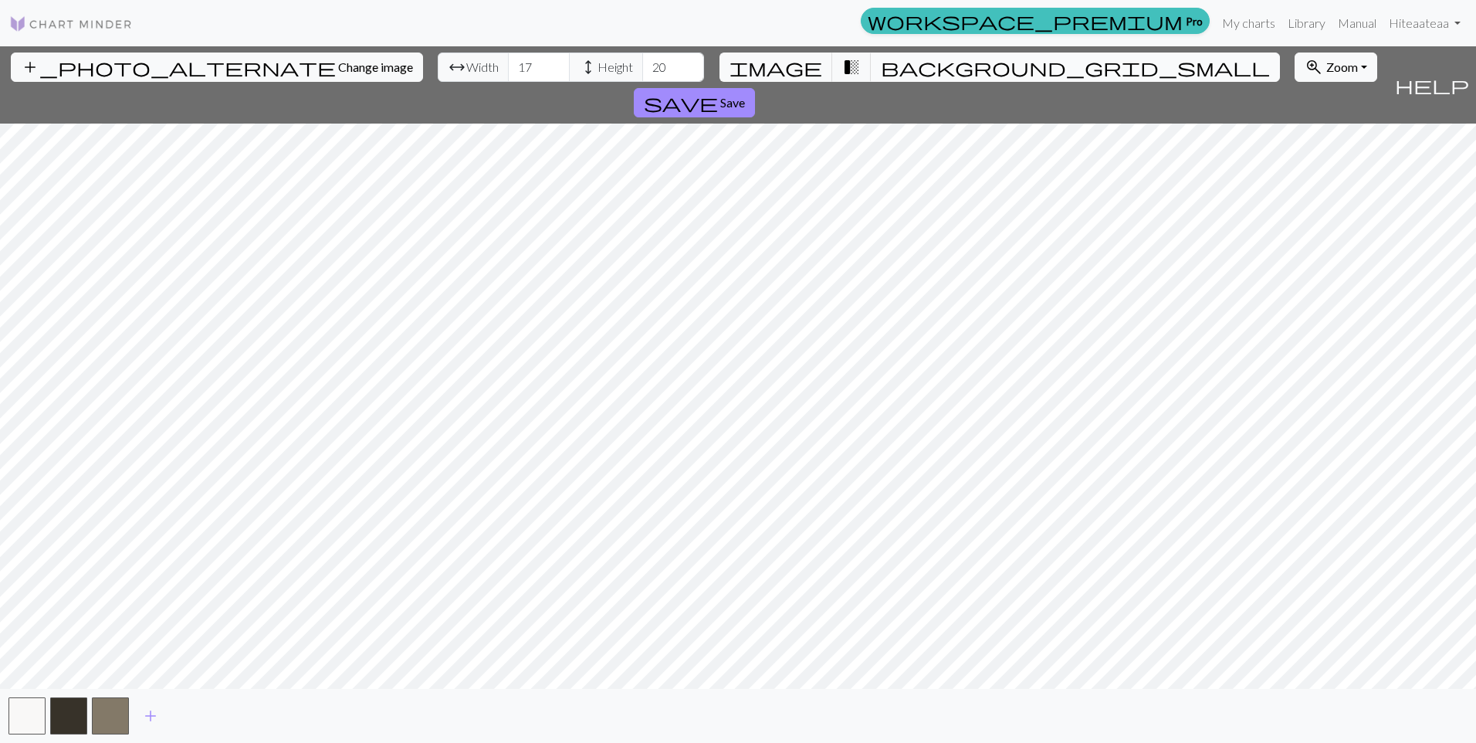
click at [881, 60] on span "background_grid_small" at bounding box center [1075, 67] width 389 height 22
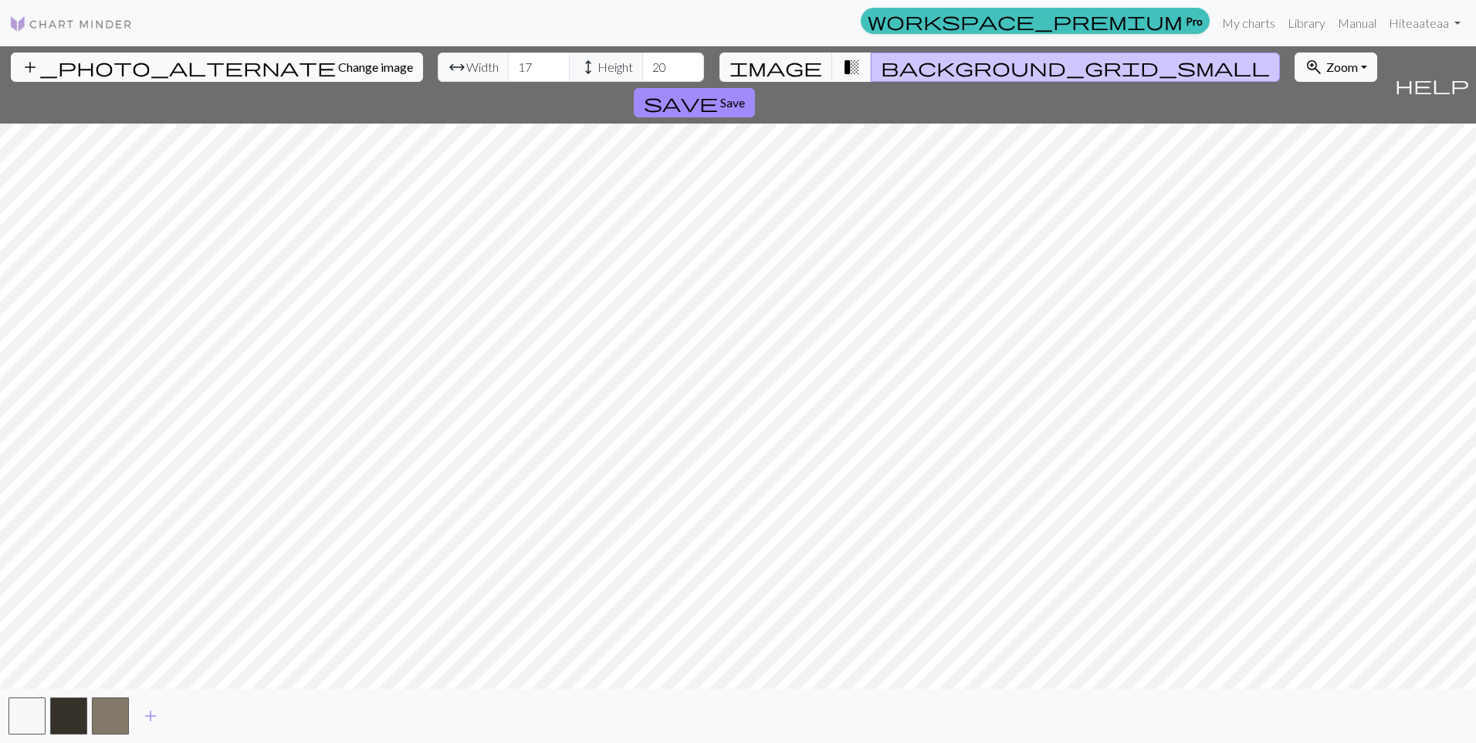
click at [338, 66] on span "Change image" at bounding box center [375, 66] width 75 height 15
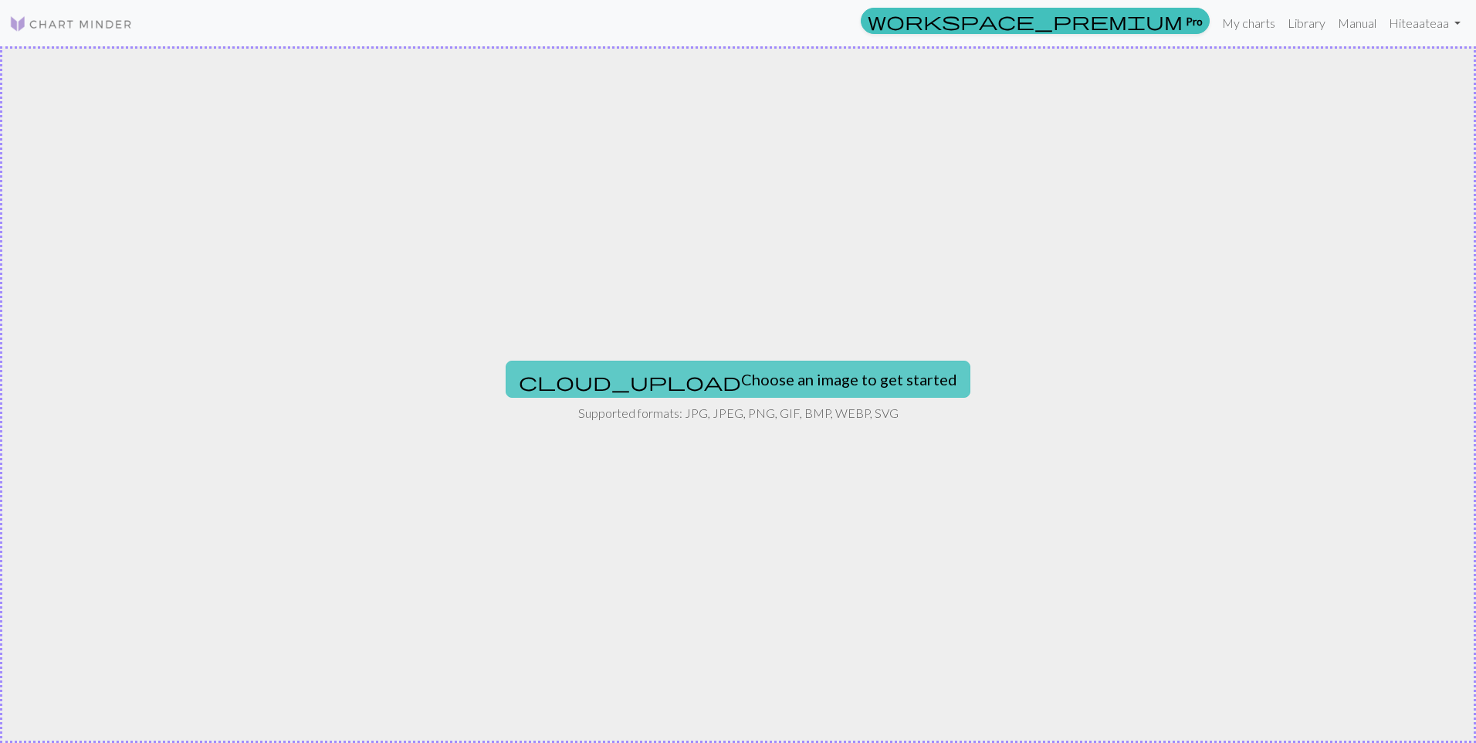
click at [727, 385] on button "cloud_upload Choose an image to get started" at bounding box center [738, 379] width 465 height 37
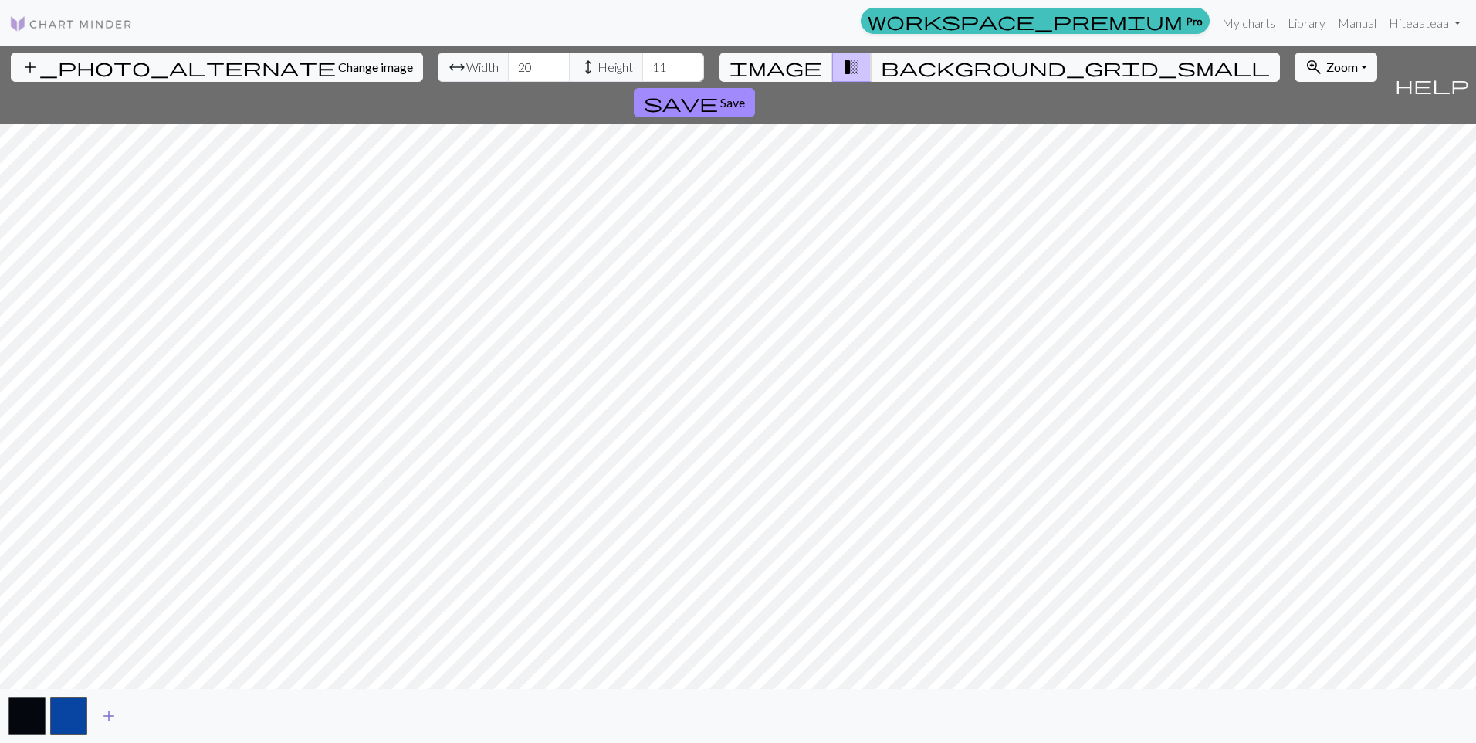
click at [110, 715] on span "add" at bounding box center [109, 716] width 19 height 22
click at [145, 709] on span "add" at bounding box center [150, 716] width 19 height 22
click at [881, 64] on span "background_grid_small" at bounding box center [1075, 67] width 389 height 22
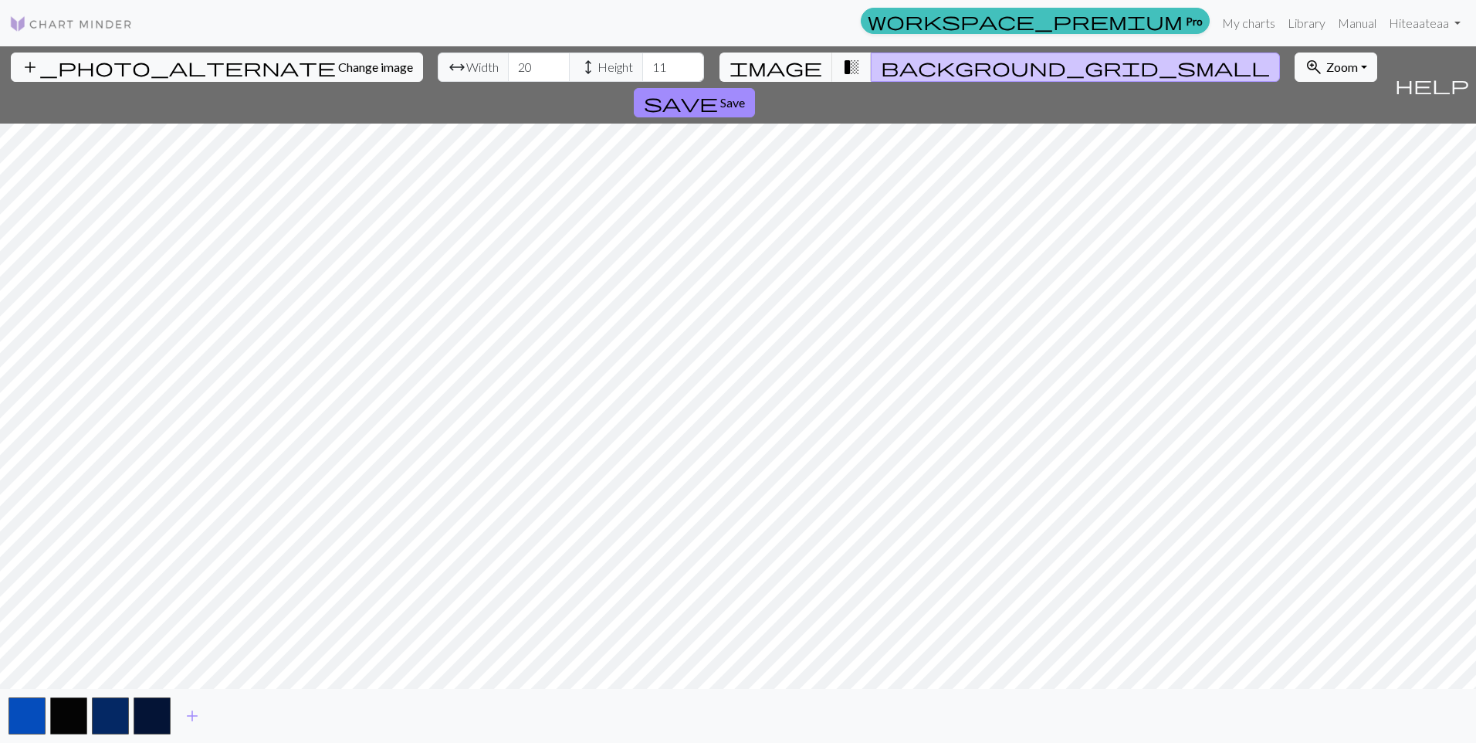
click at [881, 64] on span "background_grid_small" at bounding box center [1075, 67] width 389 height 22
click at [883, 66] on span "background_grid_small" at bounding box center [1075, 67] width 389 height 22
click at [205, 720] on button "add" at bounding box center [192, 715] width 39 height 29
click at [235, 720] on span "add" at bounding box center [234, 716] width 19 height 22
click at [287, 717] on button "add" at bounding box center [275, 715] width 39 height 29
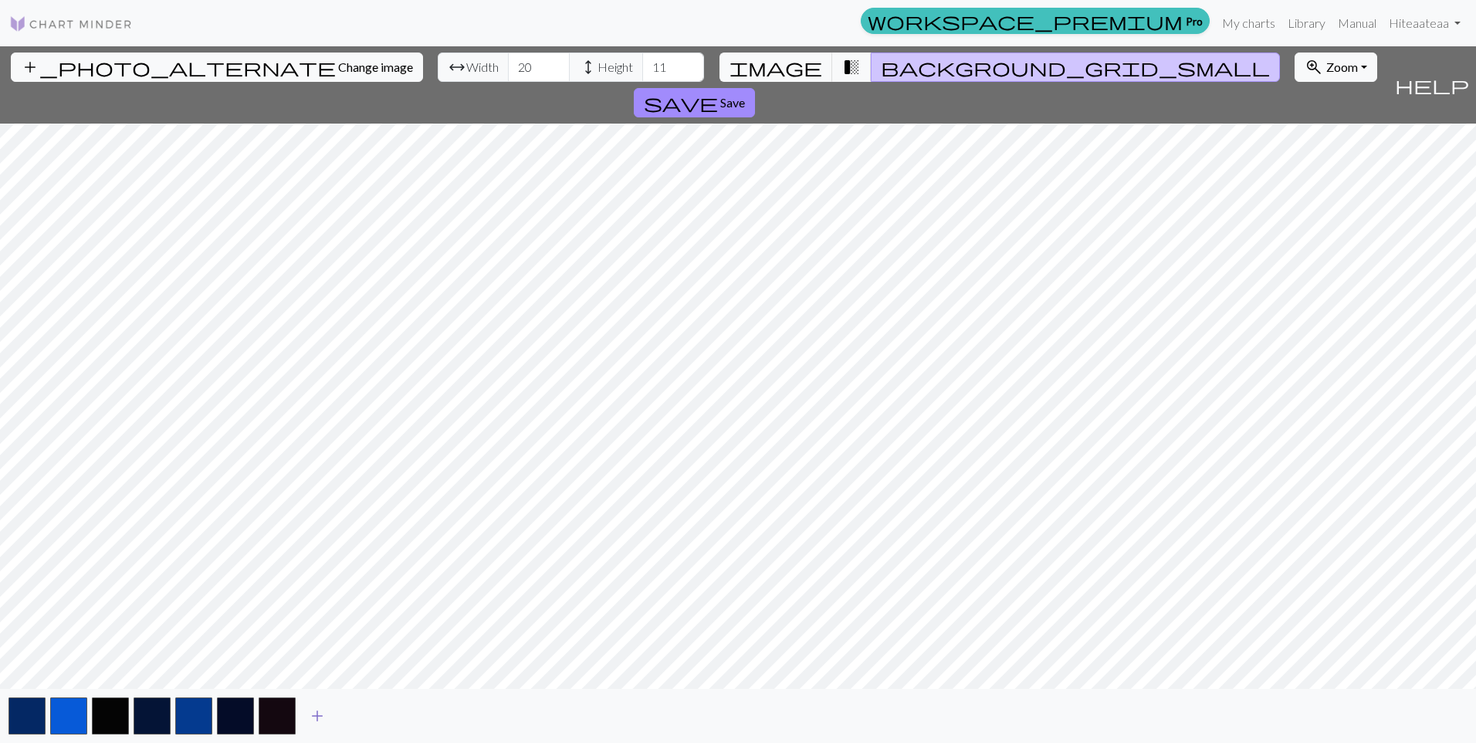
click at [309, 718] on span "add" at bounding box center [317, 716] width 19 height 22
click at [895, 73] on button "background_grid_small" at bounding box center [1075, 67] width 409 height 29
click at [845, 69] on span "transition_fade" at bounding box center [851, 67] width 19 height 22
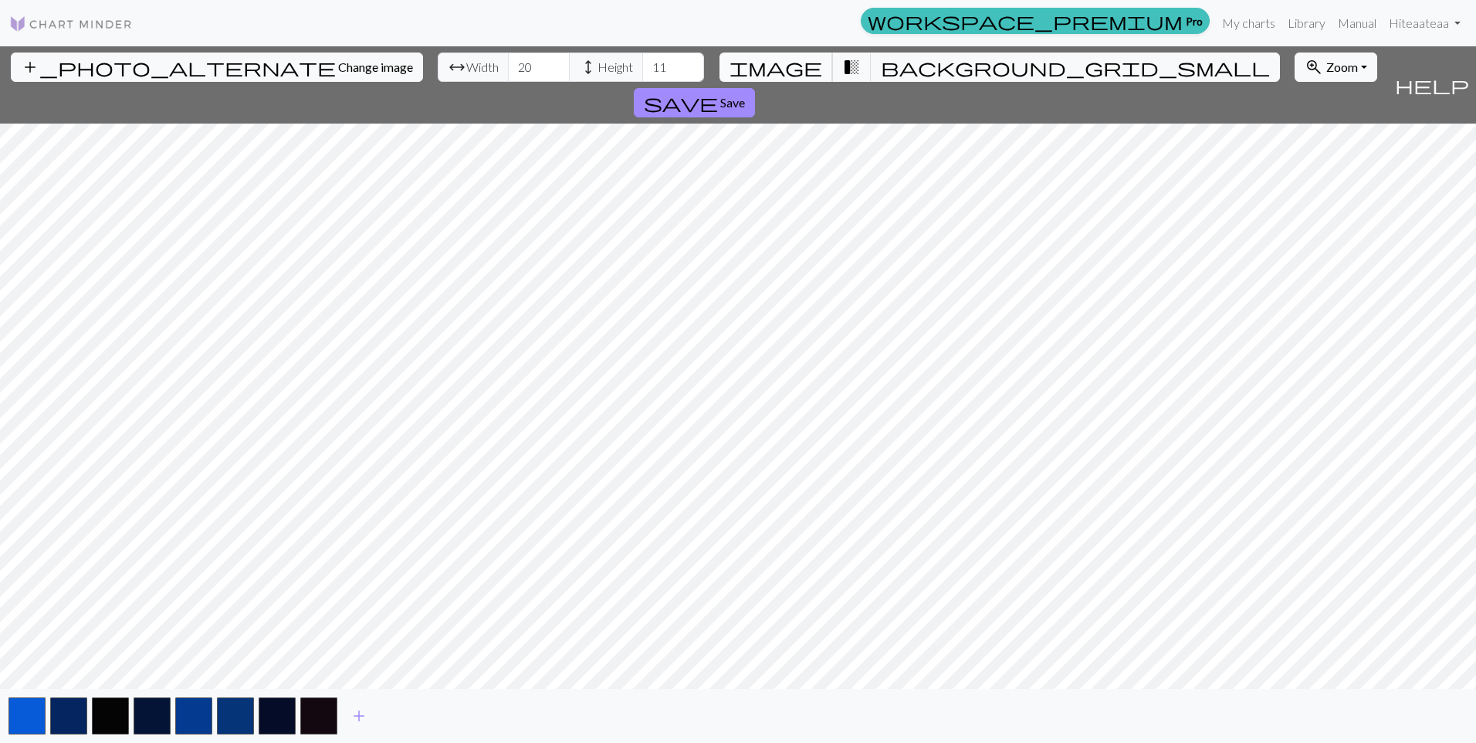
click at [792, 61] on span "image" at bounding box center [776, 67] width 93 height 22
click at [804, 61] on span "image" at bounding box center [776, 67] width 93 height 22
click at [842, 62] on span "transition_fade" at bounding box center [851, 67] width 19 height 22
click at [896, 73] on button "background_grid_small" at bounding box center [1075, 67] width 409 height 29
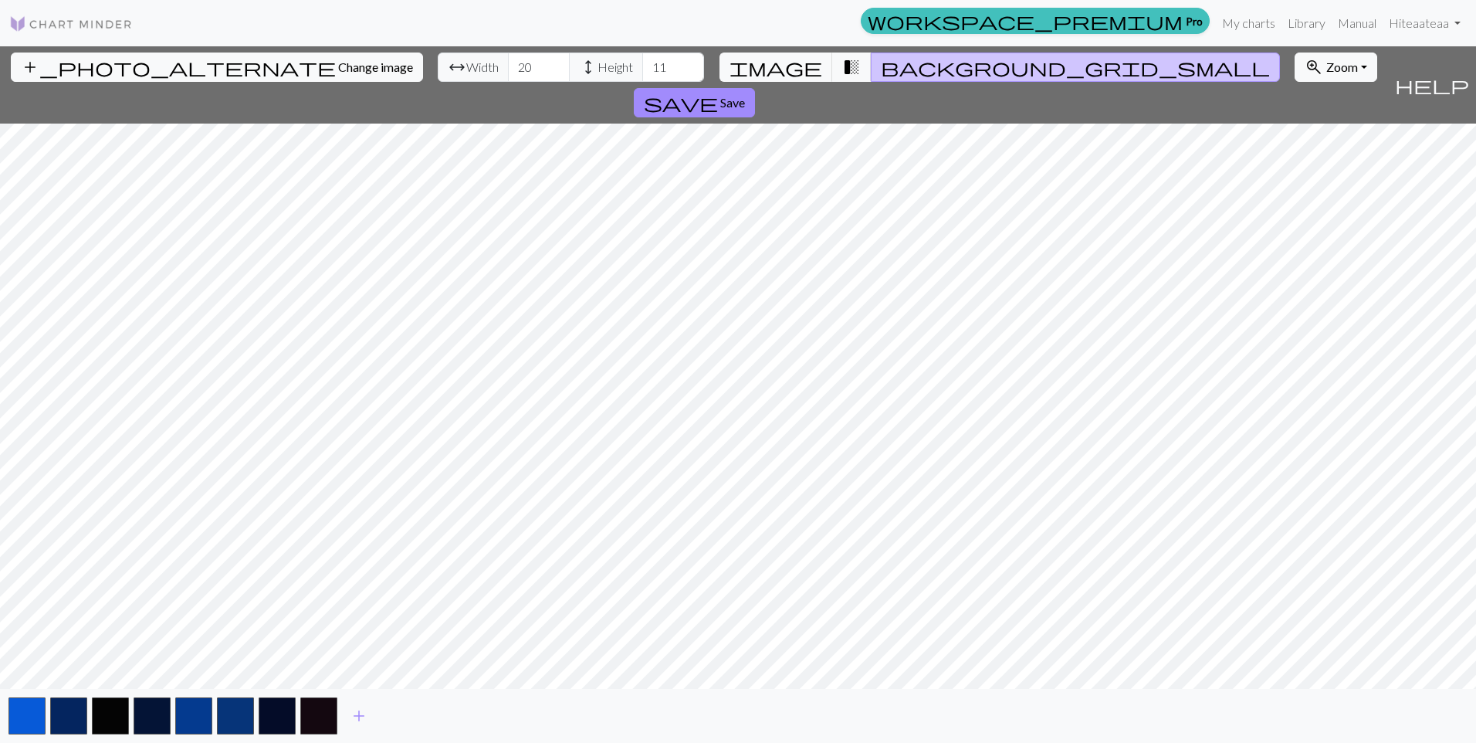
click at [466, 63] on span "Width" at bounding box center [482, 67] width 32 height 19
click at [508, 66] on input "20" at bounding box center [539, 67] width 62 height 29
click at [508, 61] on input "34" at bounding box center [539, 67] width 62 height 29
type input "76"
click at [508, 61] on input "76" at bounding box center [539, 67] width 62 height 29
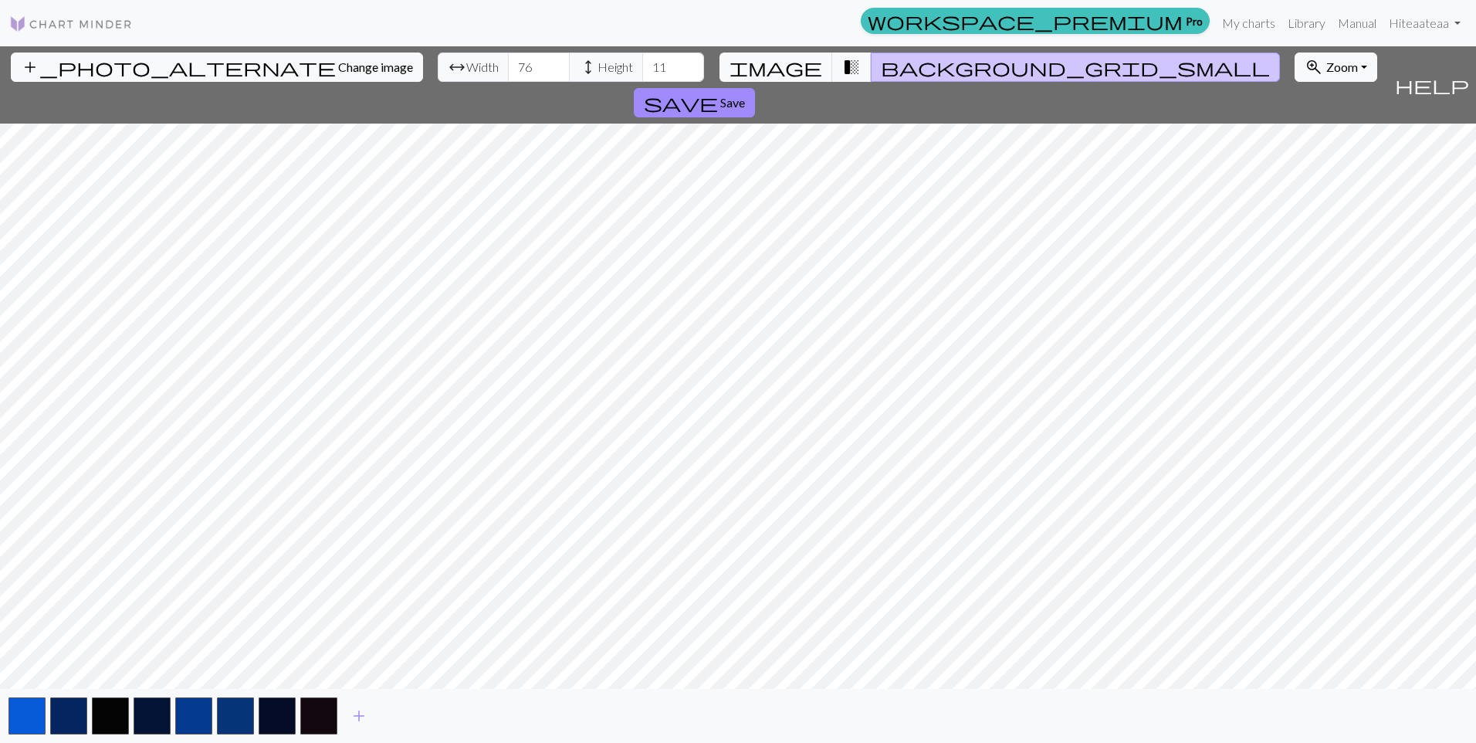
click at [579, 62] on span "height" at bounding box center [588, 67] width 19 height 22
click at [642, 70] on input "11" at bounding box center [673, 67] width 62 height 29
click at [642, 60] on input "29" at bounding box center [673, 67] width 62 height 29
click at [642, 60] on input "91" at bounding box center [673, 67] width 62 height 29
click at [642, 60] on input "111" at bounding box center [673, 67] width 62 height 29
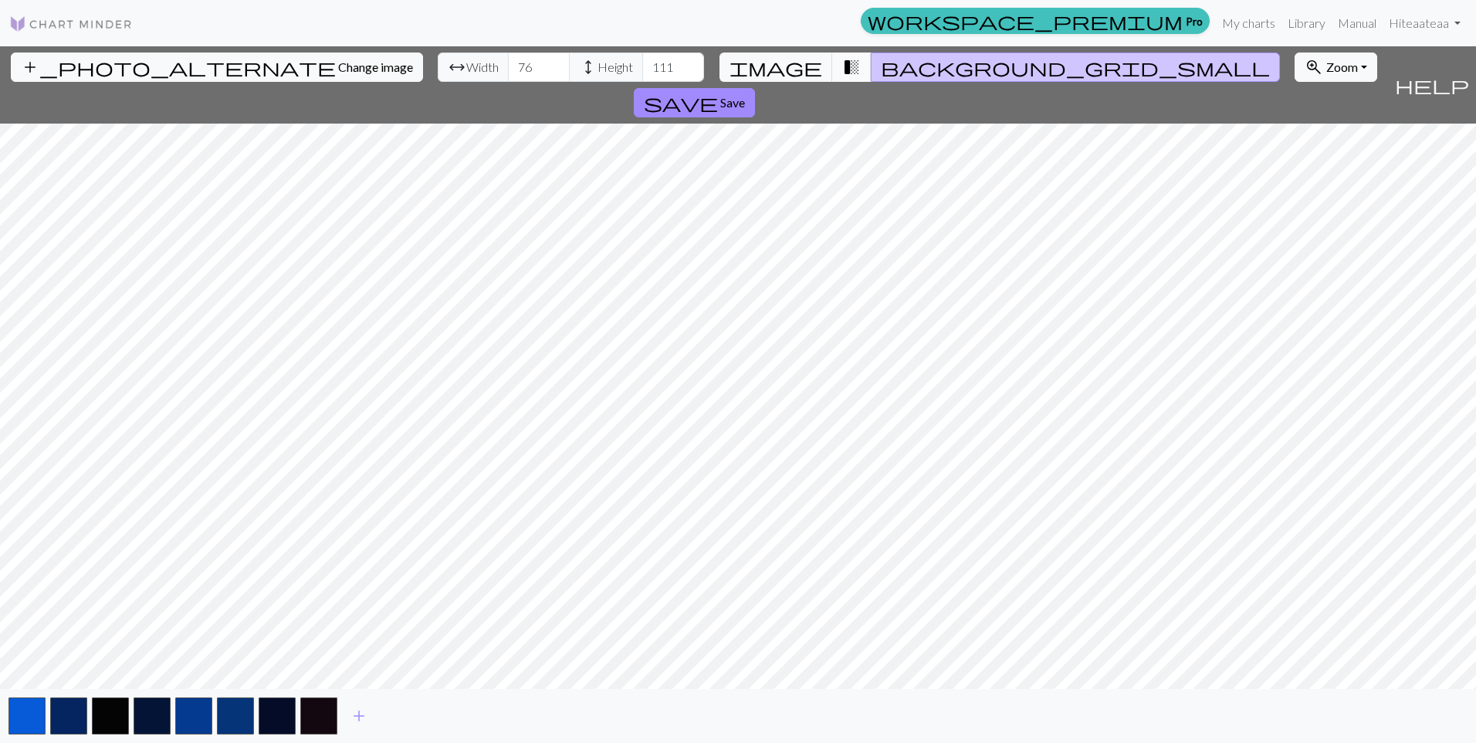
click at [842, 59] on span "transition_fade" at bounding box center [851, 67] width 19 height 22
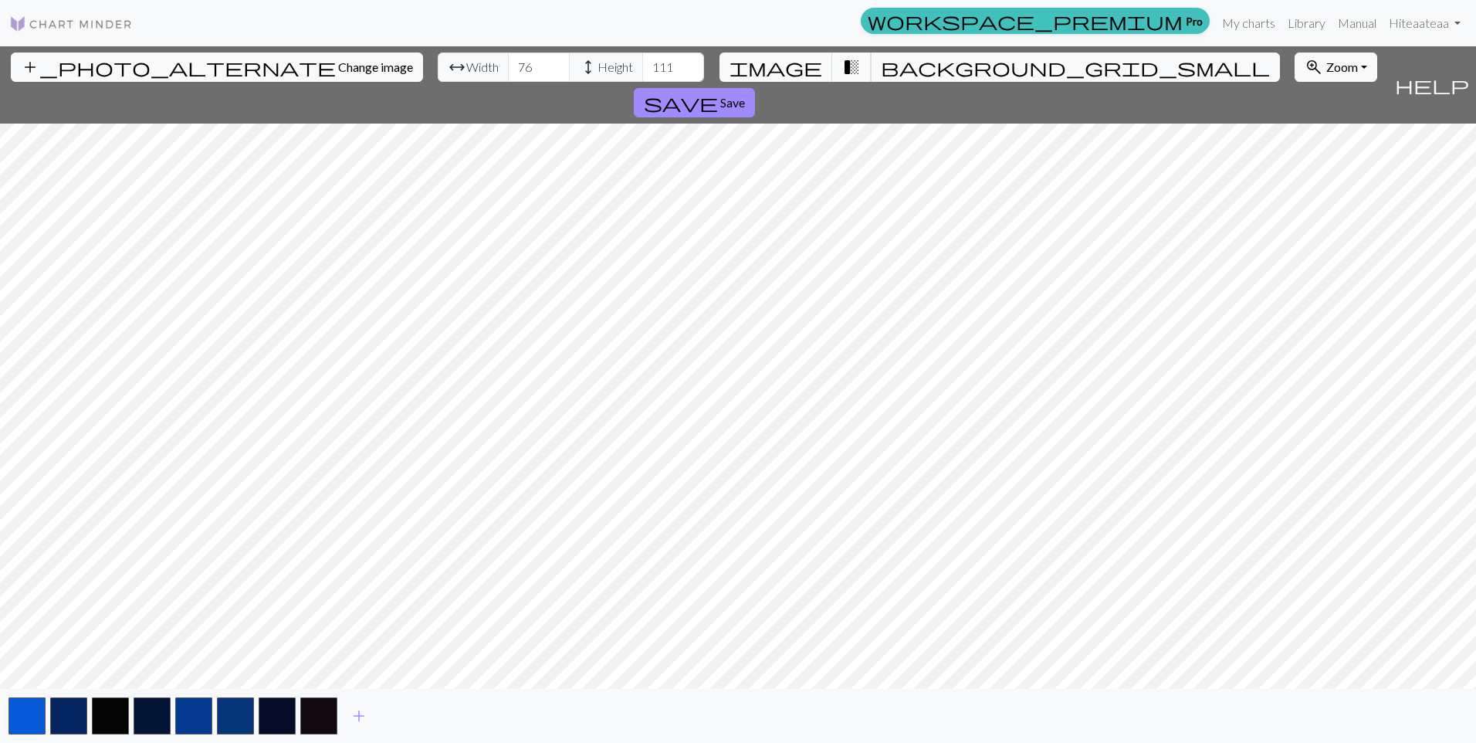
click at [846, 67] on span "transition_fade" at bounding box center [851, 67] width 19 height 22
click at [881, 69] on span "background_grid_small" at bounding box center [1075, 67] width 389 height 22
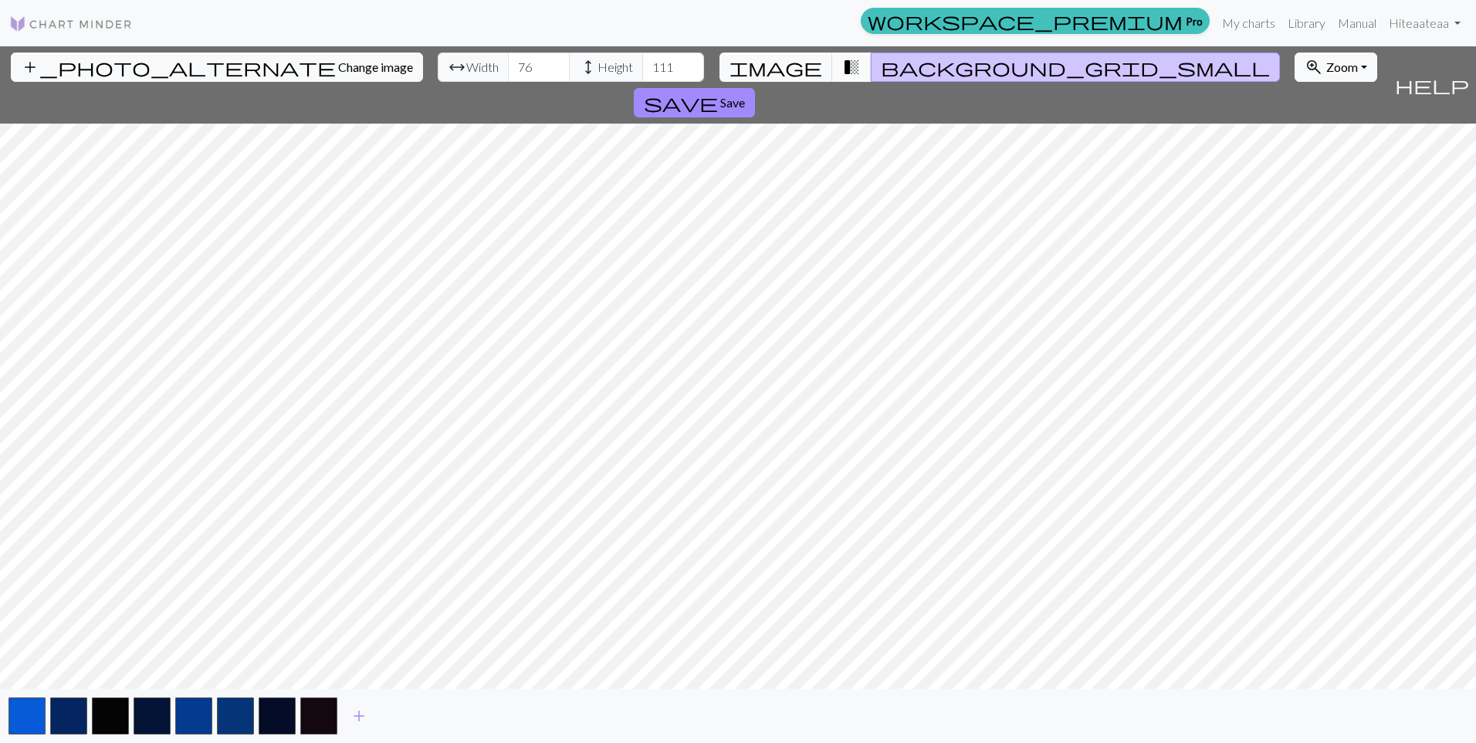
click at [832, 69] on button "transition_fade" at bounding box center [851, 67] width 39 height 29
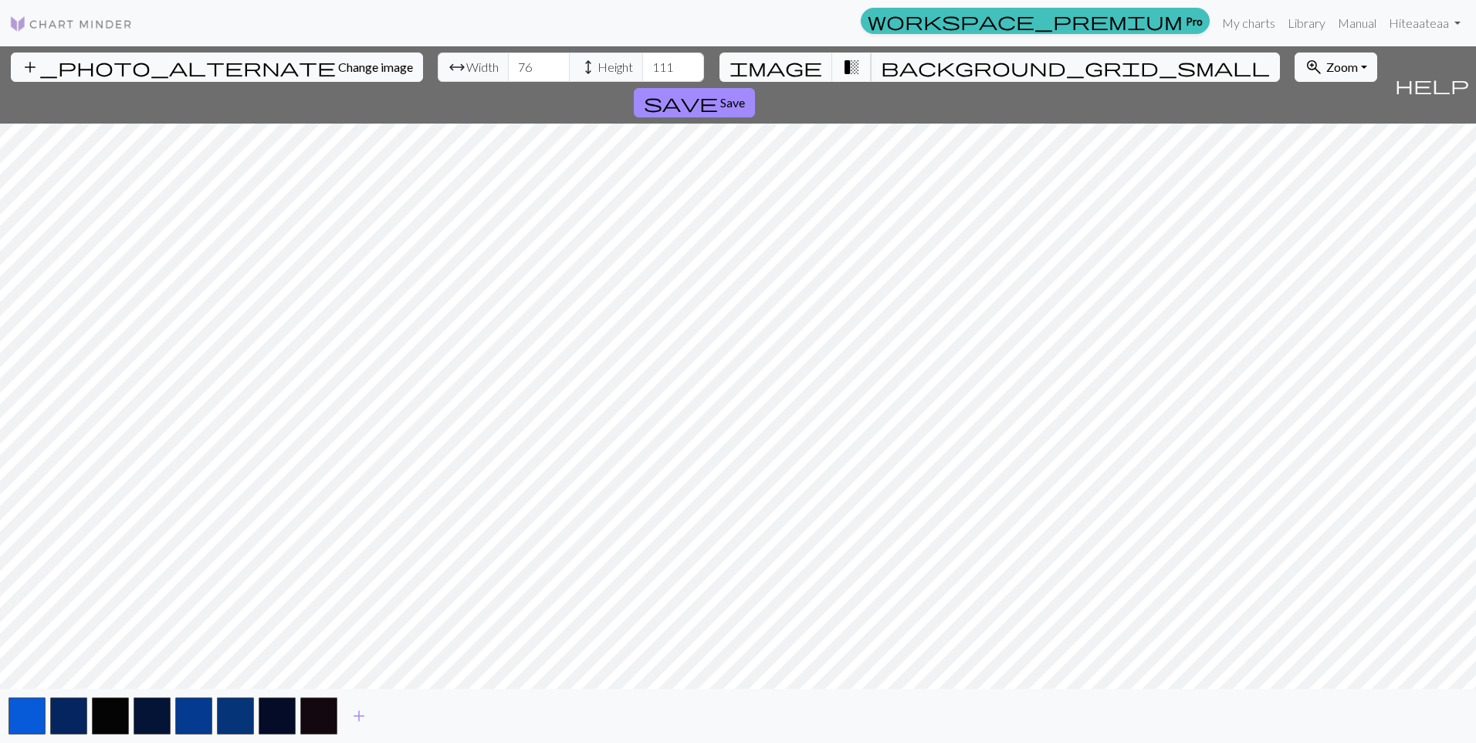
click at [842, 66] on span "transition_fade" at bounding box center [851, 67] width 19 height 22
click at [808, 67] on span "image" at bounding box center [776, 67] width 93 height 22
click at [832, 67] on button "transition_fade" at bounding box center [851, 67] width 39 height 29
click at [642, 71] on input "106" at bounding box center [673, 67] width 62 height 29
type input "113"
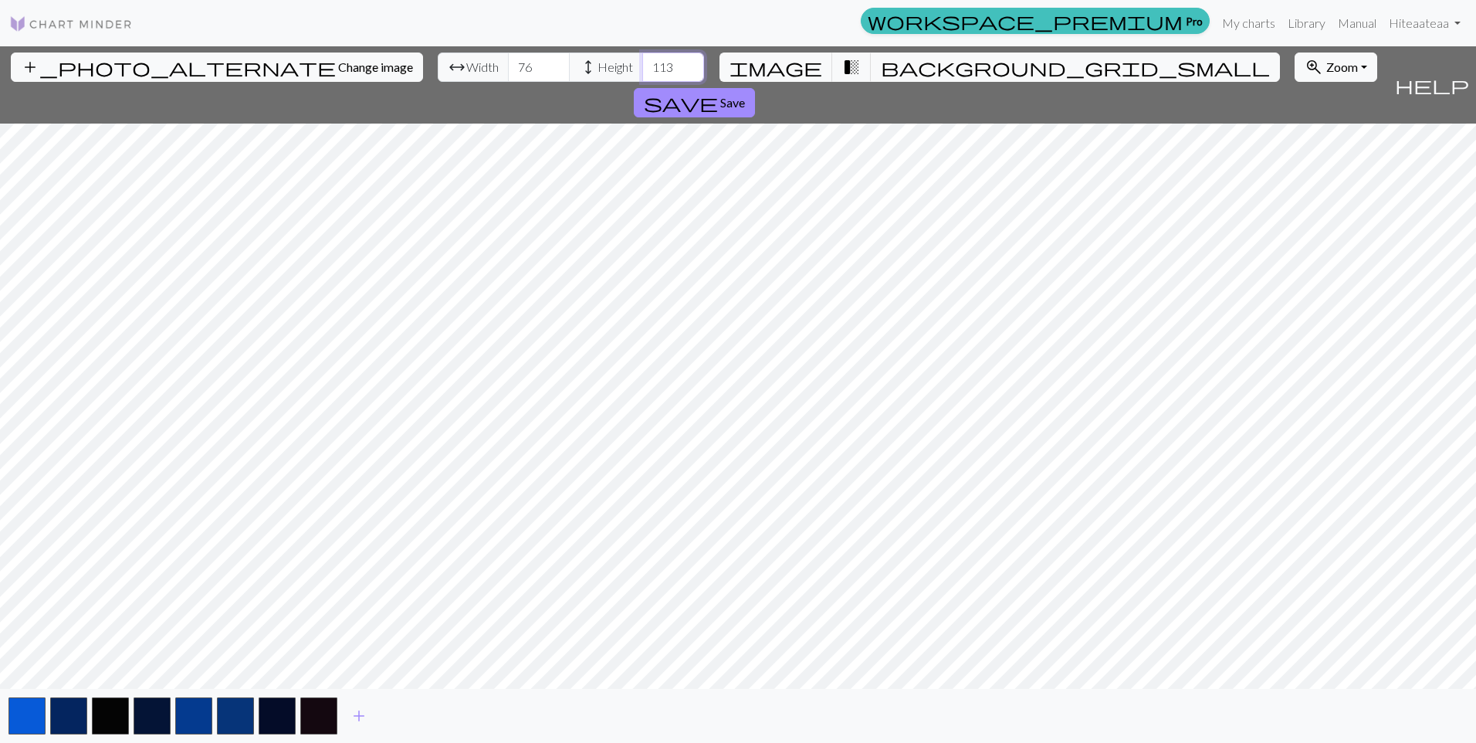
click at [642, 63] on input "113" at bounding box center [673, 67] width 62 height 29
click at [508, 64] on input "81" at bounding box center [539, 67] width 62 height 29
click at [508, 80] on input "81" at bounding box center [539, 67] width 62 height 29
click at [508, 74] on input "54" at bounding box center [539, 67] width 62 height 29
type input "110"
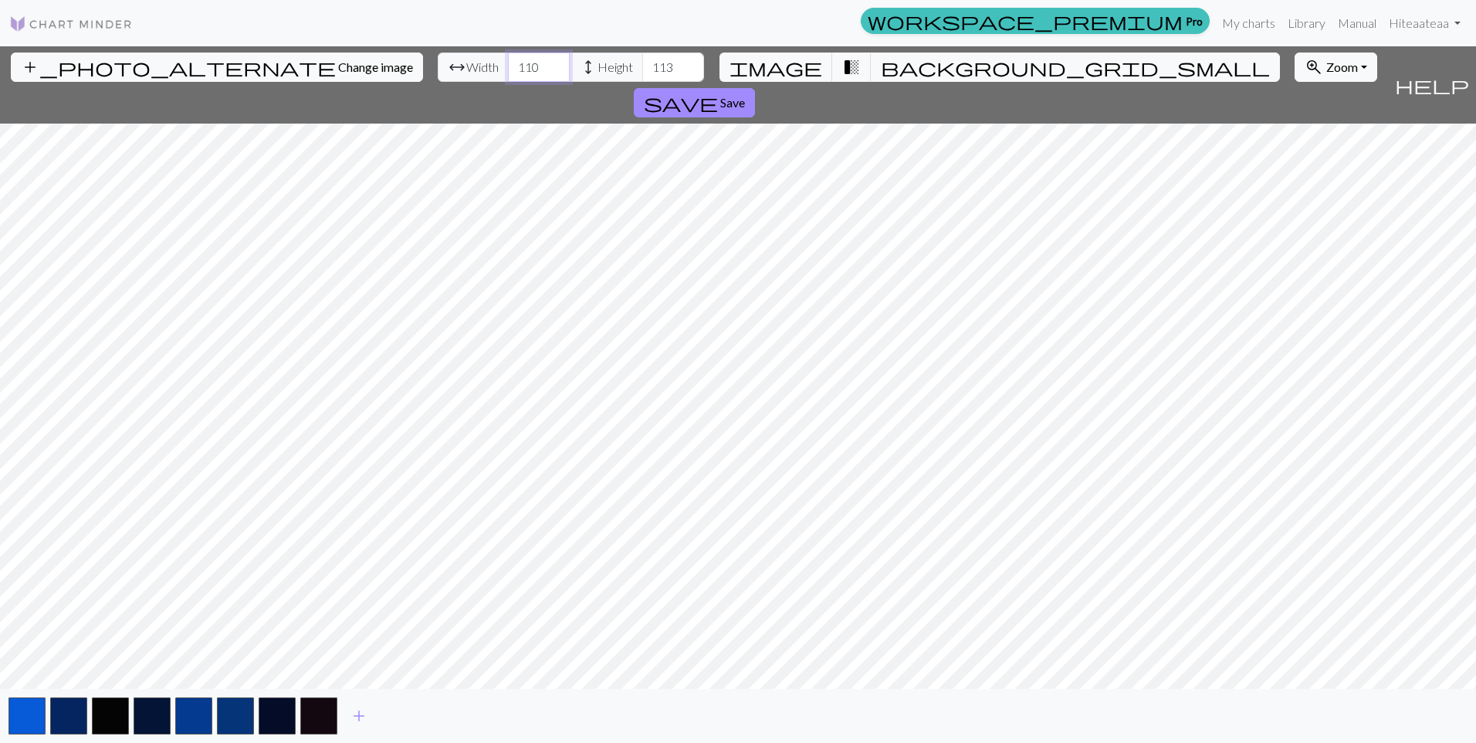
click at [508, 63] on input "110" at bounding box center [539, 67] width 62 height 29
click at [852, 69] on button "transition_fade" at bounding box center [851, 67] width 39 height 29
click at [843, 65] on span "transition_fade" at bounding box center [851, 67] width 19 height 22
click at [891, 65] on button "background_grid_small" at bounding box center [1075, 67] width 409 height 29
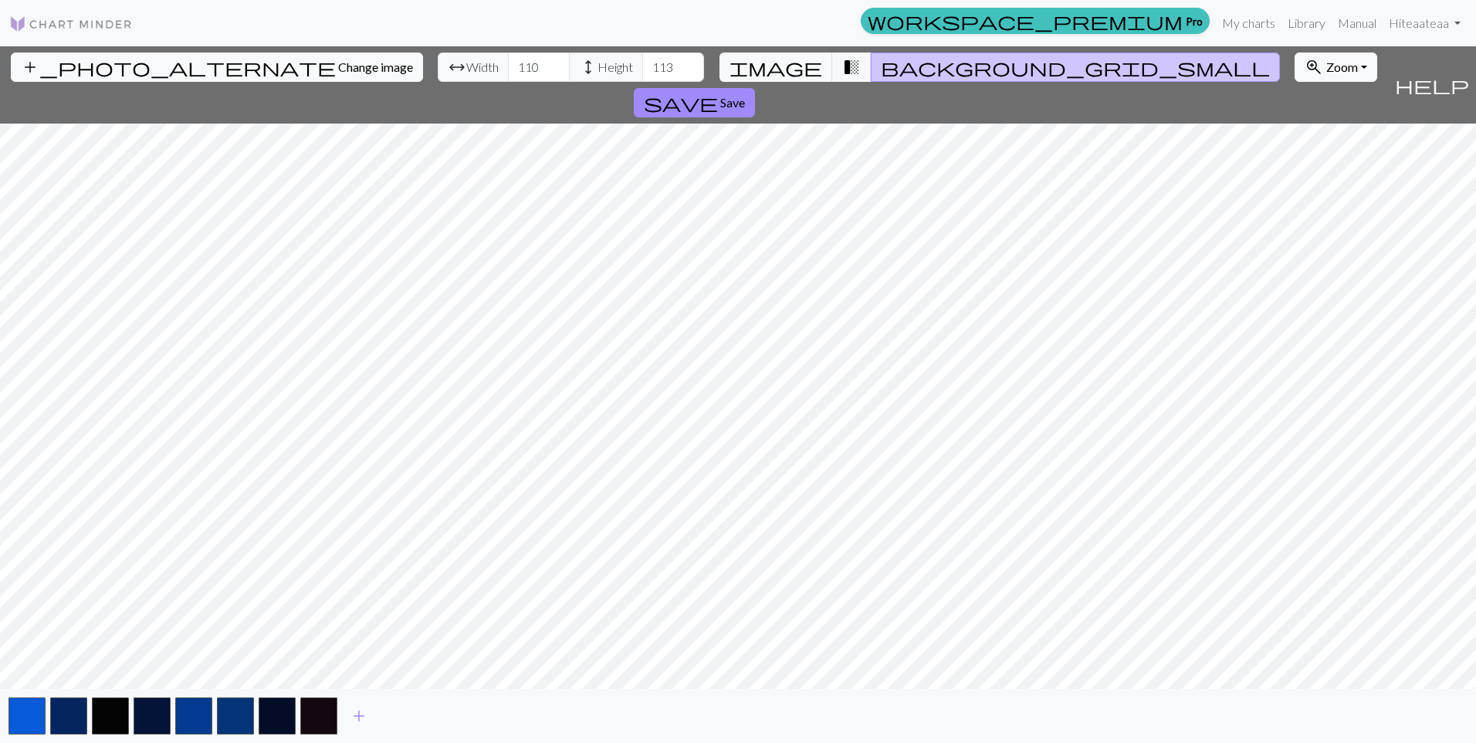
click at [881, 66] on span "background_grid_small" at bounding box center [1075, 67] width 389 height 22
click at [805, 66] on span "image" at bounding box center [776, 67] width 93 height 22
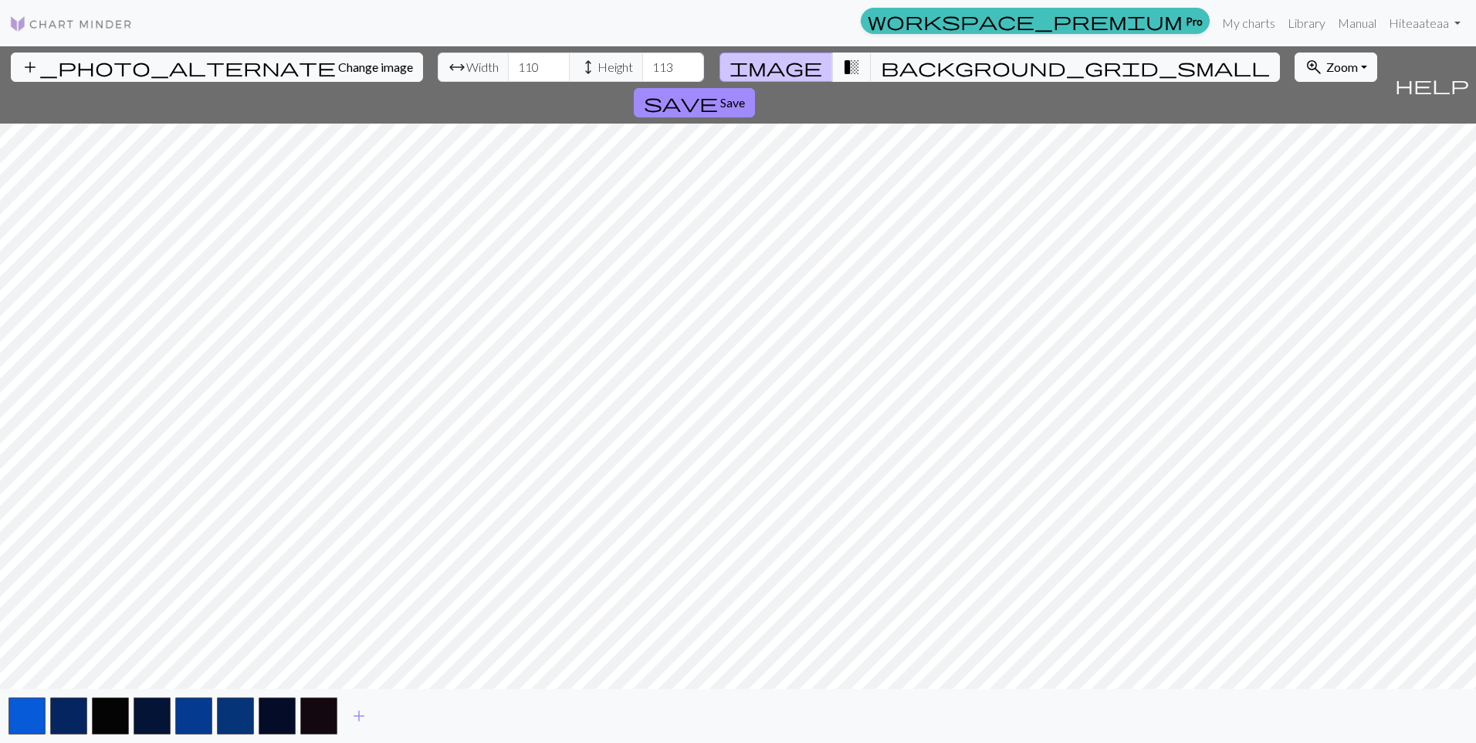
click at [805, 66] on span "image" at bounding box center [776, 67] width 93 height 22
click at [832, 65] on button "transition_fade" at bounding box center [851, 67] width 39 height 29
click at [361, 714] on span "add" at bounding box center [359, 716] width 19 height 22
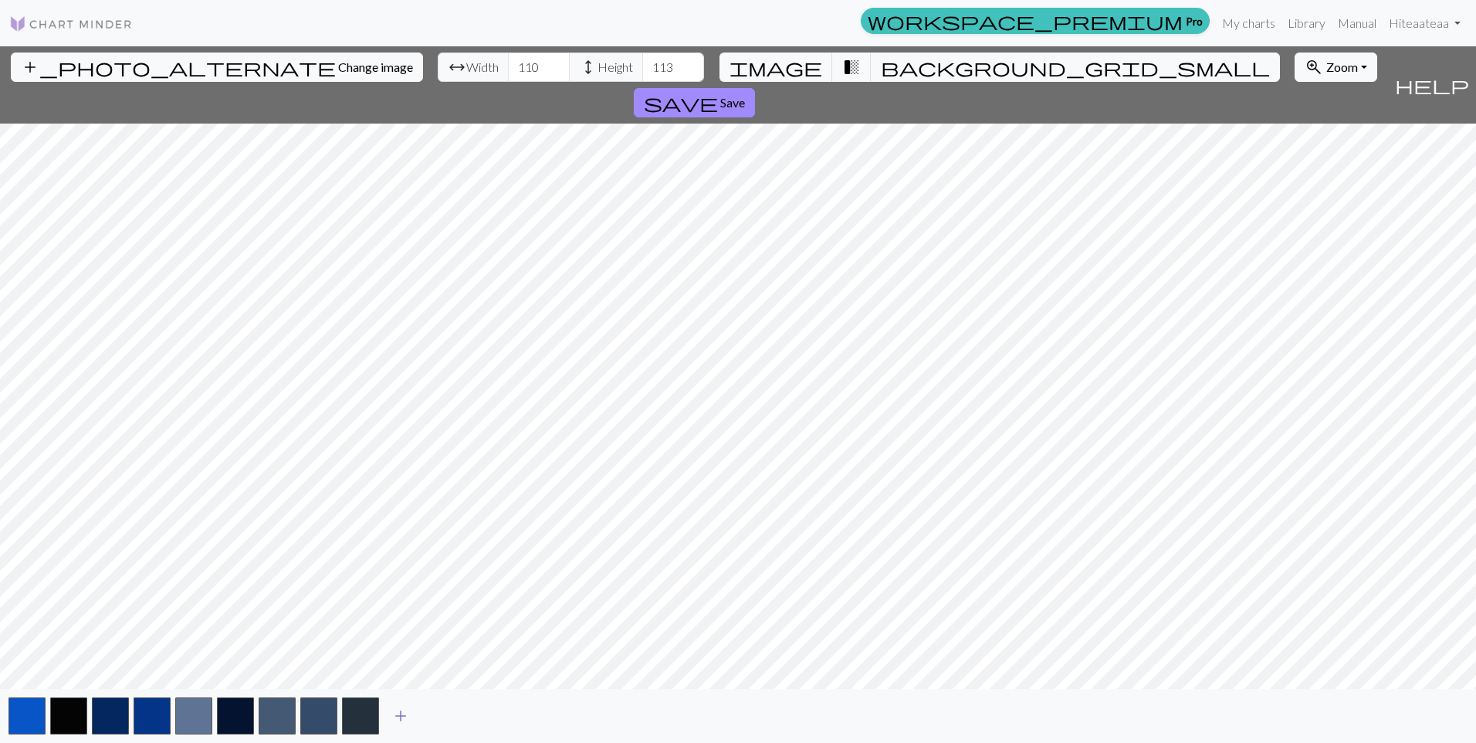
click at [390, 716] on button "add" at bounding box center [400, 715] width 39 height 29
click at [438, 711] on span "add" at bounding box center [442, 716] width 19 height 22
click at [476, 712] on span "add" at bounding box center [484, 716] width 19 height 22
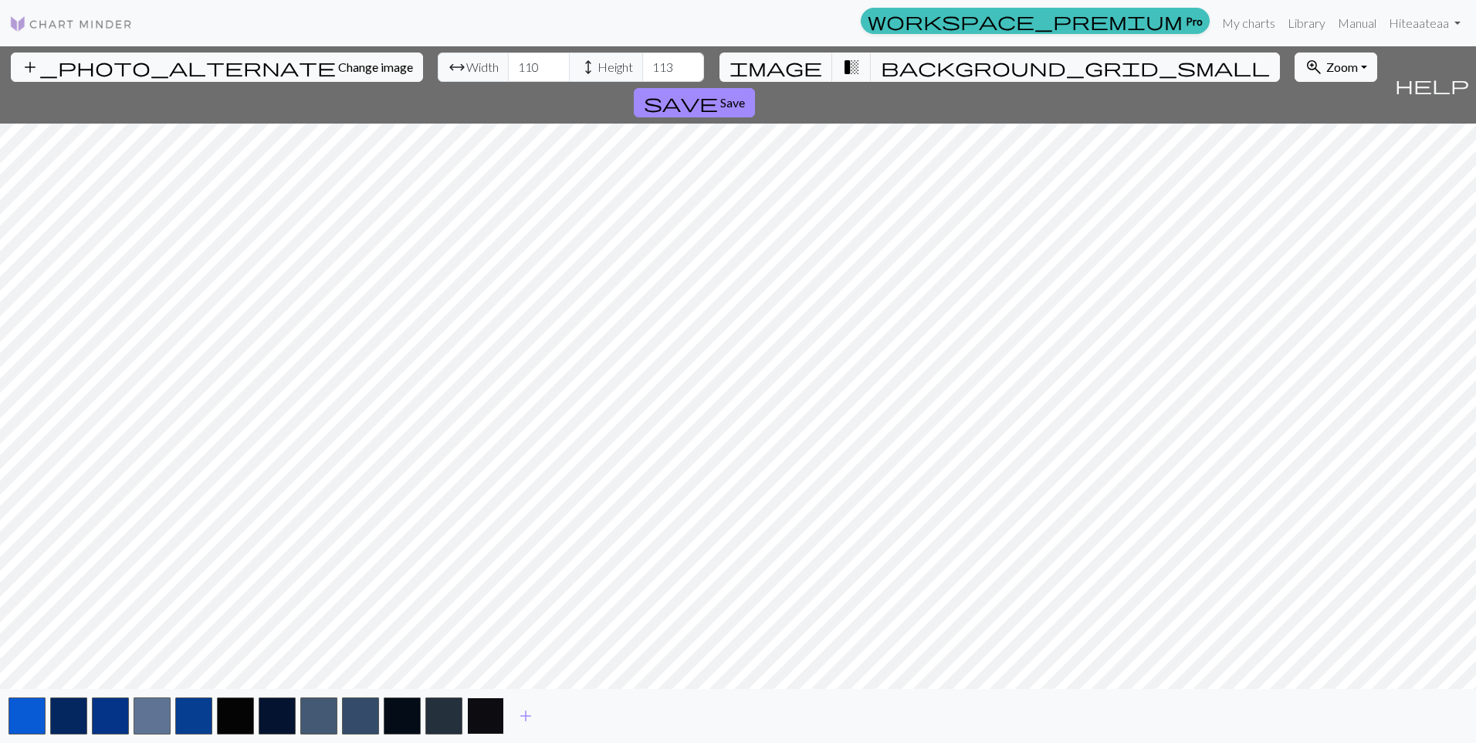
click at [501, 713] on button "button" at bounding box center [485, 715] width 37 height 37
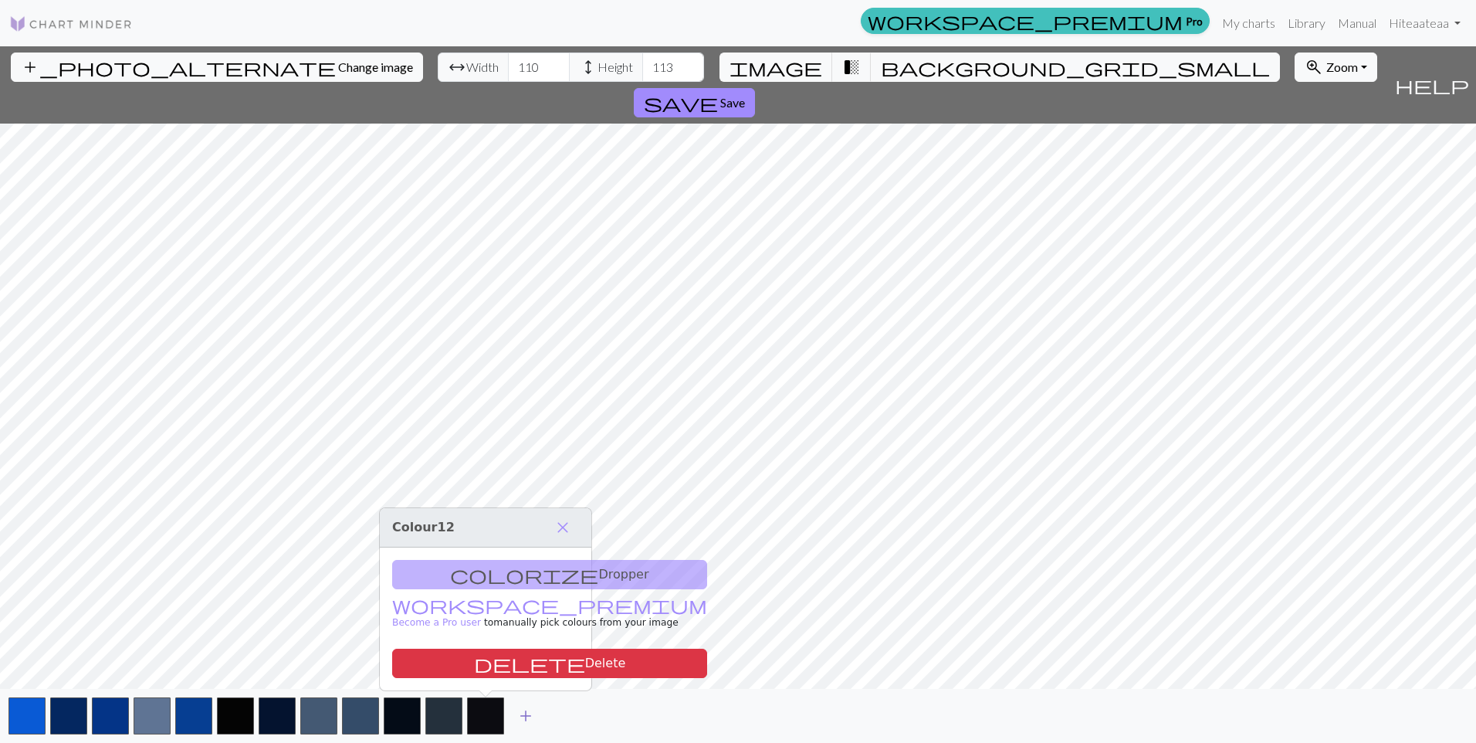
click at [523, 720] on span "add" at bounding box center [526, 716] width 19 height 22
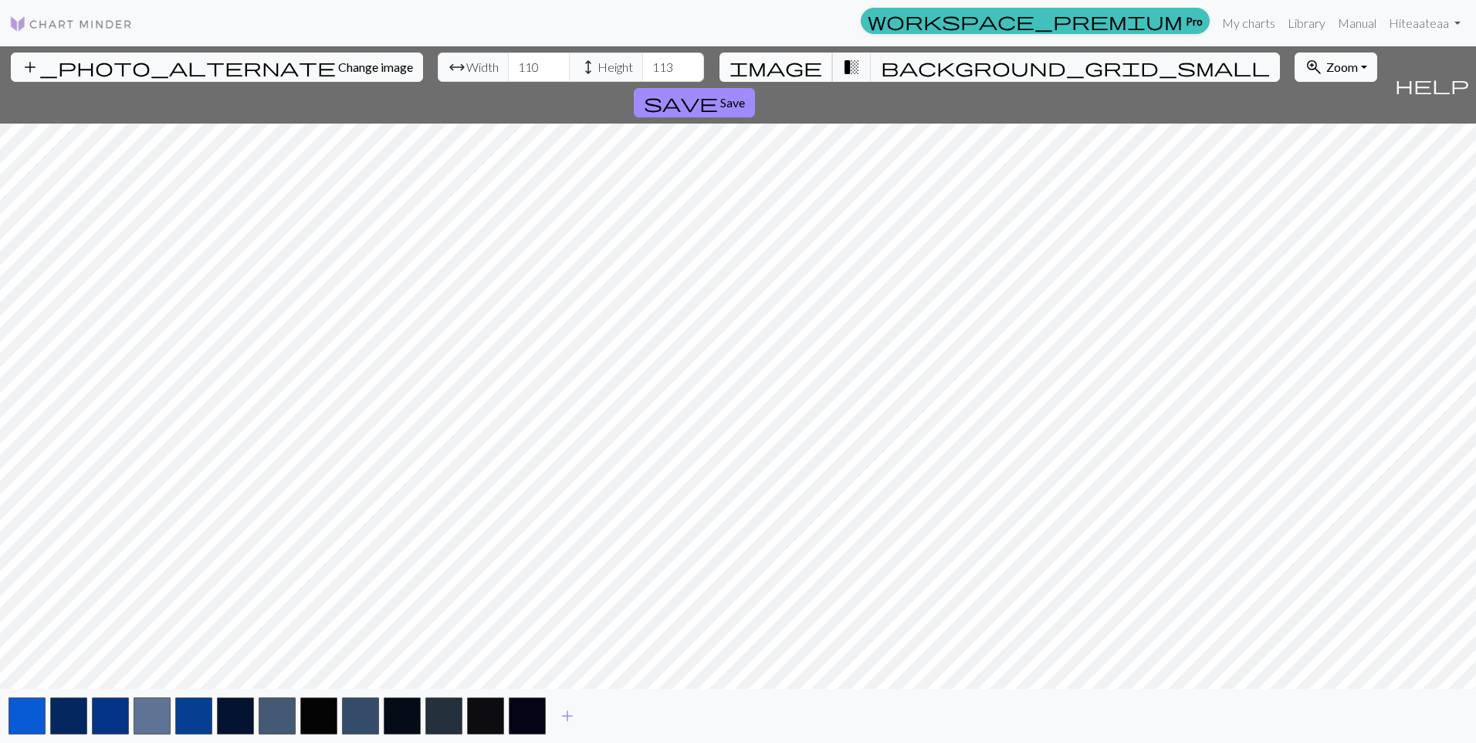
click at [792, 67] on span "image" at bounding box center [776, 67] width 93 height 22
click at [844, 59] on span "transition_fade" at bounding box center [851, 67] width 19 height 22
click at [871, 61] on button "background_grid_small" at bounding box center [1075, 67] width 409 height 29
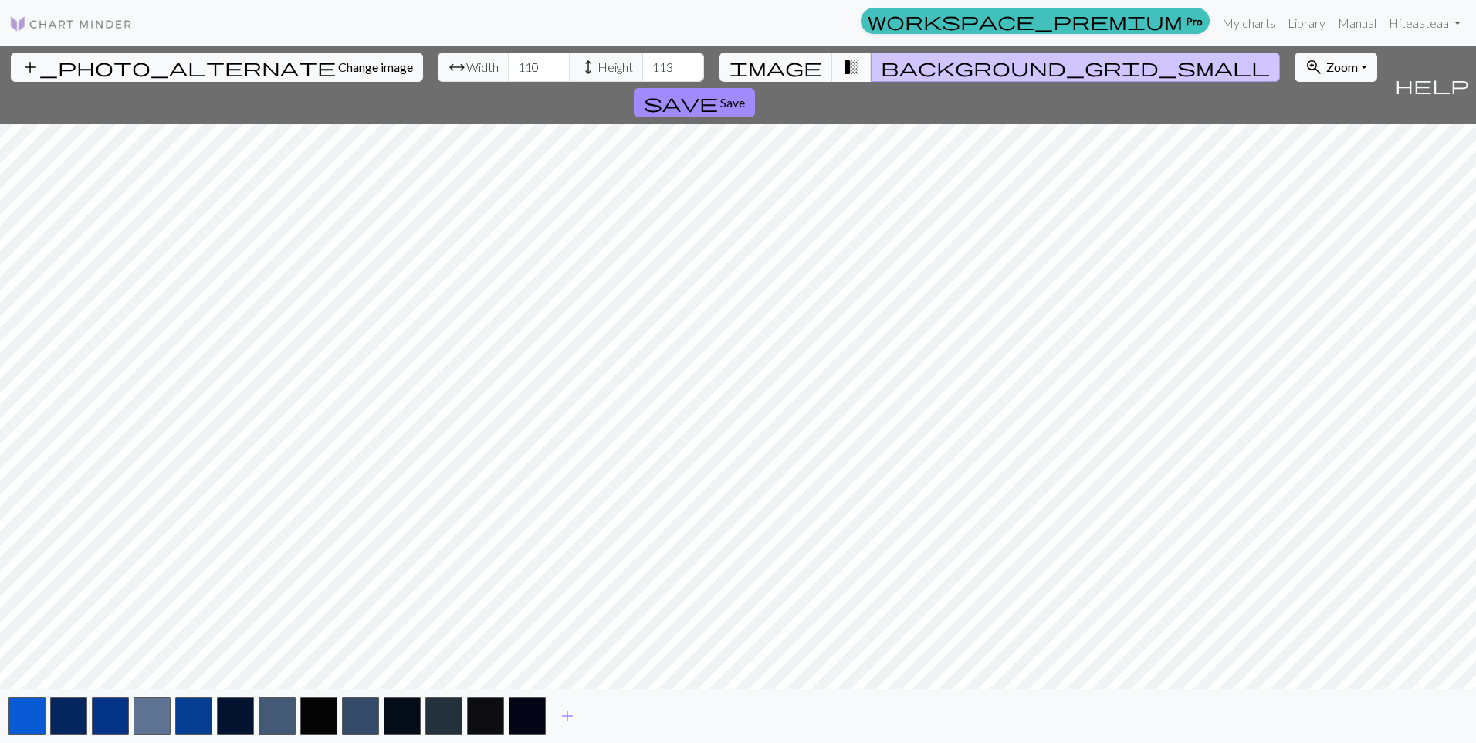
click at [849, 63] on span "transition_fade" at bounding box center [851, 67] width 19 height 22
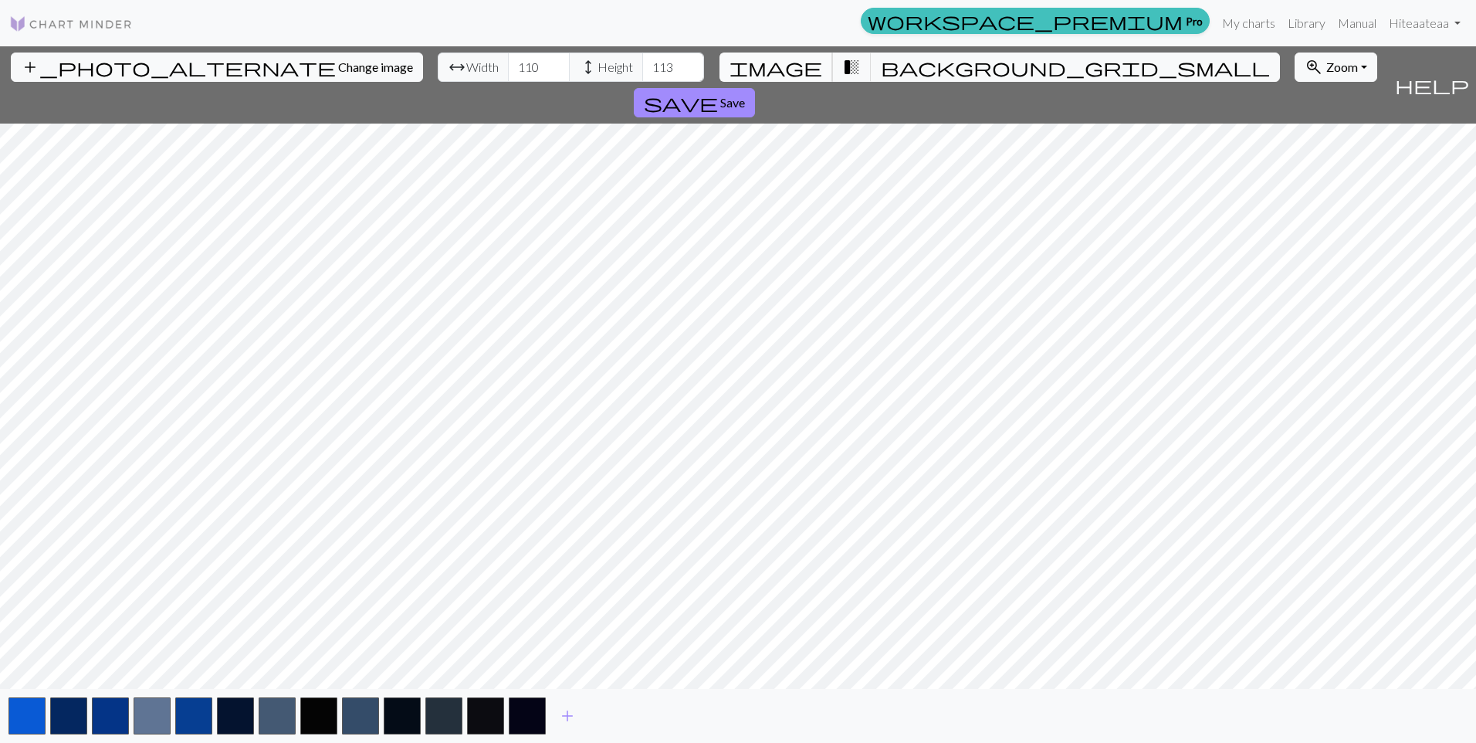
click at [801, 67] on span "image" at bounding box center [776, 67] width 93 height 22
click at [842, 66] on span "transition_fade" at bounding box center [851, 67] width 19 height 22
click at [59, 18] on img at bounding box center [71, 24] width 124 height 19
